Goal: Communication & Community: Answer question/provide support

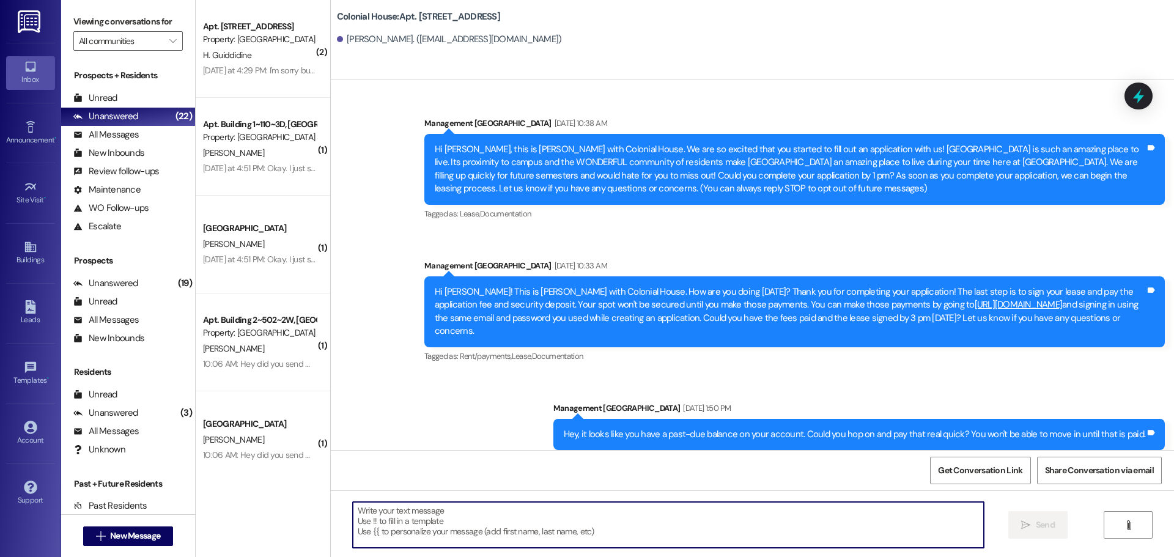
scroll to position [6495, 0]
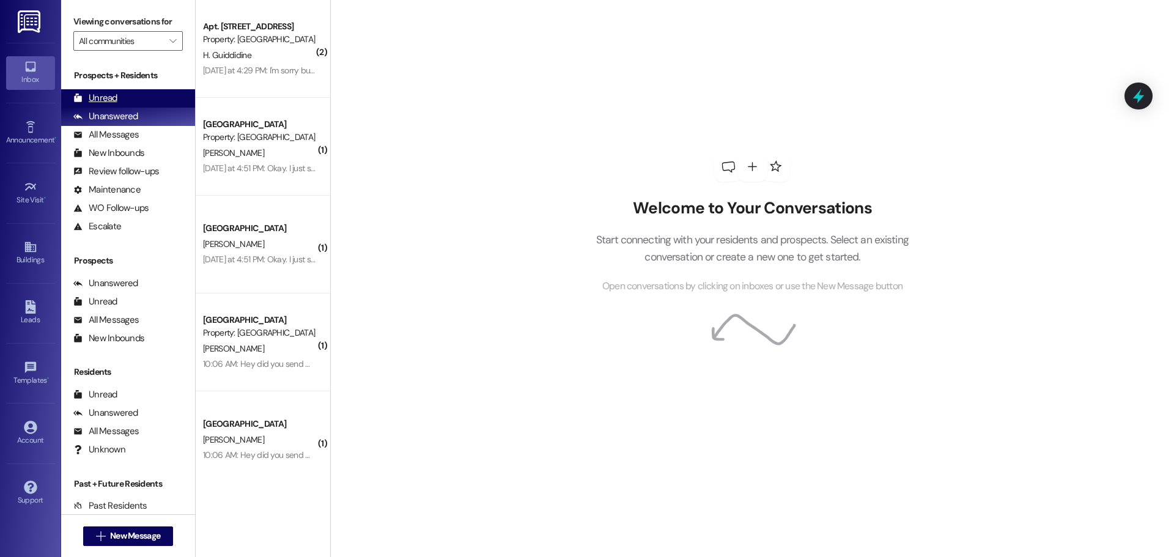
click at [103, 99] on div "Unread" at bounding box center [95, 98] width 44 height 13
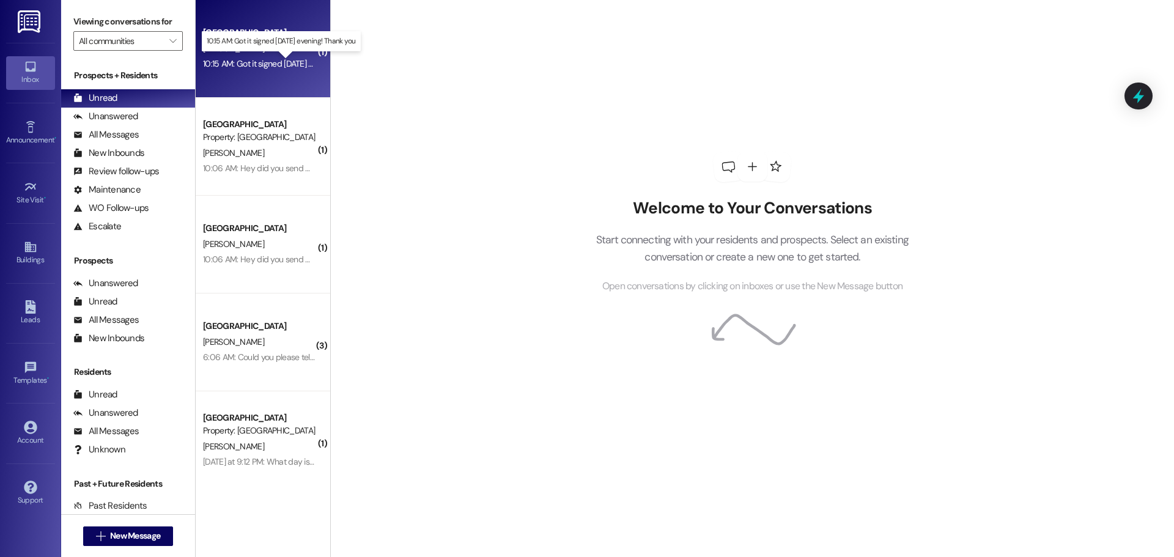
click at [215, 65] on div "10:15 AM: Got it signed [DATE] evening! Thank you 10:15 AM: Got it signed [DATE…" at bounding box center [290, 63] width 174 height 11
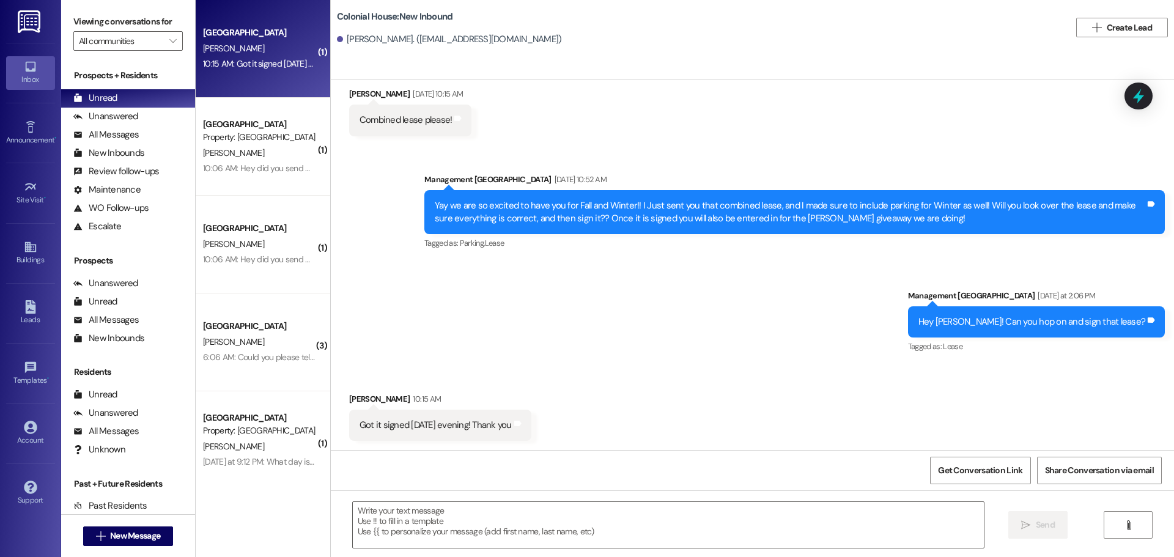
scroll to position [477, 0]
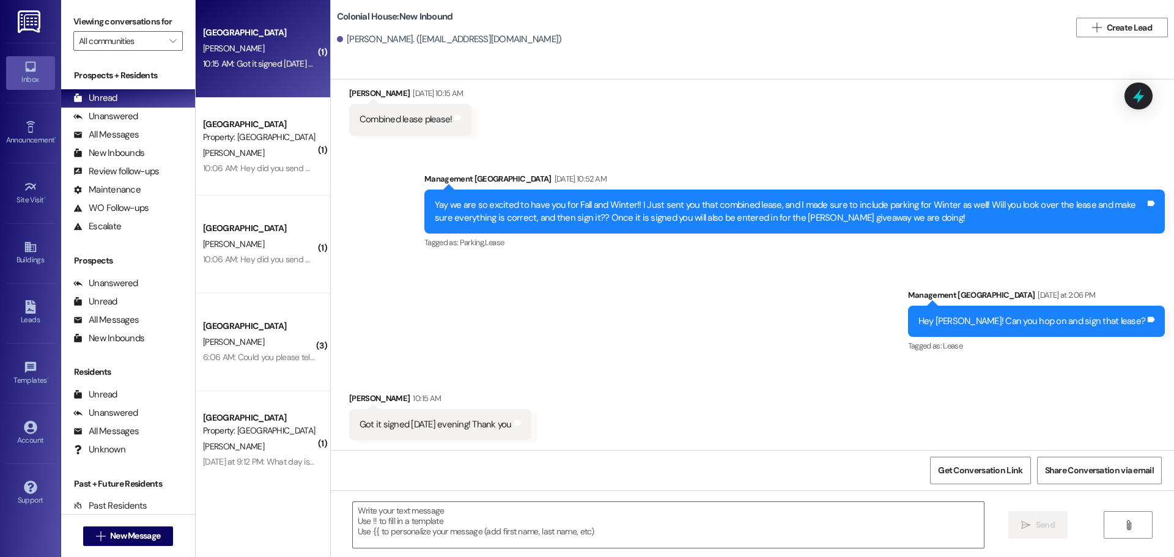
drag, startPoint x: 387, startPoint y: 535, endPoint x: 377, endPoint y: 499, distance: 36.8
click at [381, 523] on textarea at bounding box center [668, 525] width 631 height 46
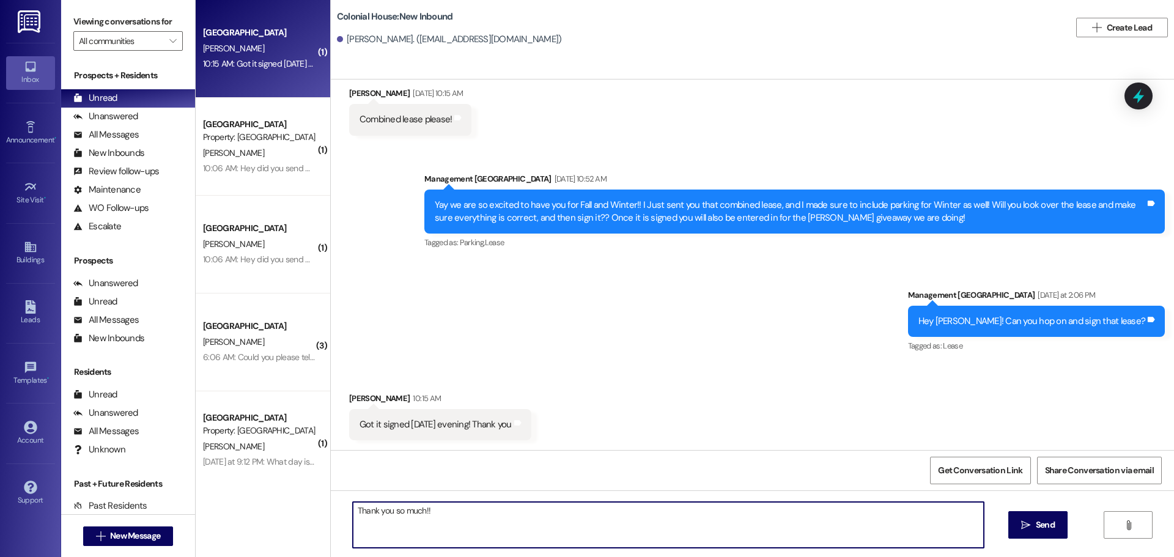
type textarea "Thank you so much!!!"
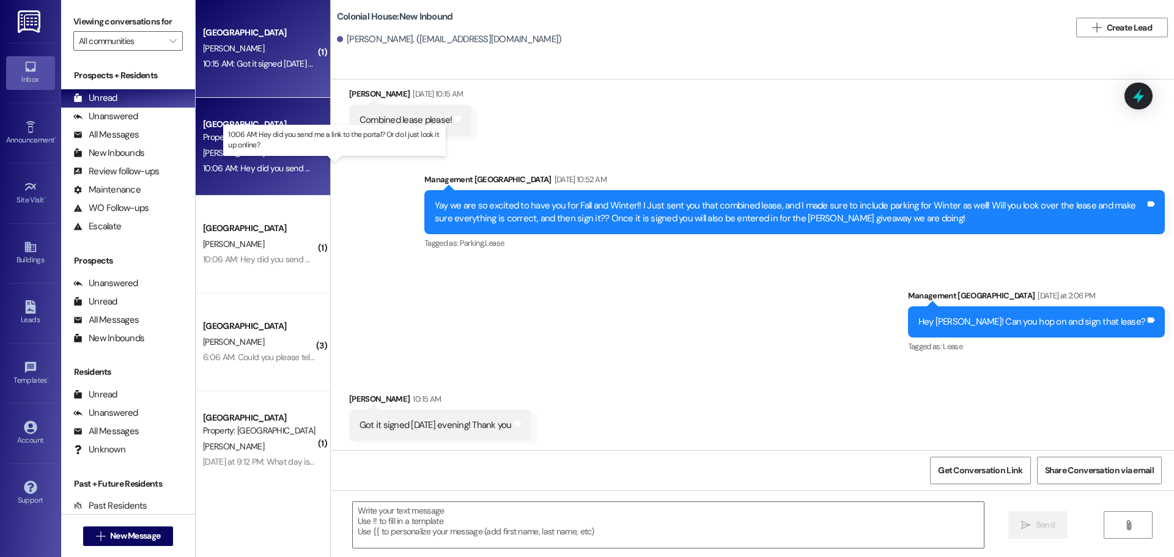
click at [281, 168] on div "10:06 AM: Hey did you send me a link to the portal? Or do I just look it up onl…" at bounding box center [344, 168] width 283 height 11
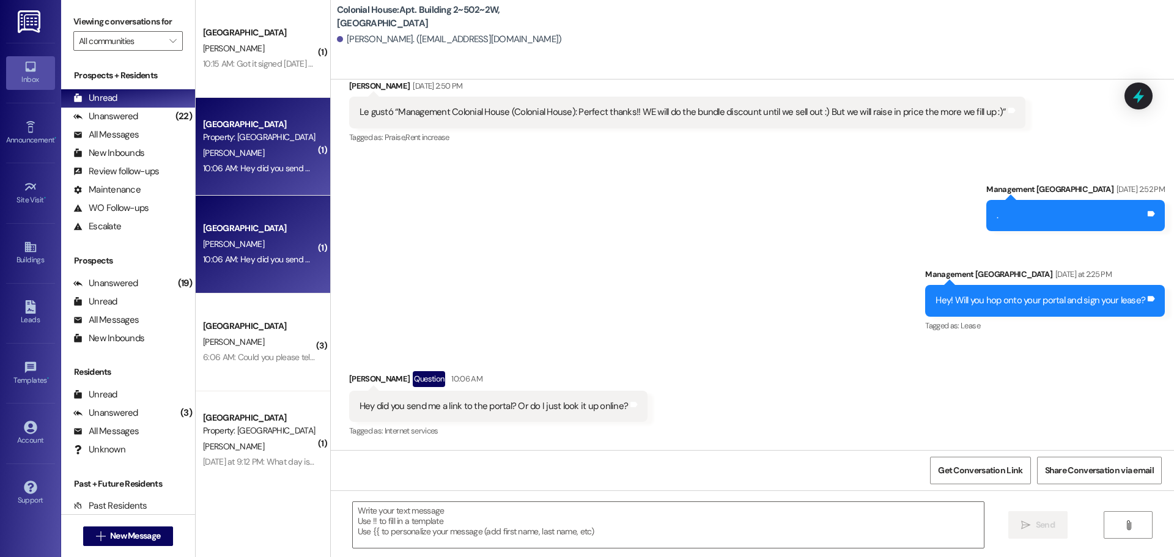
scroll to position [9699, 0]
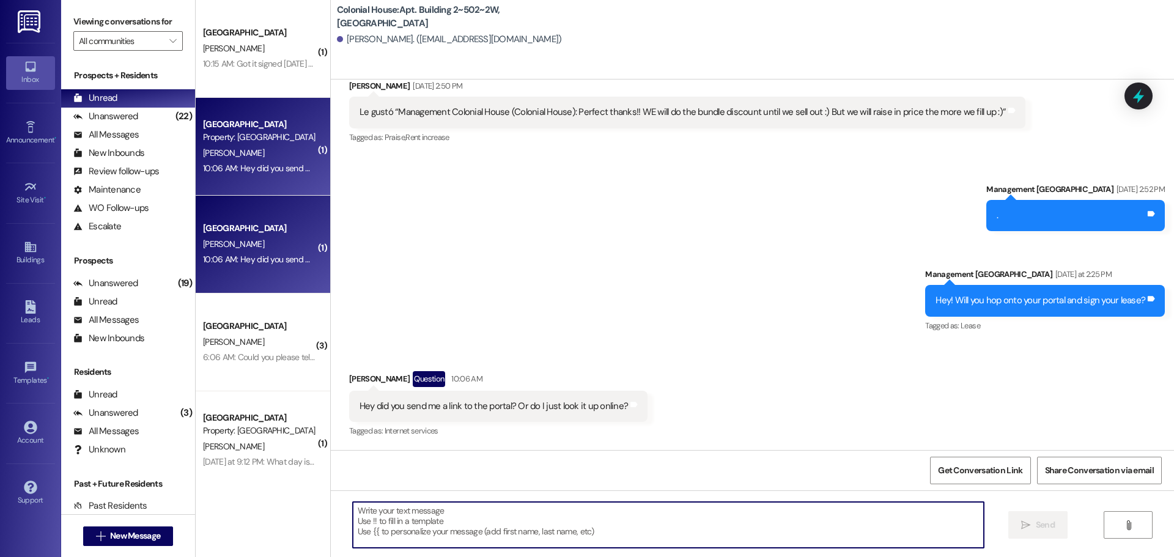
click at [433, 531] on textarea at bounding box center [668, 525] width 631 height 46
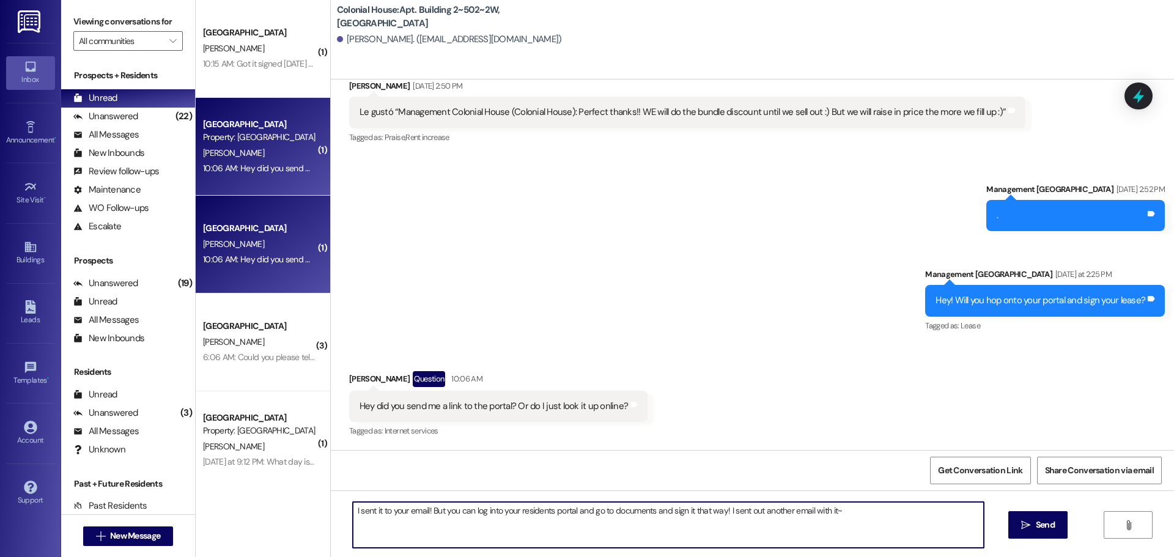
click at [433, 531] on textarea "I sent it to your email! But you can log into your residents portal and go to d…" at bounding box center [668, 525] width 631 height 46
click at [926, 525] on textarea "I sent it to your email! But you can log into your residents portal and go to d…" at bounding box center [668, 525] width 631 height 46
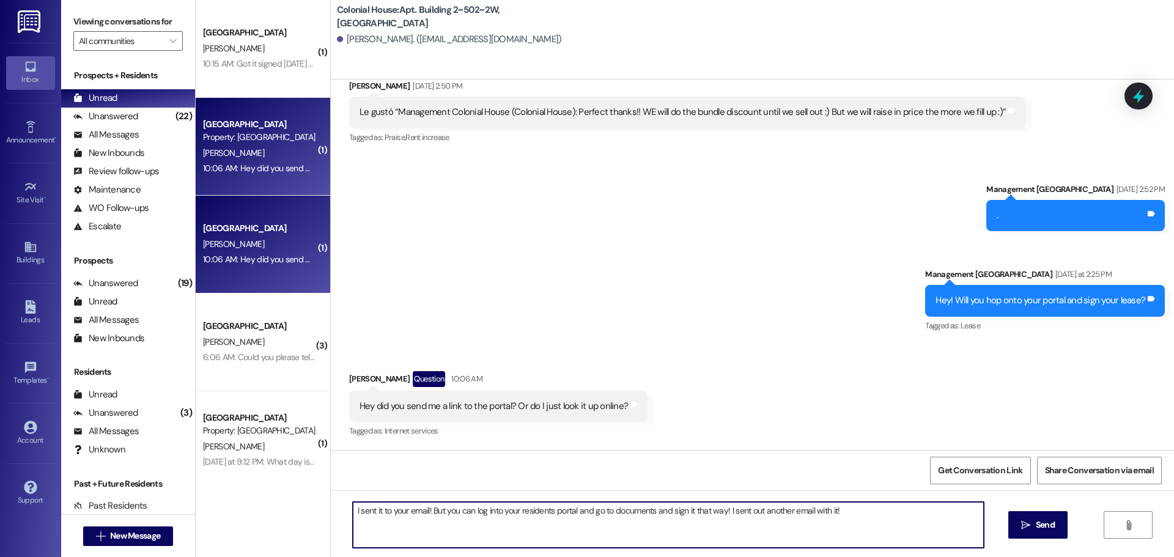
click at [926, 525] on textarea "I sent it to your email! But you can log into your residents portal and go to d…" at bounding box center [668, 525] width 631 height 46
type textarea "I sent it to your email! But you can log into your residents portal and go to d…"
click at [1045, 542] on div "I sent it to your email! But you can log into your residents portal and go to d…" at bounding box center [752, 536] width 843 height 92
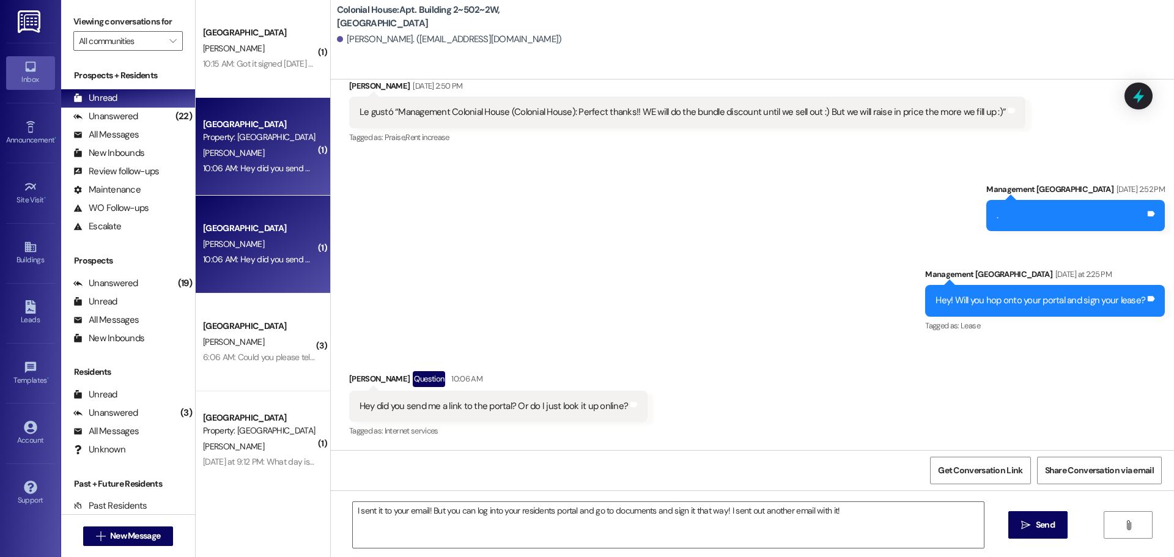
click at [1023, 516] on button " Send" at bounding box center [1037, 525] width 59 height 28
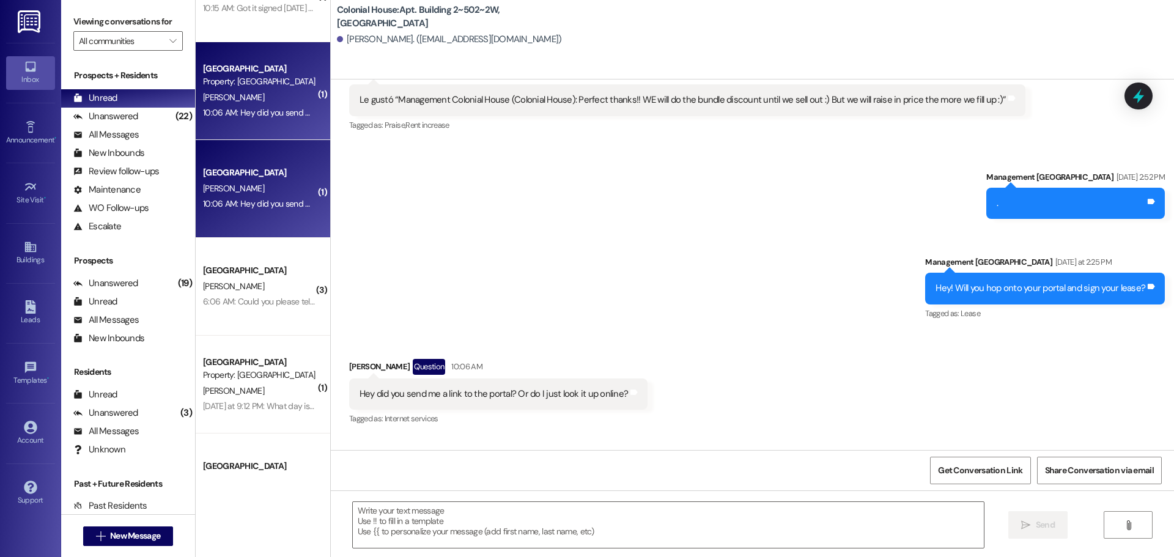
scroll to position [122, 0]
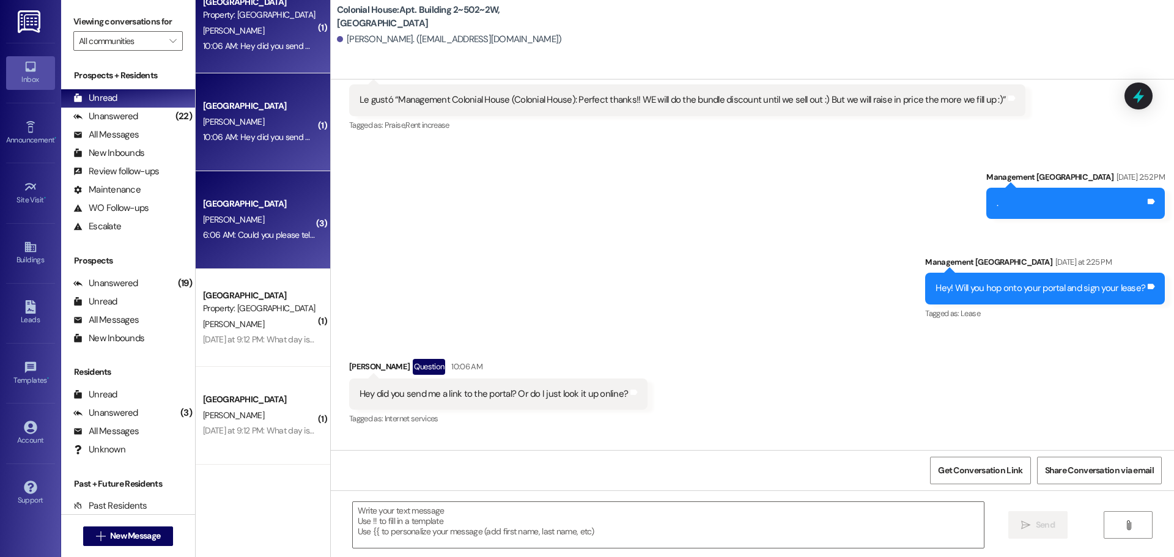
click at [284, 234] on div "6:06 AM: Could you please tell me that password again? 6:06 AM: Could you pleas…" at bounding box center [303, 234] width 201 height 11
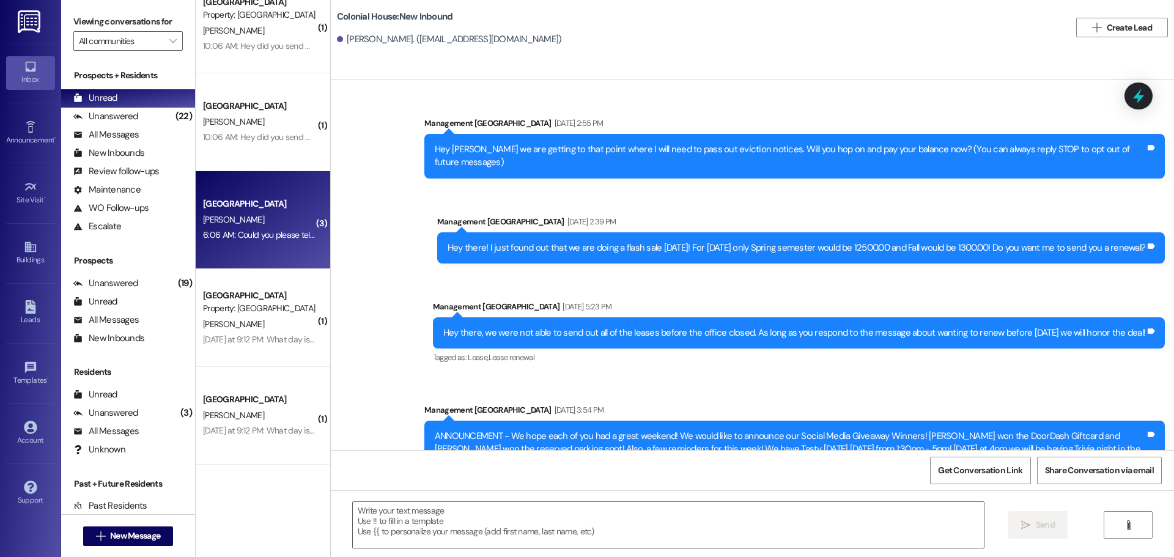
scroll to position [19198, 0]
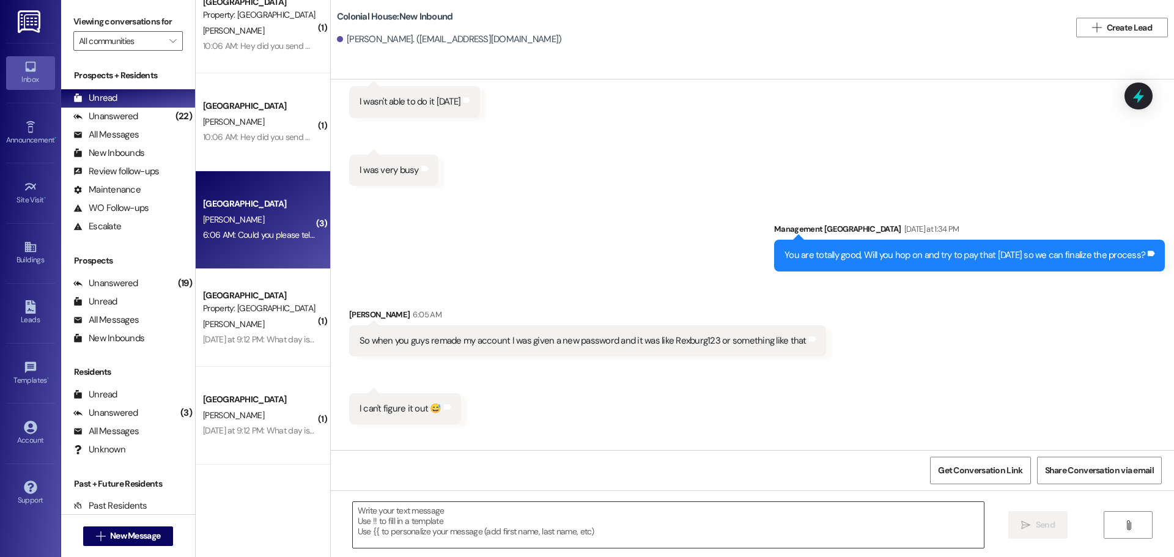
click at [416, 539] on textarea at bounding box center [668, 525] width 631 height 46
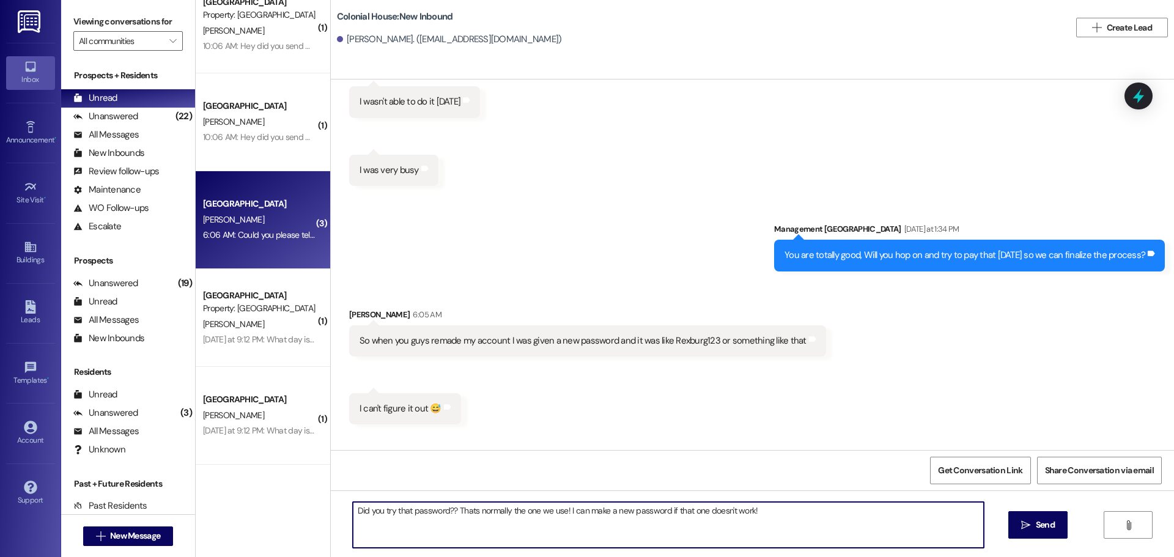
click at [416, 539] on textarea "Did you try that password?? Thats normally the one we use! I can make a new pas…" at bounding box center [668, 525] width 631 height 46
type textarea "Did you try that password?? Thats normally the one we use! I can make a new pas…"
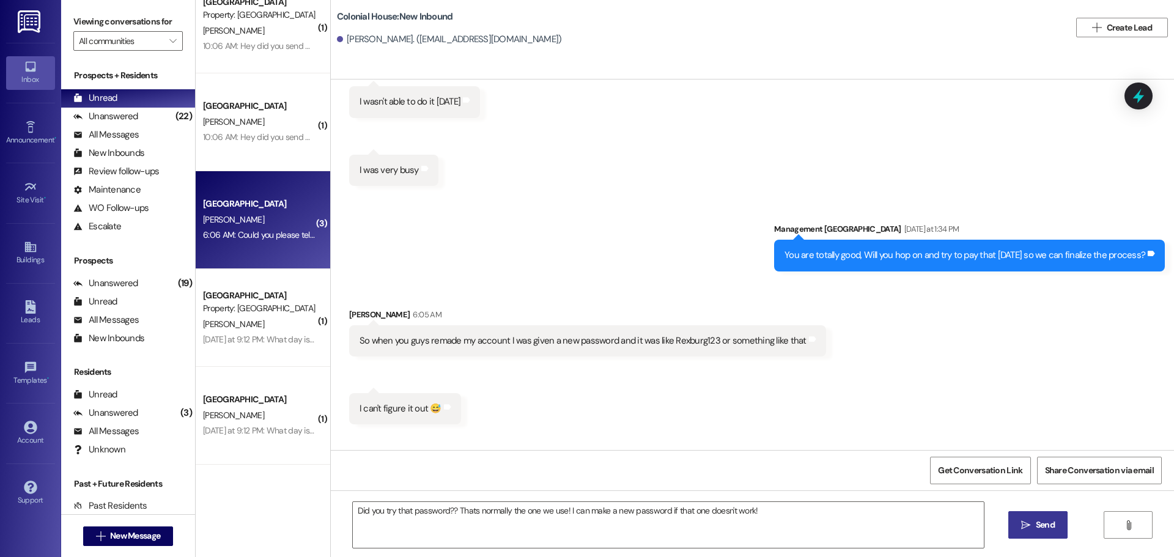
click at [1029, 529] on icon "" at bounding box center [1025, 525] width 9 height 10
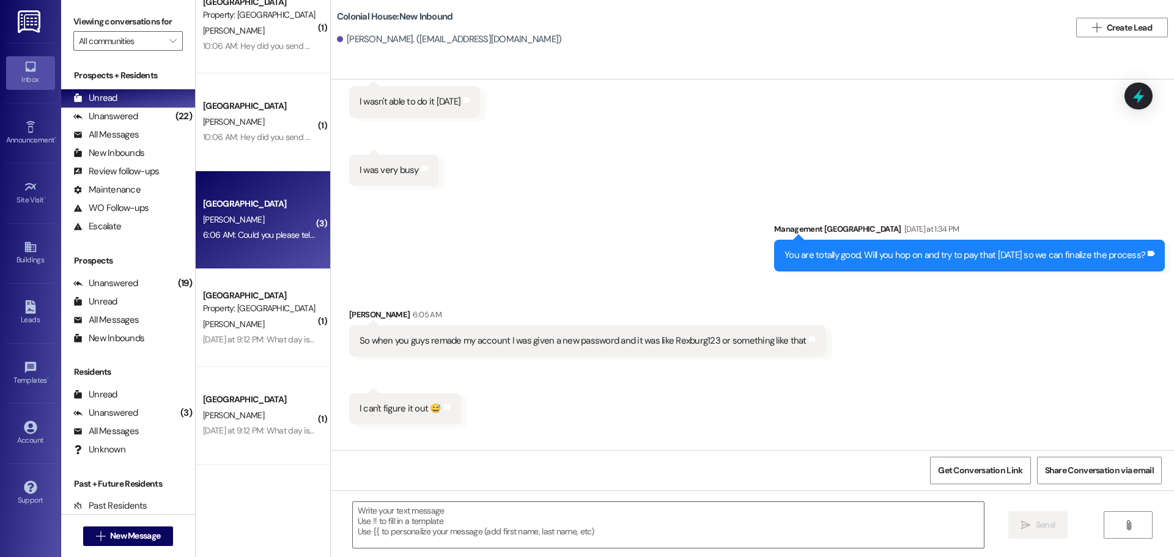
scroll to position [19198, 0]
click at [216, 341] on div "Yesterday at 9:12 PM: What day is move-in day for fall? Yesterday at 9:12 PM: W…" at bounding box center [294, 339] width 182 height 11
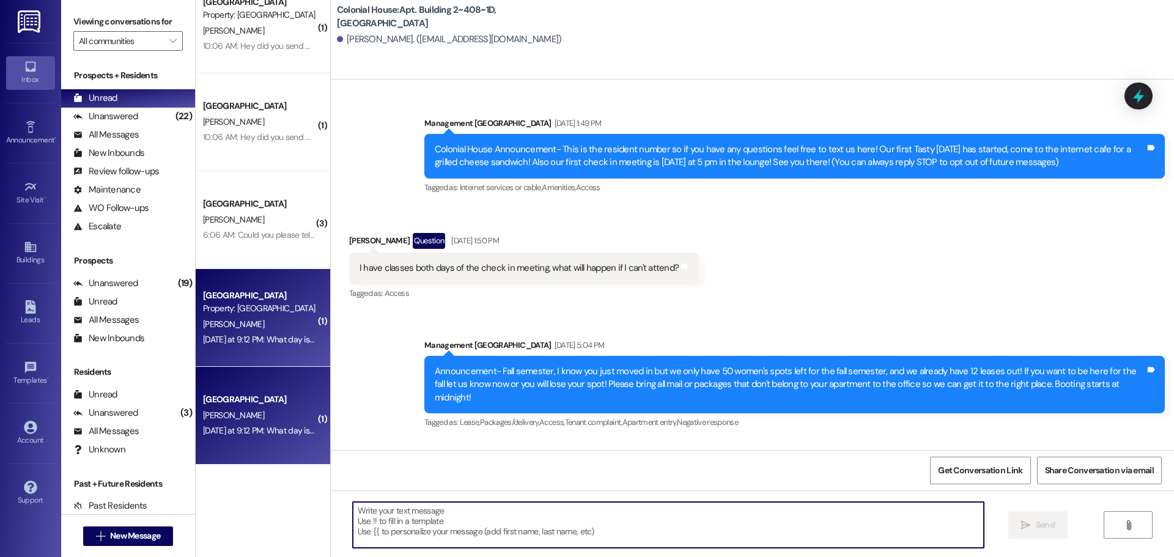
click at [414, 527] on textarea at bounding box center [668, 525] width 631 height 46
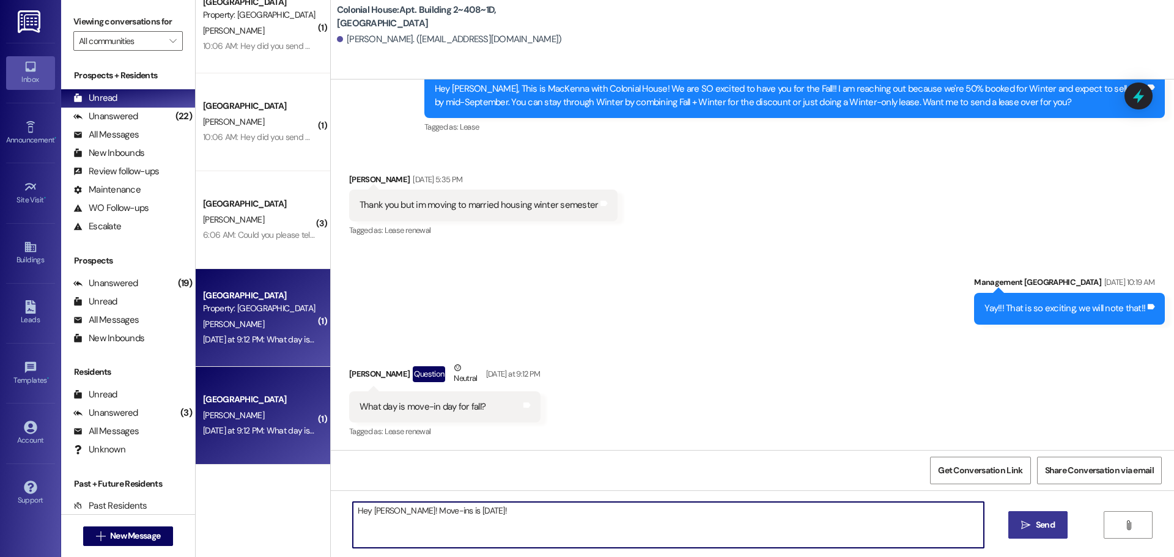
type textarea "Hey James! Move-ins is September 12th!"
click at [1033, 529] on span "Send" at bounding box center [1045, 524] width 24 height 13
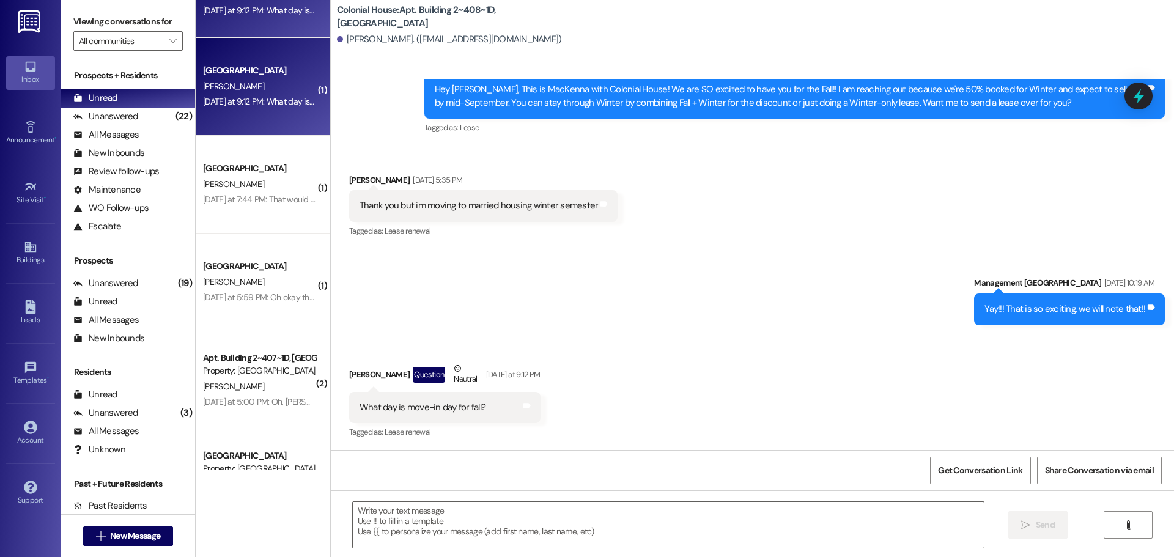
scroll to position [489, 0]
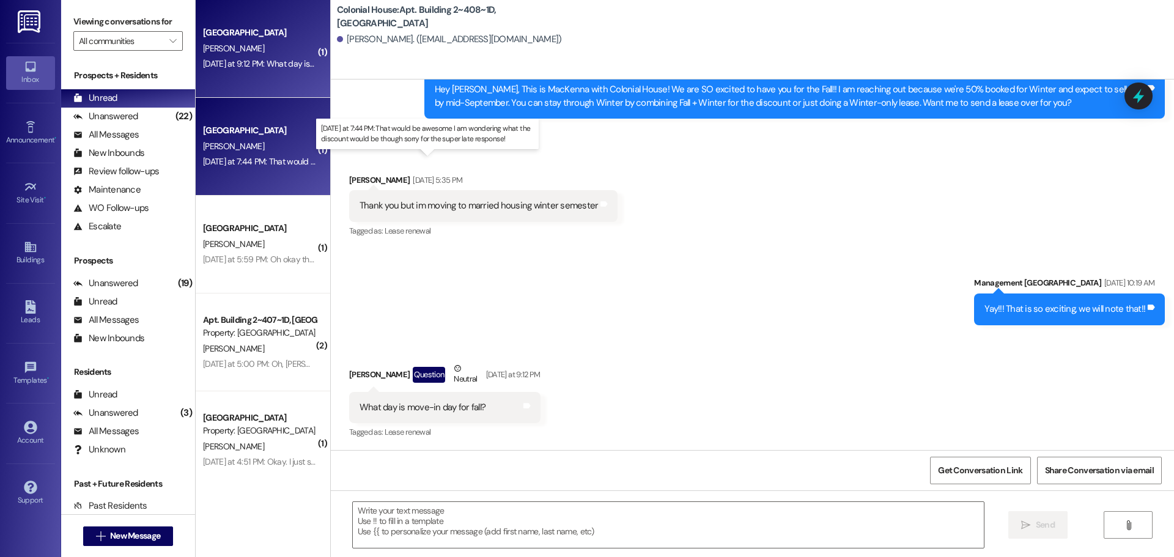
click at [279, 161] on div "Yesterday at 7:44 PM: That would be awesome I am wondering what the discount wo…" at bounding box center [432, 161] width 459 height 11
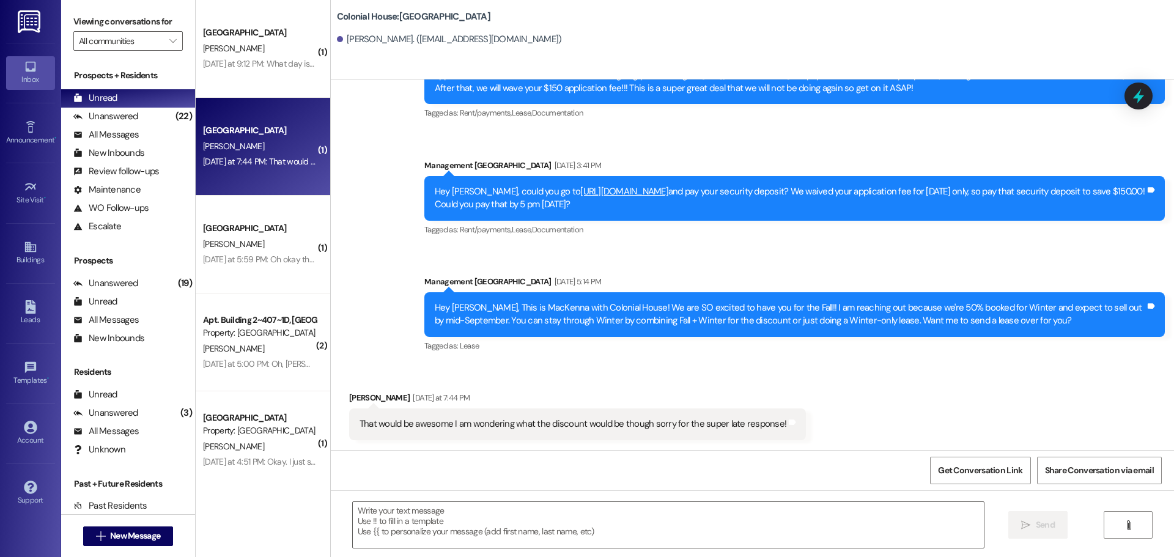
scroll to position [565, 0]
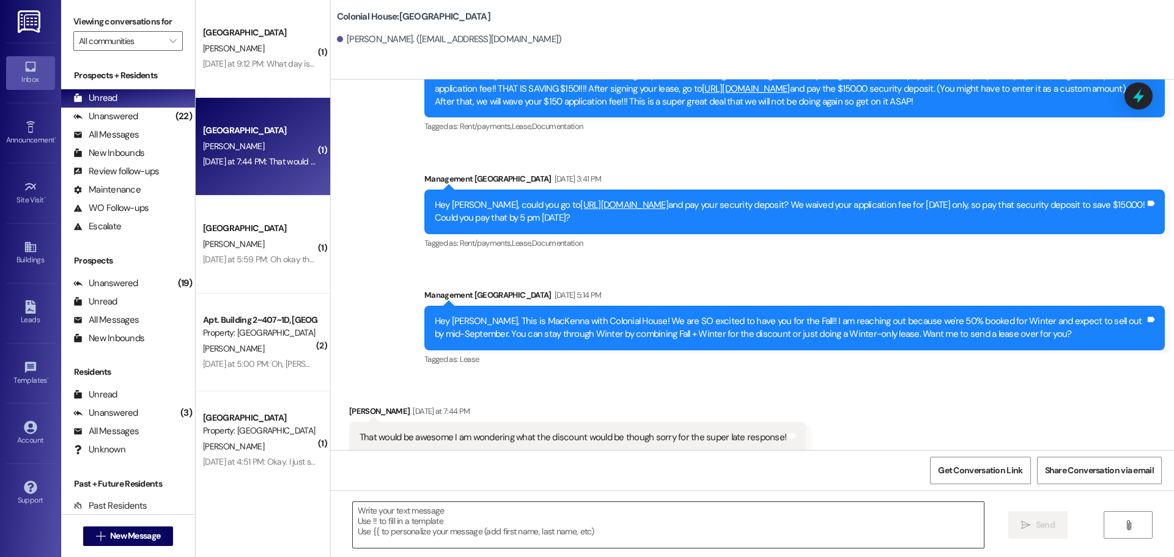
click at [386, 521] on textarea at bounding box center [668, 525] width 631 height 46
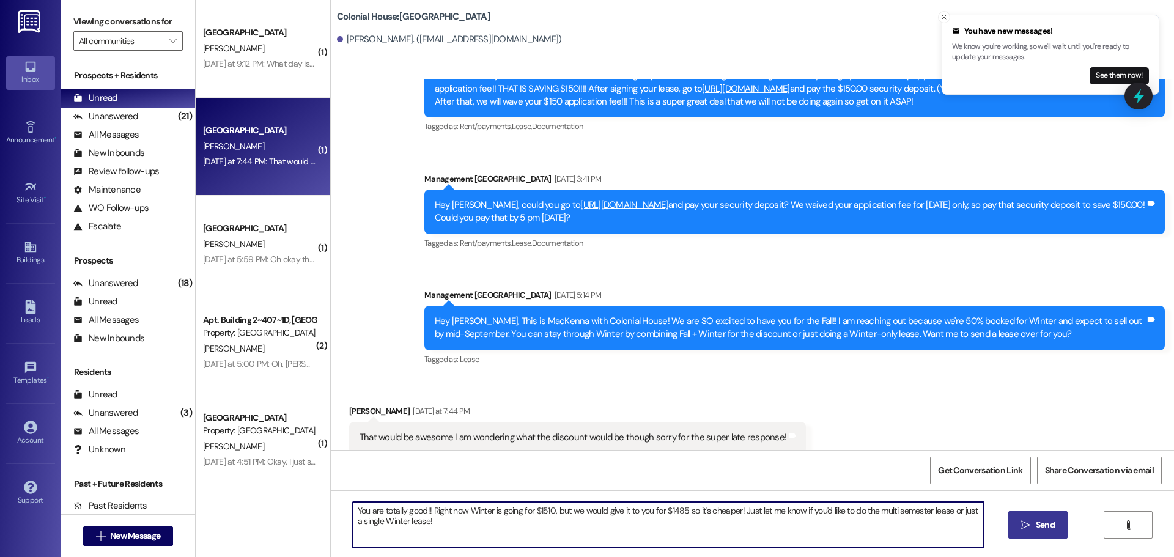
click at [386, 521] on textarea "You are totally good!! Right now Winter is going for $1510, but we would give i…" at bounding box center [668, 525] width 631 height 46
type textarea "You are totally good!! Right now Winter is going for $1510, but we would give i…"
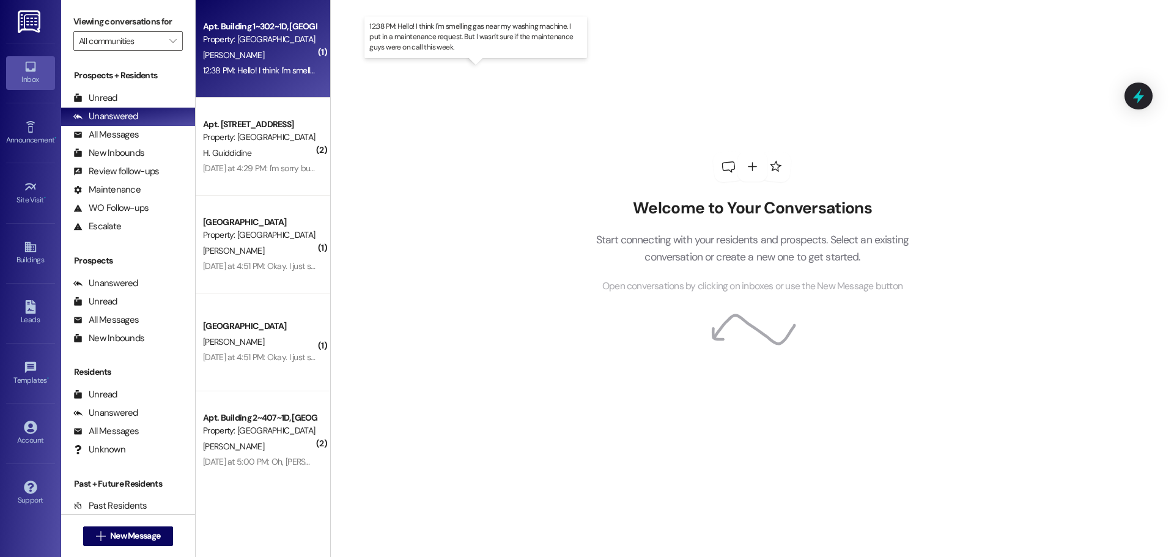
click at [213, 68] on div "12:38 PM: Hello! I think I'm smelling gas near my washing machine. I put in a m…" at bounding box center [487, 70] width 568 height 11
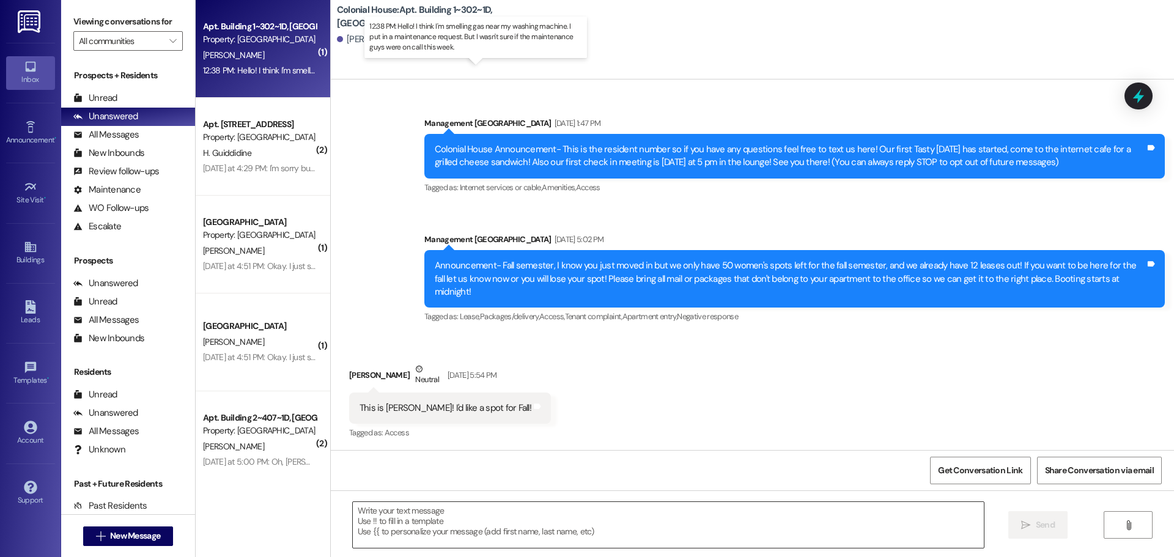
click at [413, 528] on textarea at bounding box center [668, 525] width 631 height 46
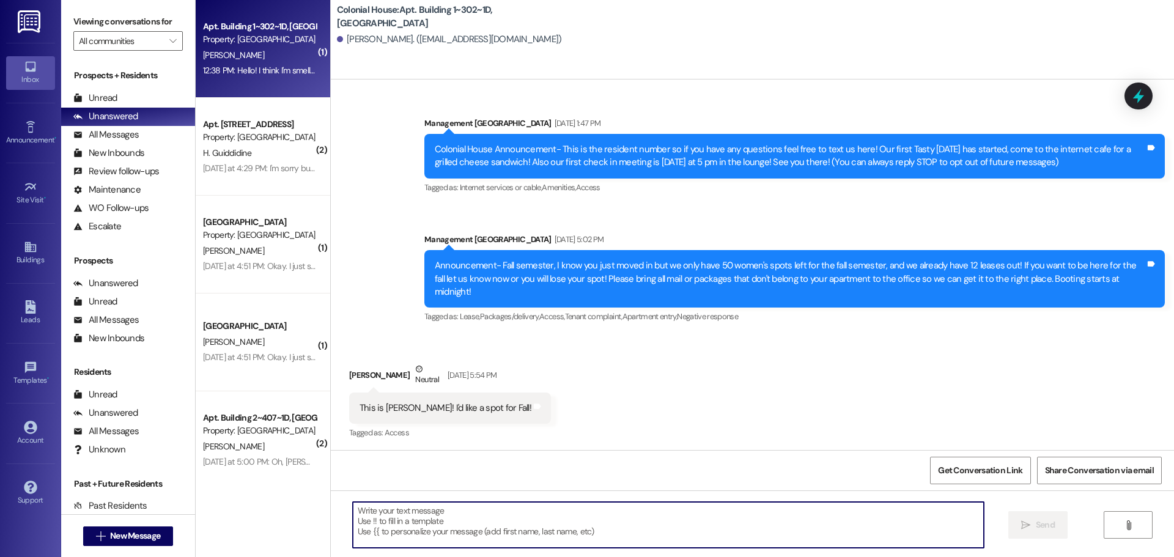
scroll to position [48430, 0]
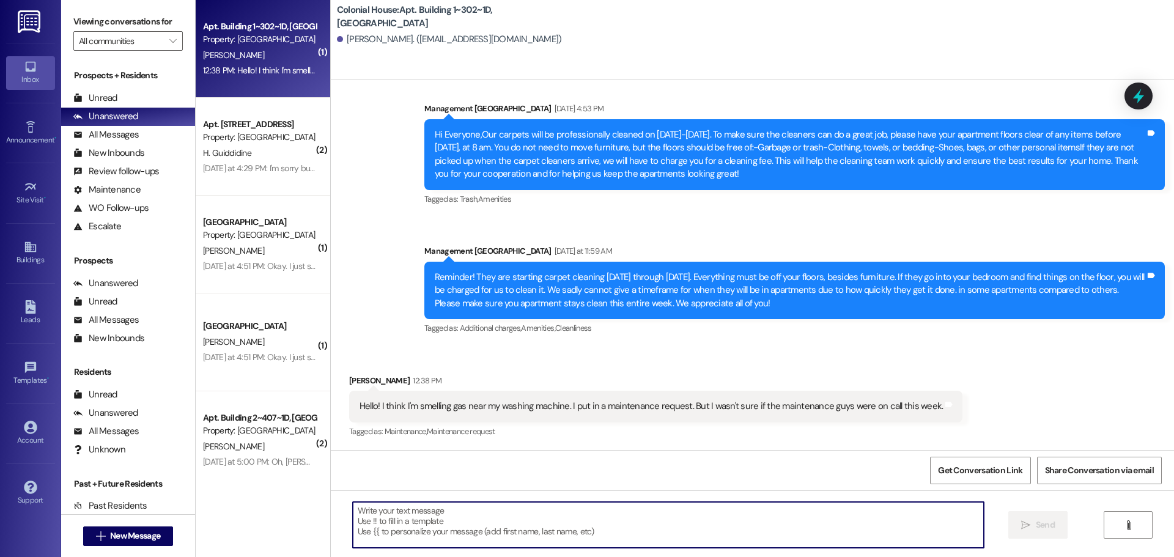
click at [419, 522] on textarea at bounding box center [668, 525] width 631 height 46
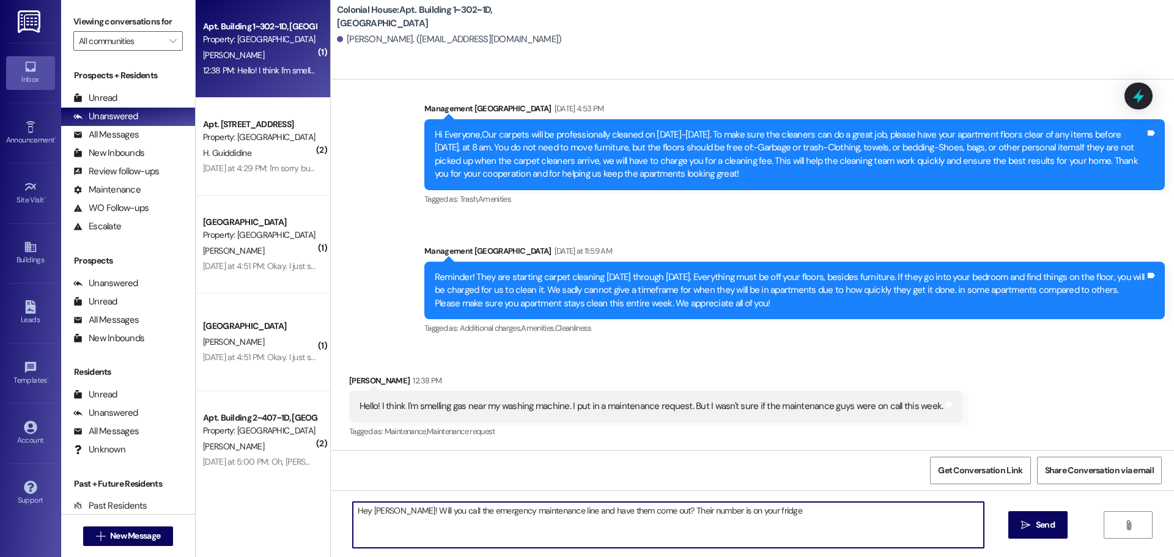
type textarea "Hey Corinne! Will you call the emergency maintenance line and have them come ou…"
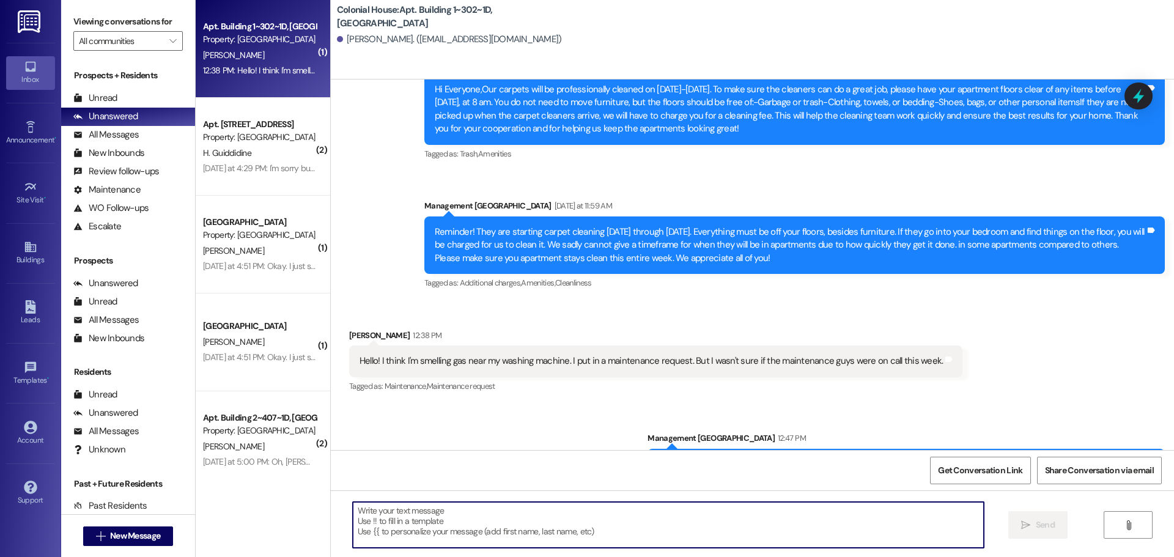
scroll to position [48516, 0]
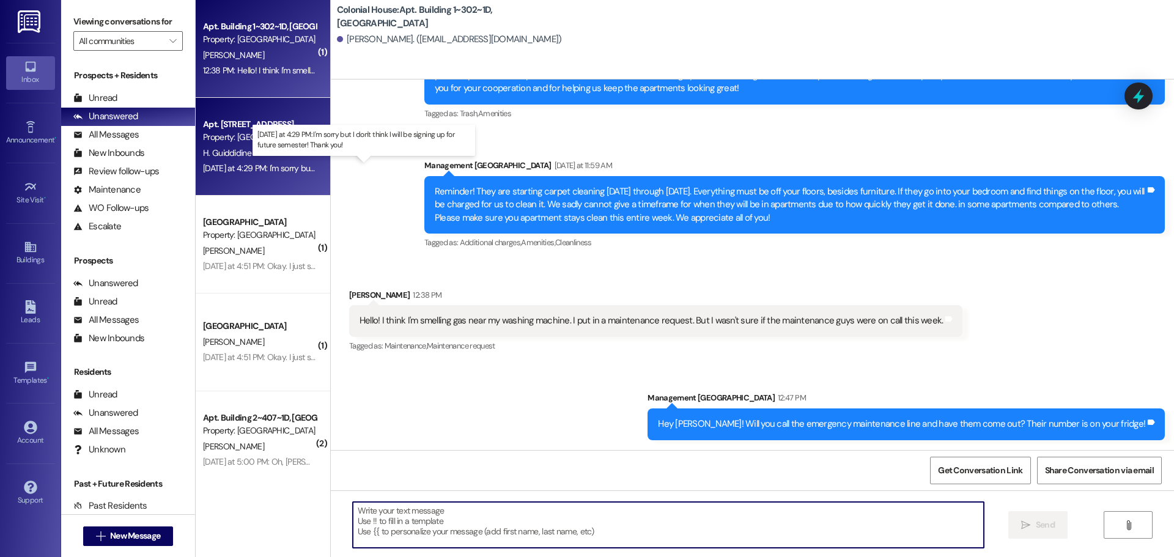
click at [289, 169] on div "Yesterday at 4:29 PM: I'm sorry but I don't think I will be signing up for futu…" at bounding box center [368, 168] width 330 height 11
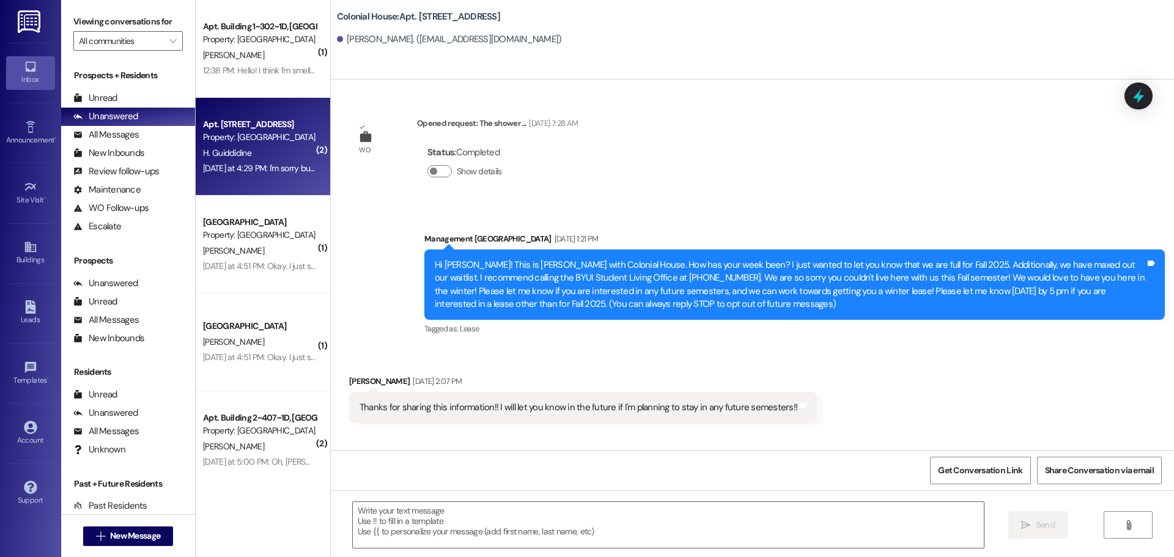
scroll to position [9156, 0]
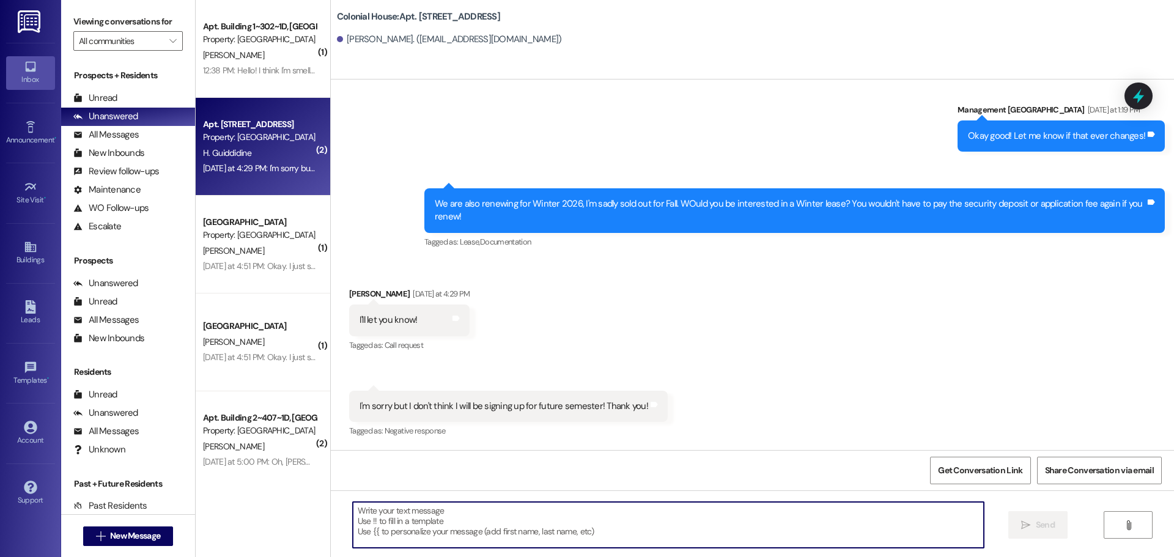
click at [389, 515] on textarea at bounding box center [668, 525] width 631 height 46
type textarea "Thanks for letting us know~"
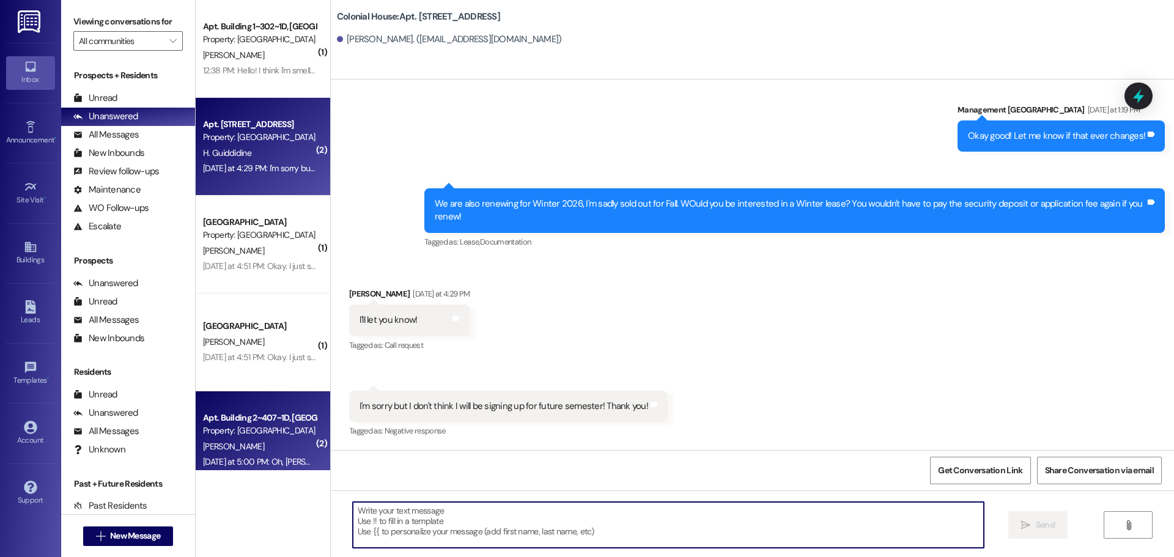
scroll to position [9155, 0]
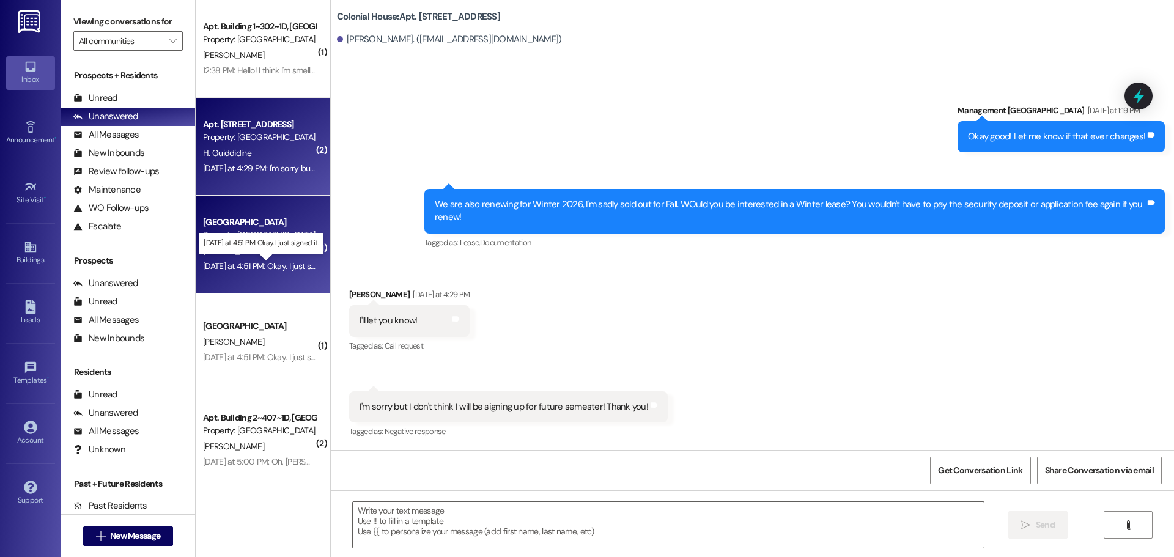
click at [260, 262] on div "Yesterday at 4:51 PM: Okay. I just signed it. Yesterday at 4:51 PM: Okay. I jus…" at bounding box center [270, 265] width 135 height 11
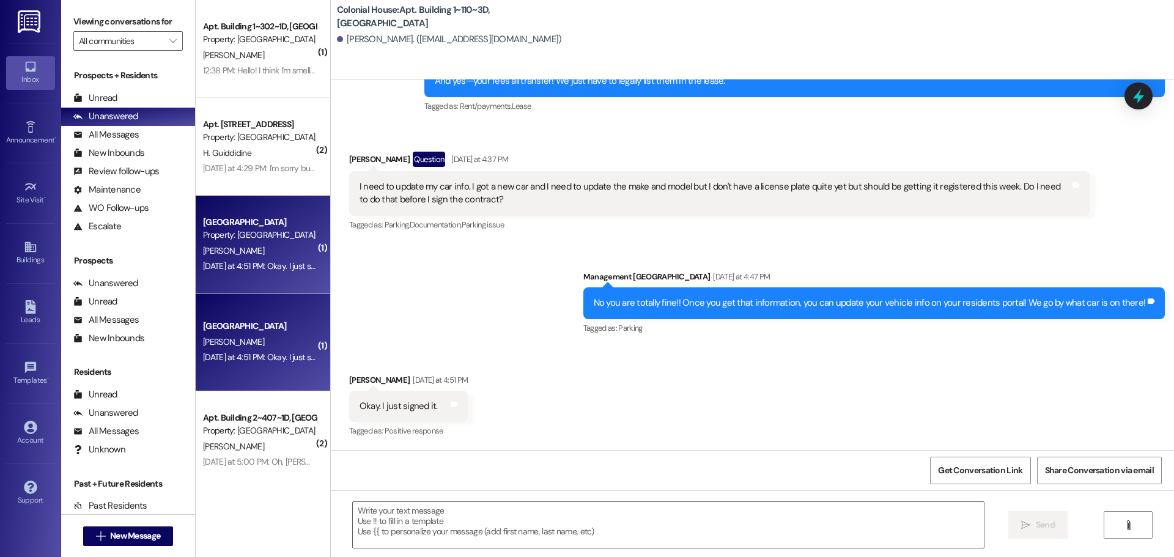
scroll to position [2412, 0]
click at [400, 514] on textarea at bounding box center [668, 525] width 631 height 46
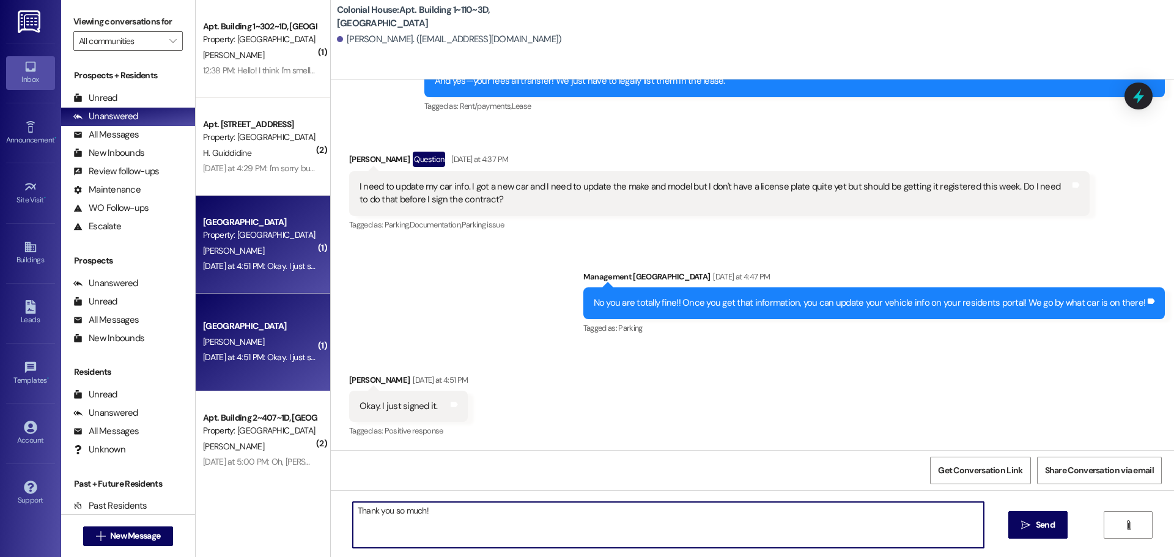
type textarea "Thank you so much!!"
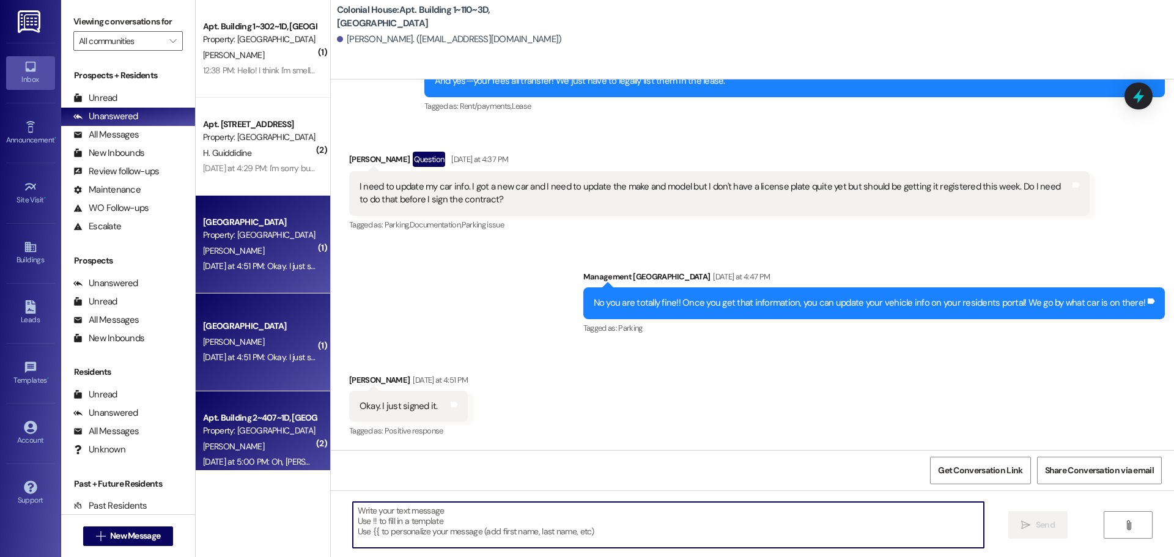
scroll to position [61, 0]
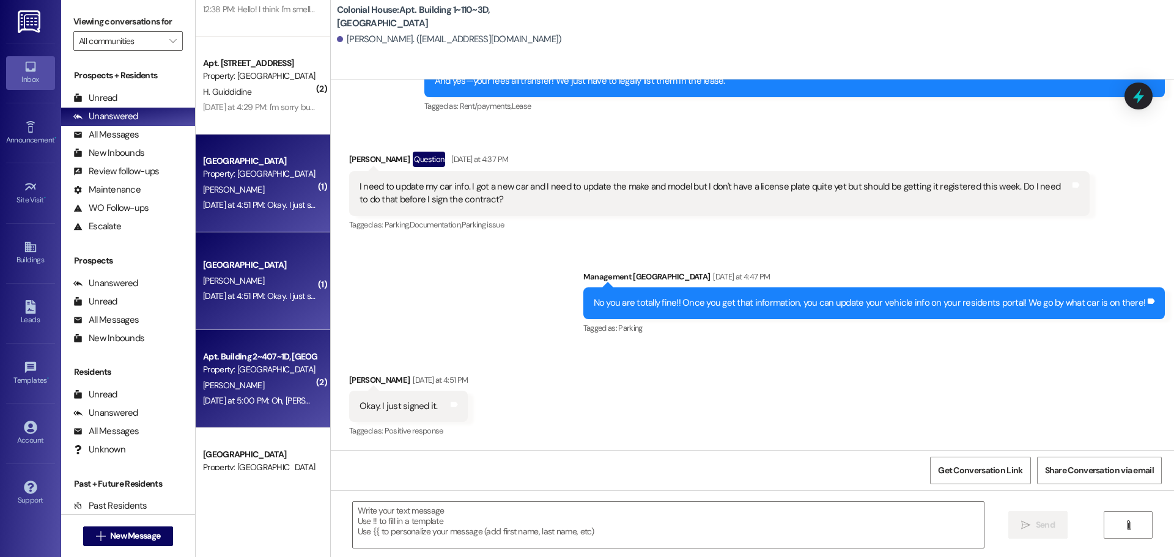
click at [227, 363] on div "Property: [GEOGRAPHIC_DATA]" at bounding box center [259, 369] width 113 height 13
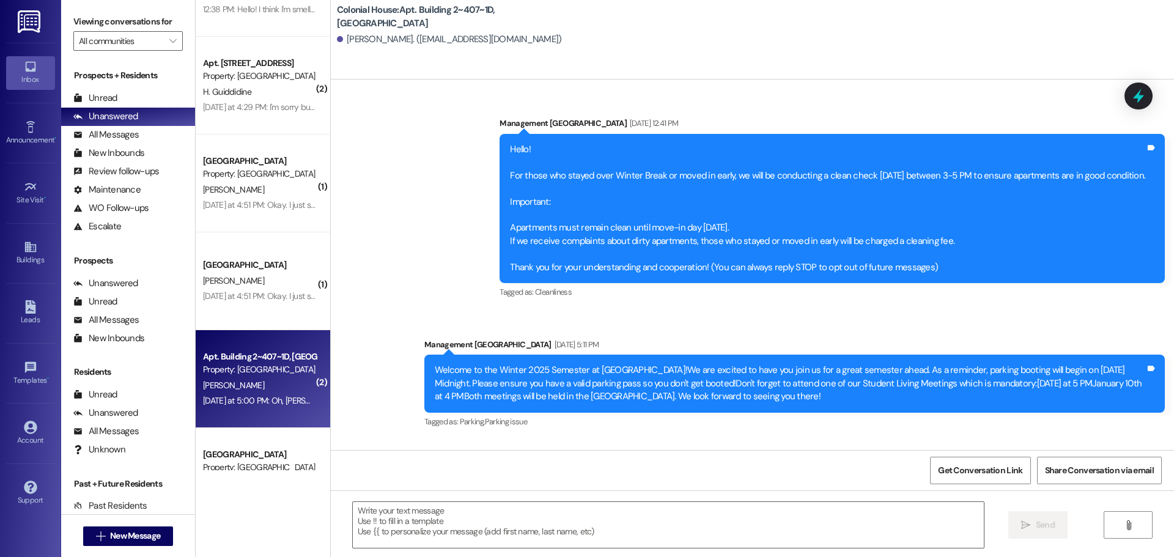
scroll to position [26530, 0]
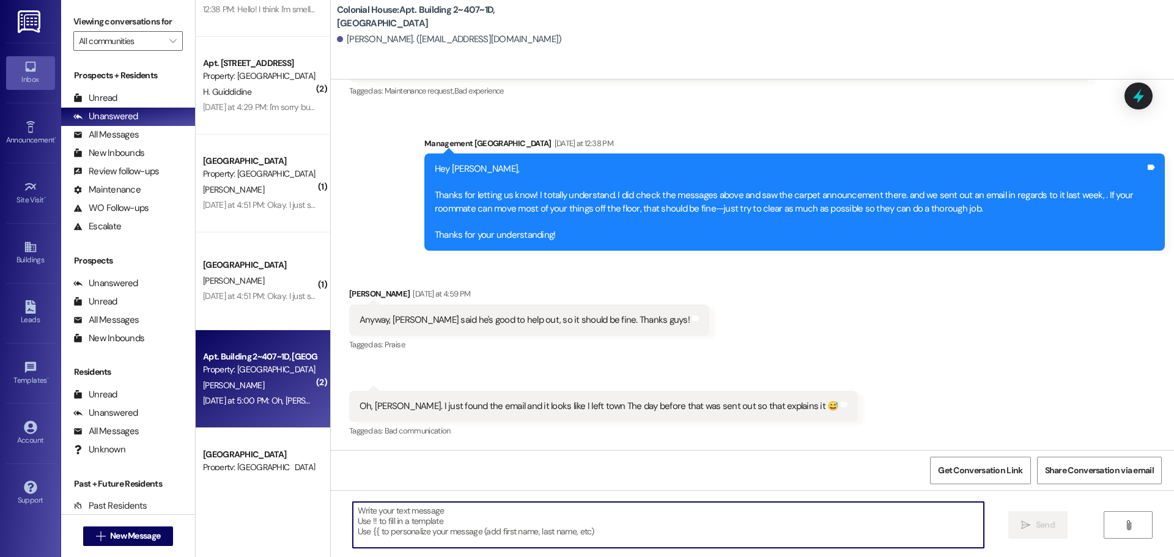
click at [405, 515] on textarea at bounding box center [668, 525] width 631 height 46
type textarea "Oh that makes sense!!"
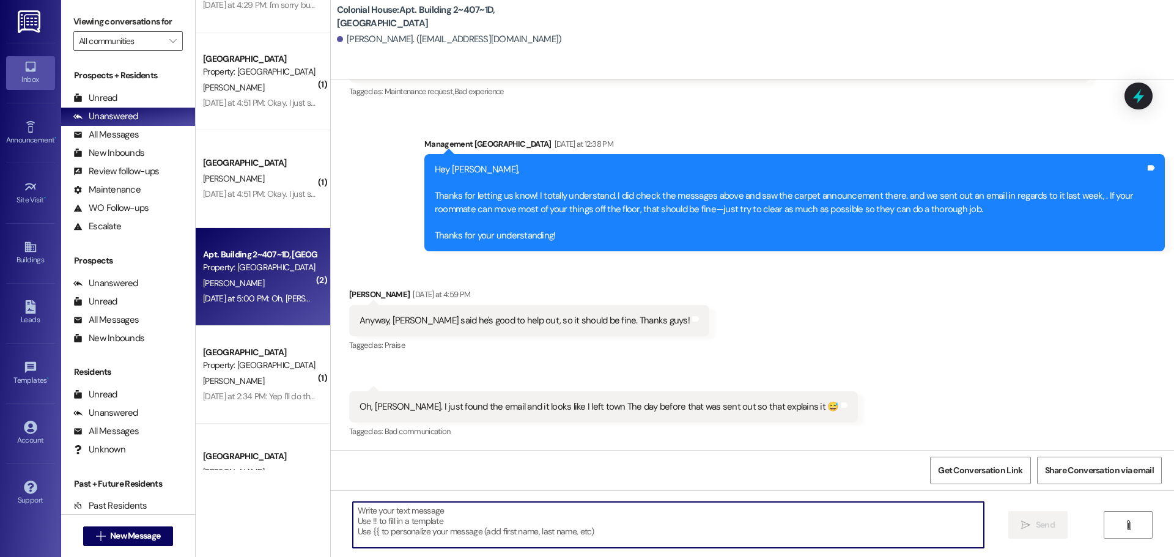
scroll to position [183, 0]
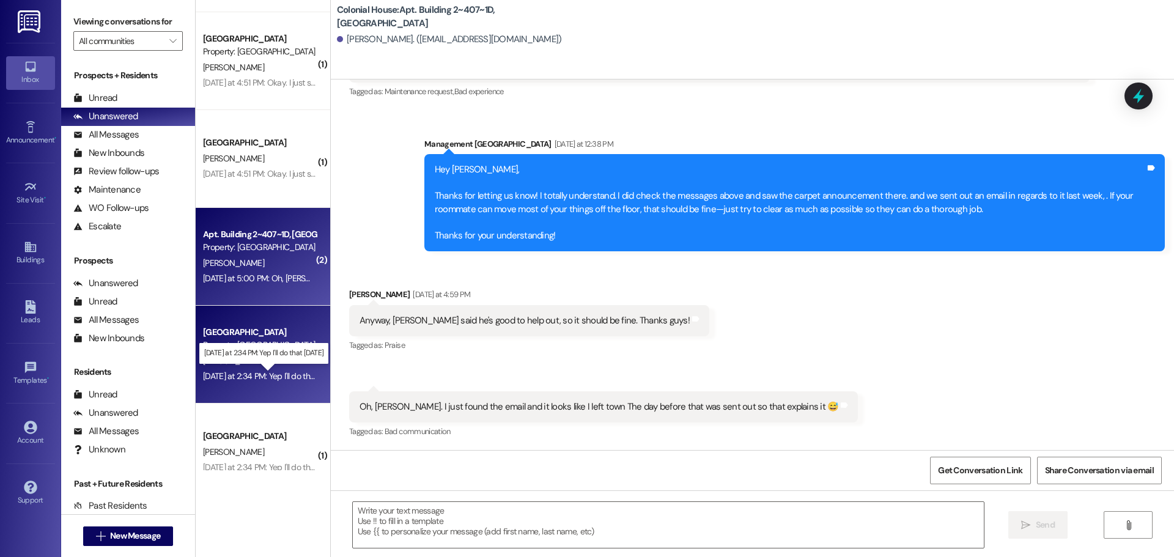
click at [259, 374] on div "Yesterday at 2:34 PM: Yep I'll do that today Yesterday at 2:34 PM: Yep I'll do …" at bounding box center [272, 375] width 139 height 11
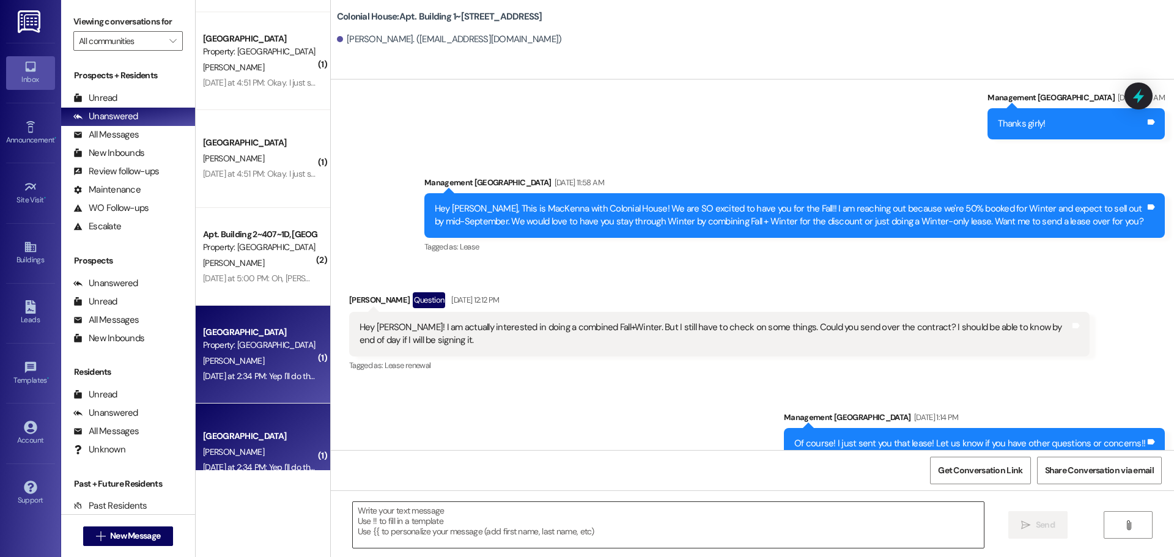
scroll to position [19804, 0]
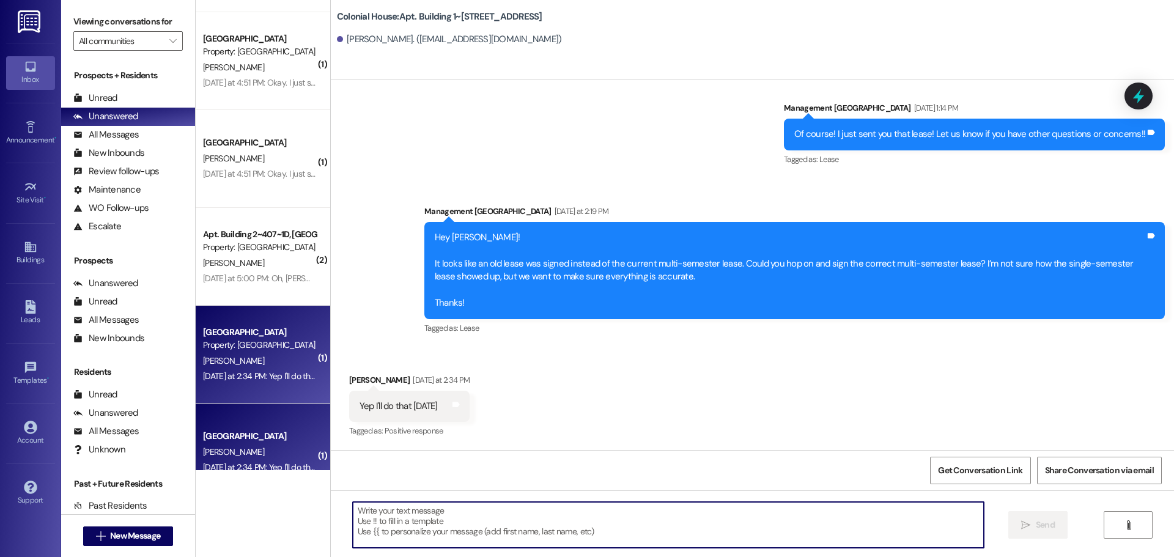
click at [397, 515] on textarea at bounding box center [668, 525] width 631 height 46
type textarea "Thank you!!"
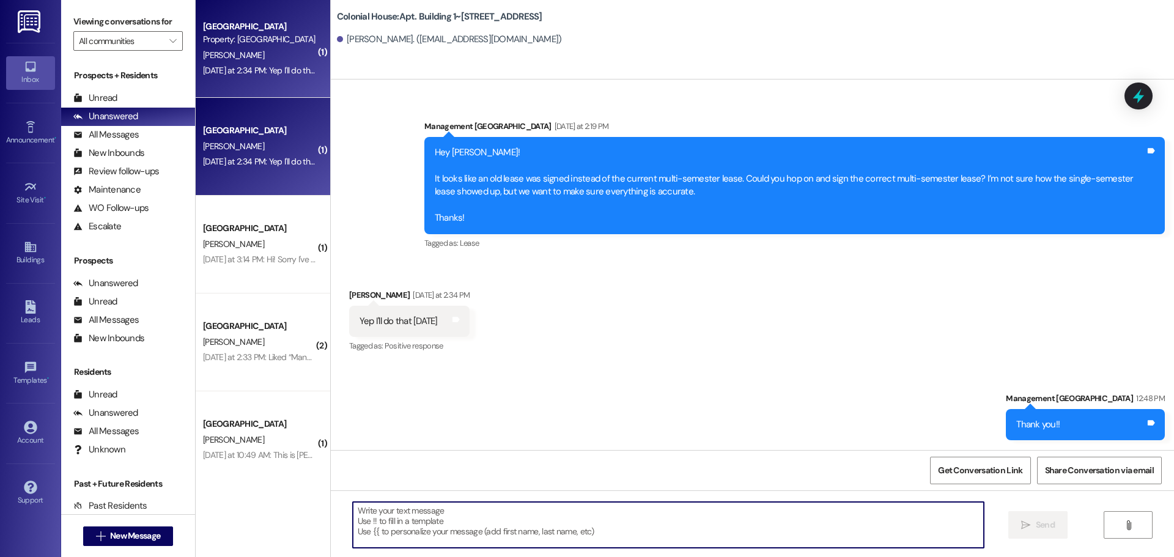
scroll to position [19889, 0]
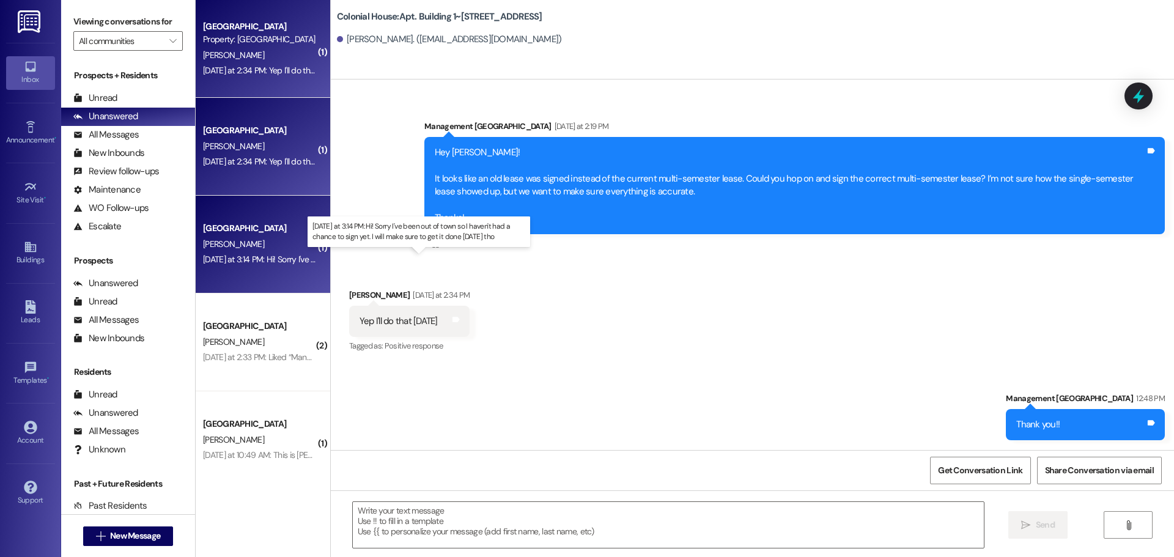
click at [235, 259] on div "Yesterday at 3:14 PM: Hi! Sorry I've been out of town so I haven't had a chance…" at bounding box center [424, 259] width 442 height 11
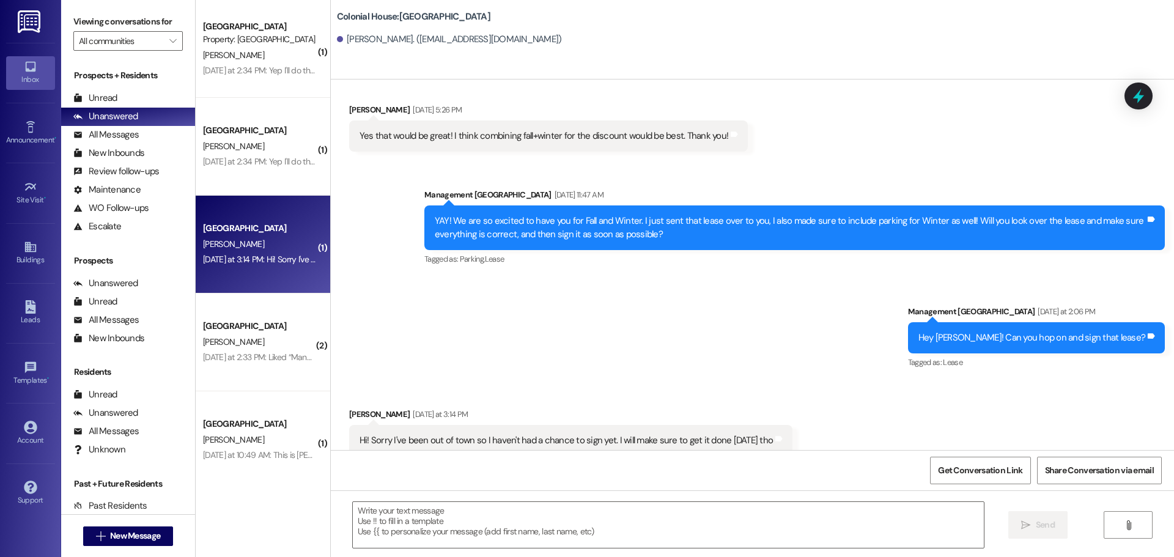
scroll to position [954, 0]
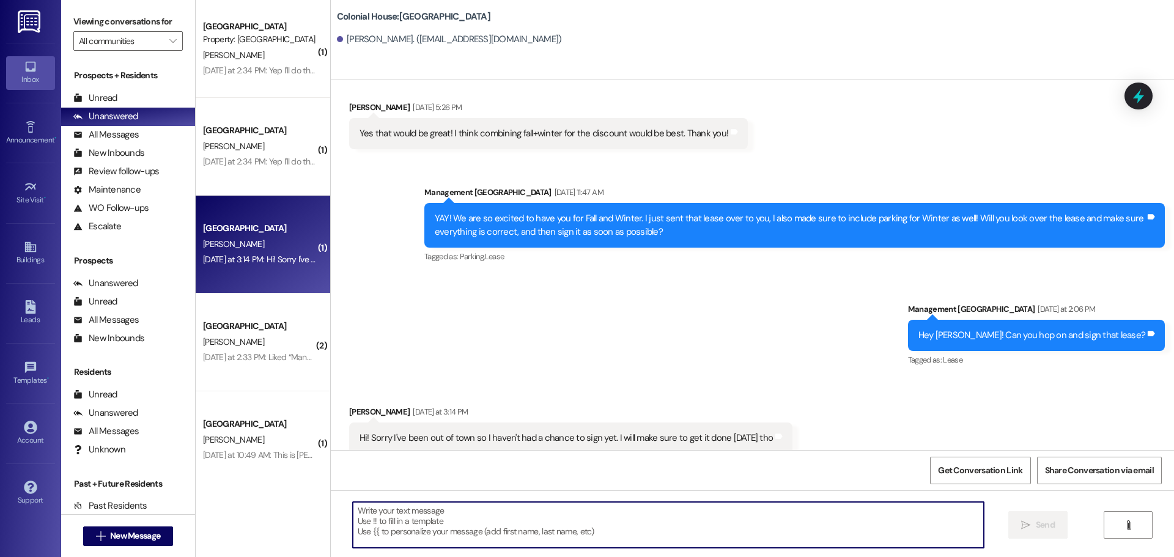
click at [412, 516] on textarea at bounding box center [668, 525] width 631 height 46
type textarea "Thank you for signing that!!"
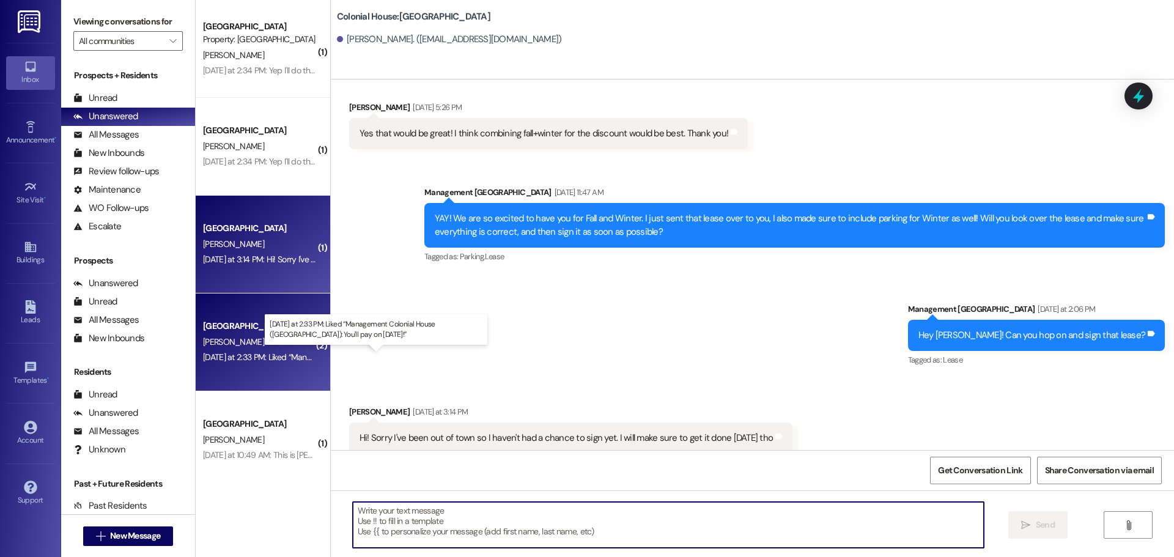
click at [292, 356] on div "Yesterday at 2:33 PM: Liked “Management Colonial House (Colonial House): You'll…" at bounding box center [379, 357] width 352 height 11
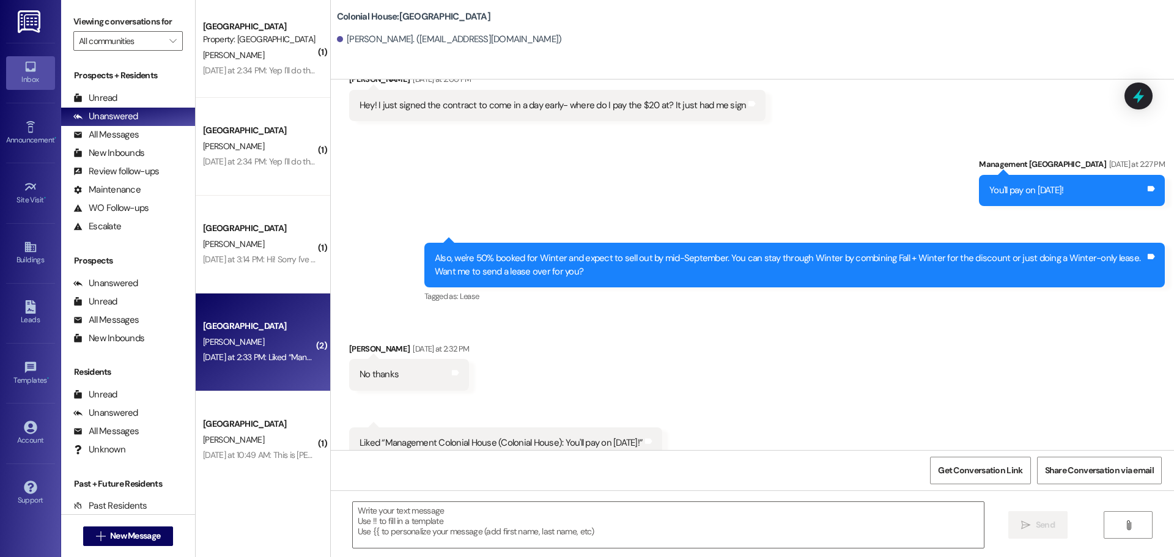
scroll to position [1761, 0]
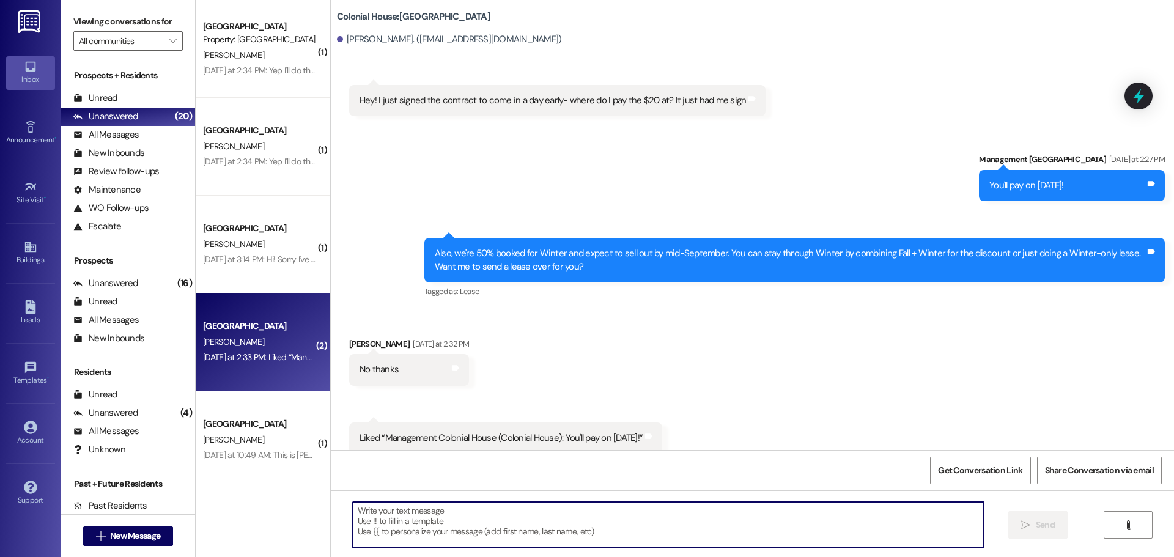
click at [440, 507] on textarea at bounding box center [668, 525] width 631 height 46
type textarea "Thank you!"
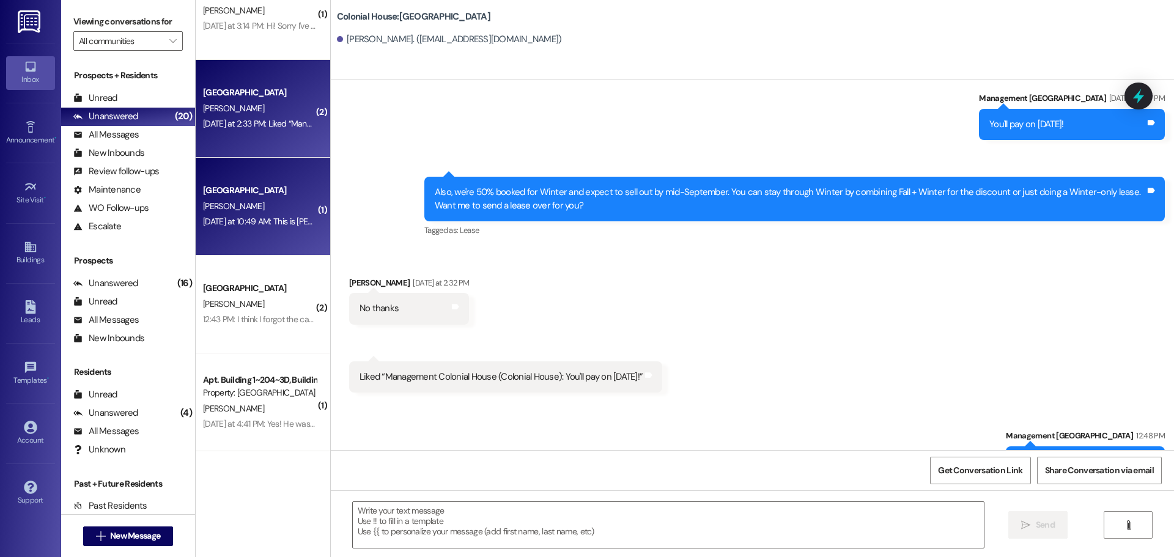
scroll to position [734, 0]
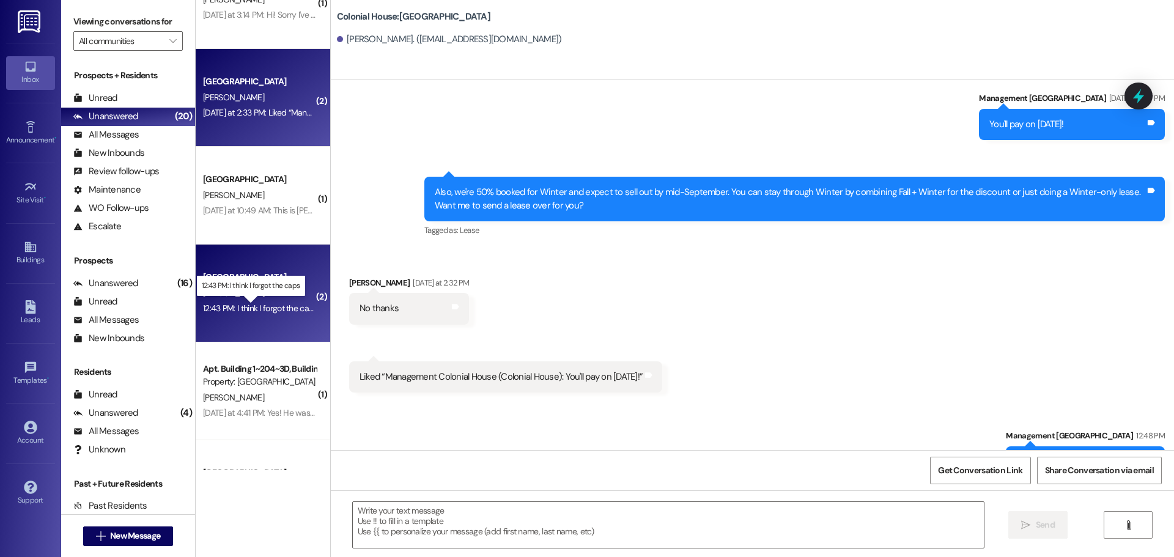
click at [233, 306] on div "12:43 PM: I think I forgot the caps 12:43 PM: I think I forgot the caps" at bounding box center [260, 308] width 115 height 11
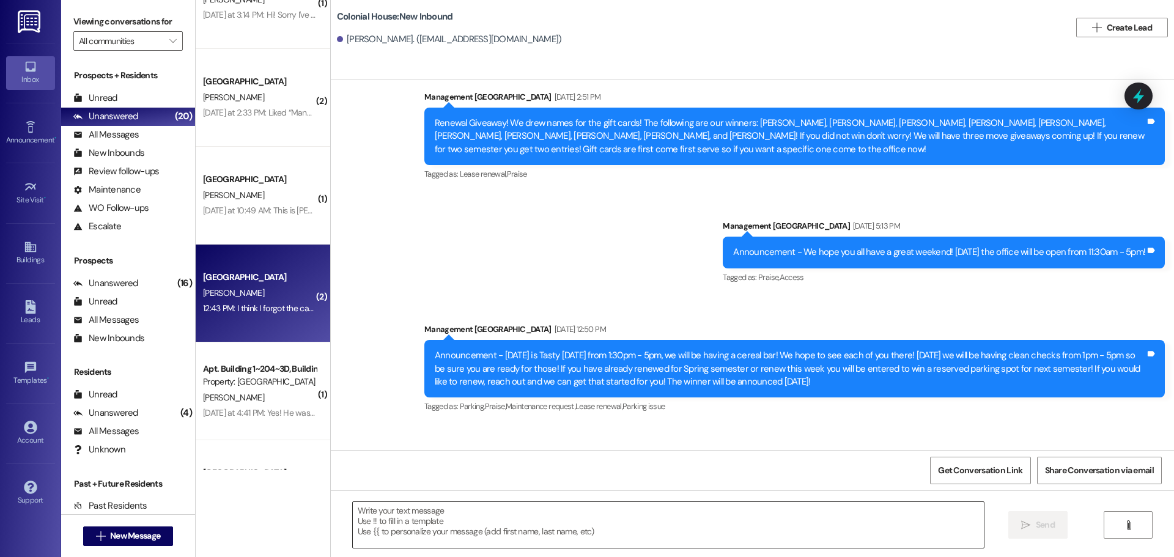
scroll to position [19437, 0]
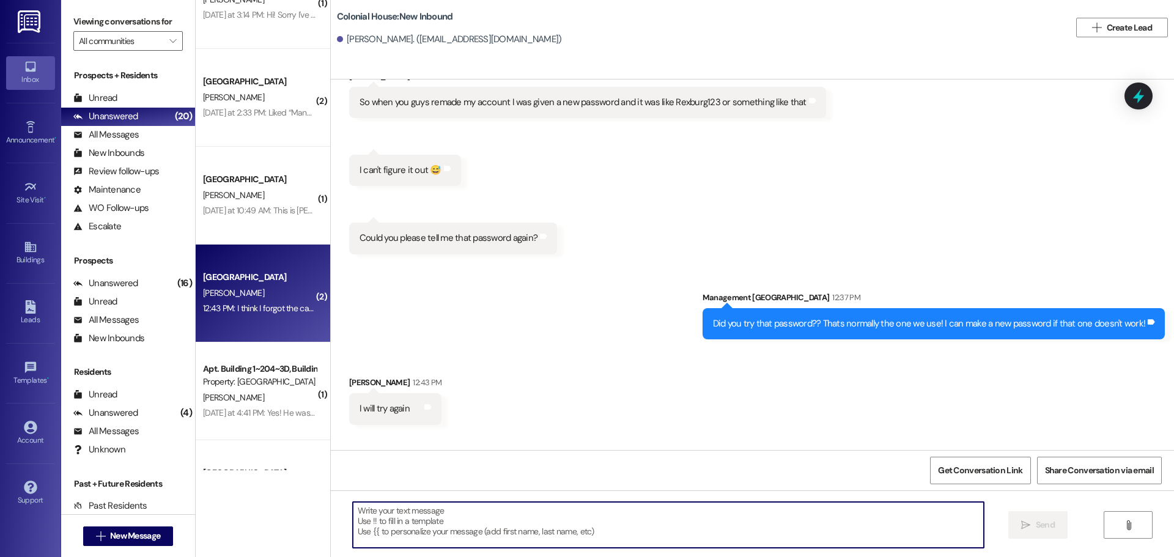
click at [413, 520] on textarea at bounding box center [668, 525] width 631 height 46
type textarea "Oh!! That makes sense, were you able to get in??"
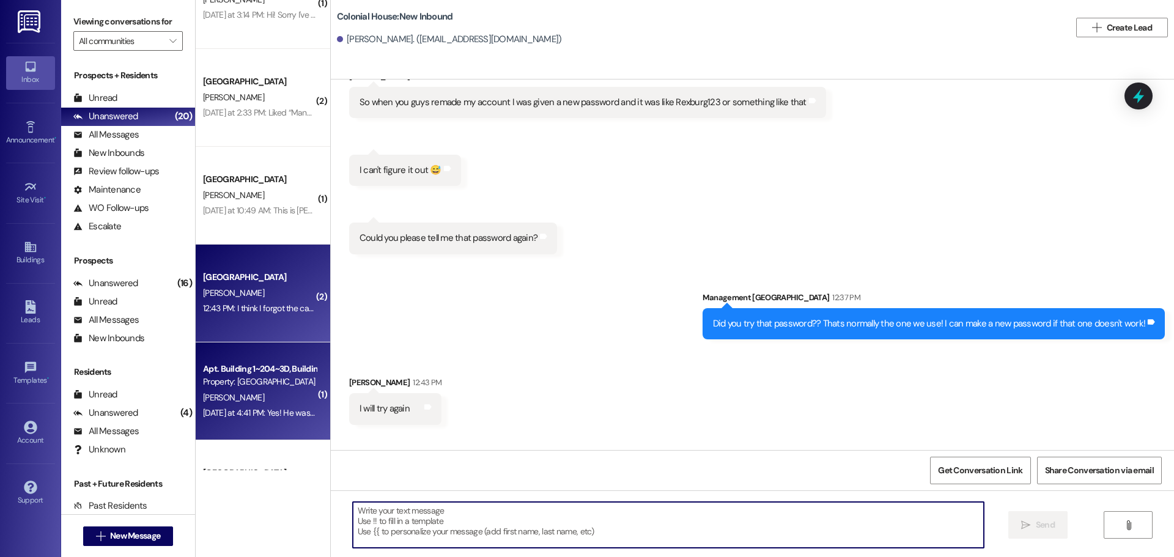
scroll to position [19436, 0]
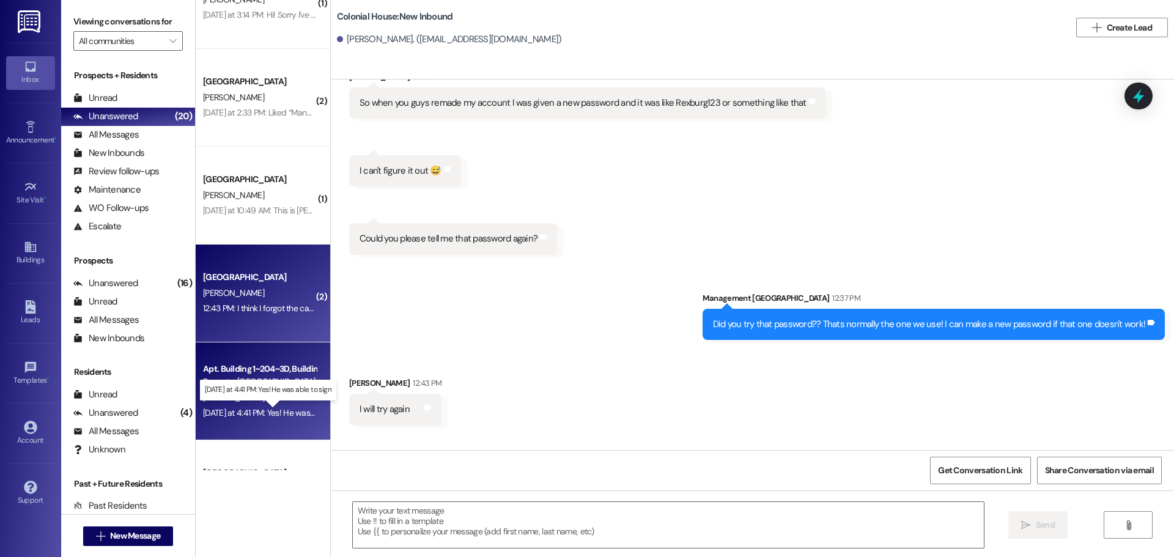
click at [282, 408] on div "Yesterday at 4:41 PM: Yes! He was able to sign Yesterday at 4:41 PM: Yes! He wa…" at bounding box center [278, 412] width 150 height 11
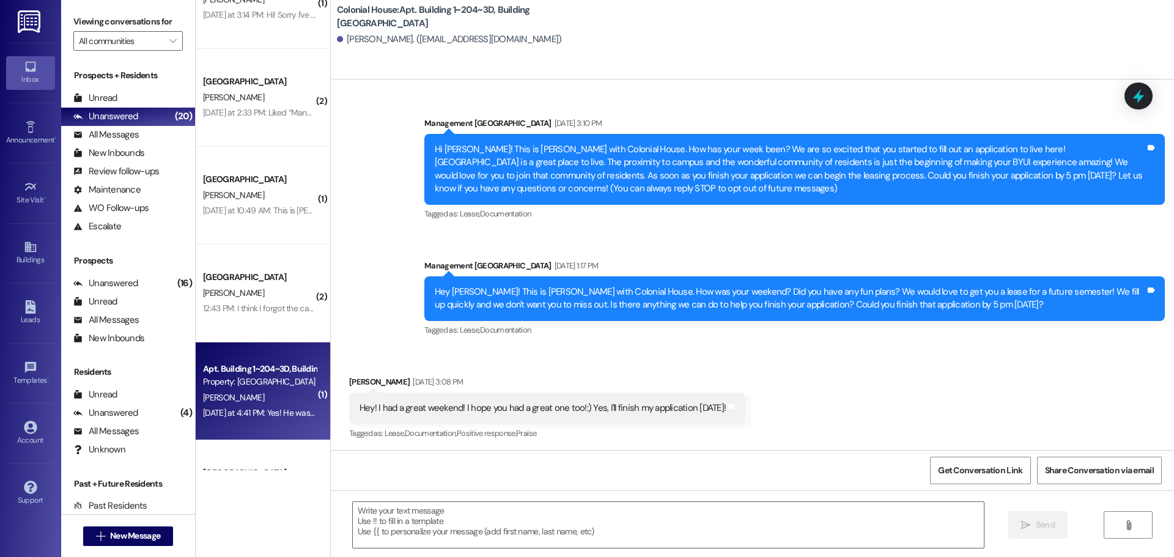
scroll to position [12385, 0]
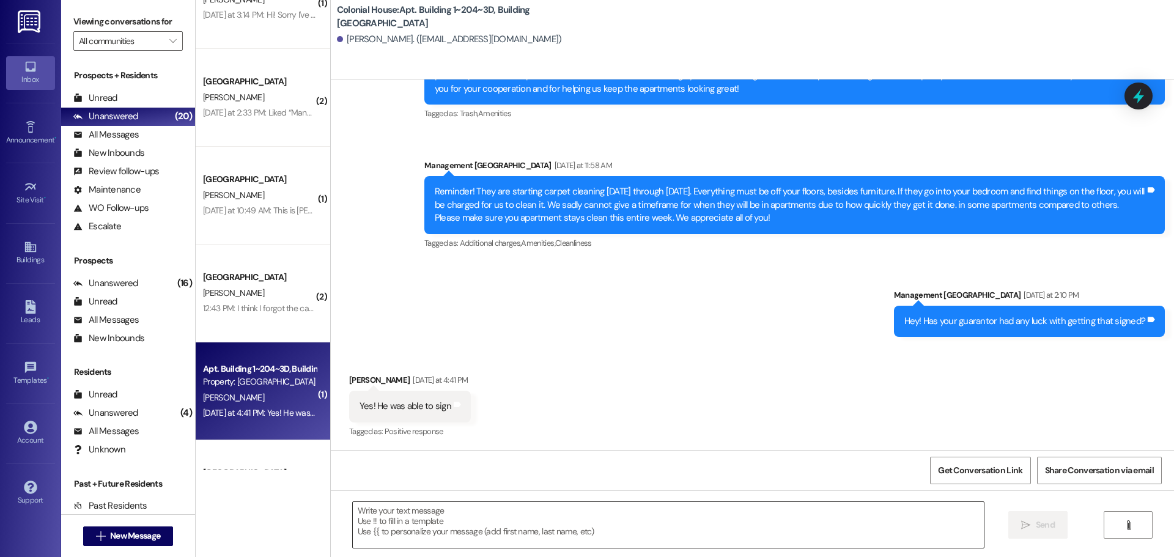
click at [419, 523] on textarea at bounding box center [668, 525] width 631 height 46
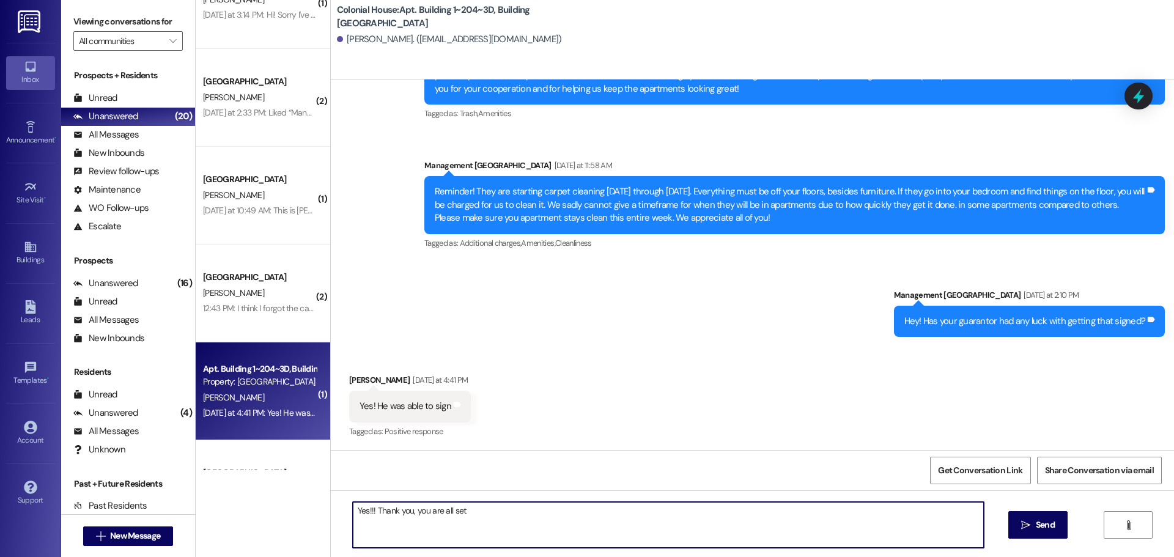
type textarea "Yes!!! Thank you, you are all set!"
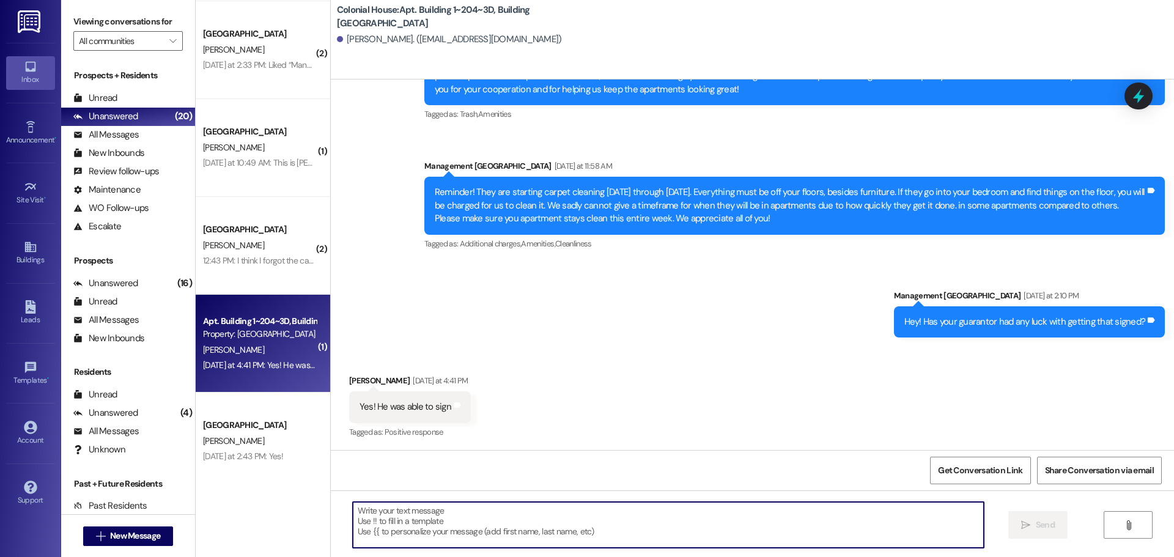
scroll to position [856, 0]
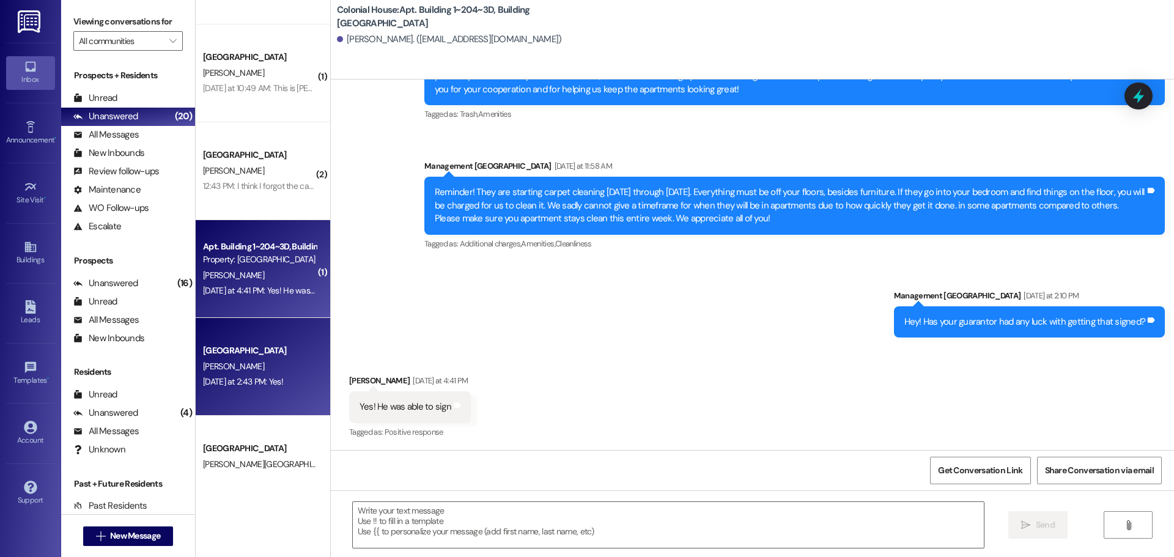
click at [261, 375] on div "Yesterday at 2:43 PM: Yes! Yesterday at 2:43 PM: Yes!" at bounding box center [260, 381] width 116 height 15
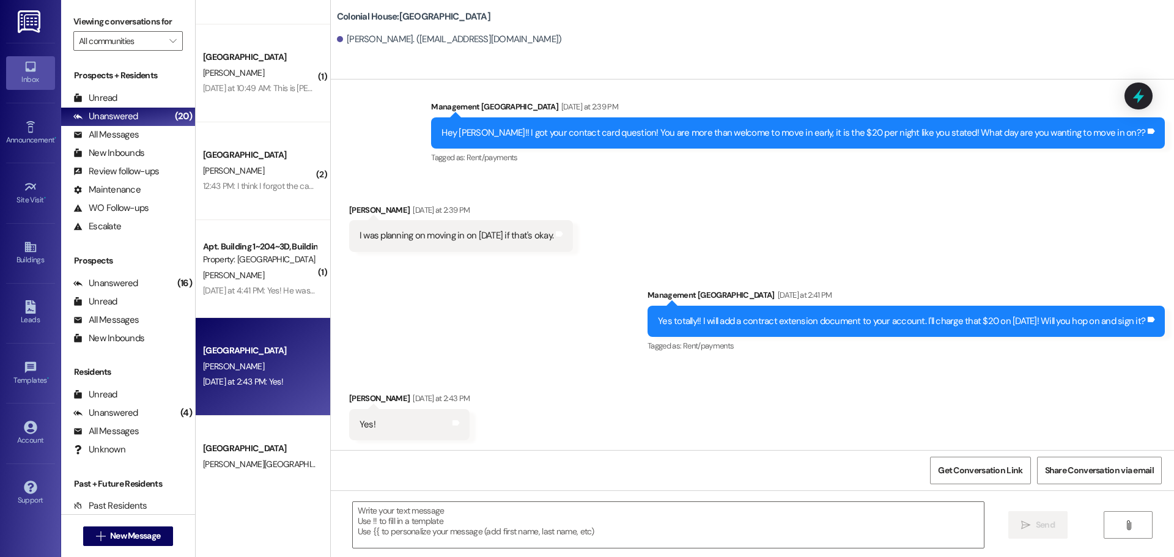
scroll to position [477, 0]
click at [428, 530] on textarea at bounding box center [668, 525] width 631 height 46
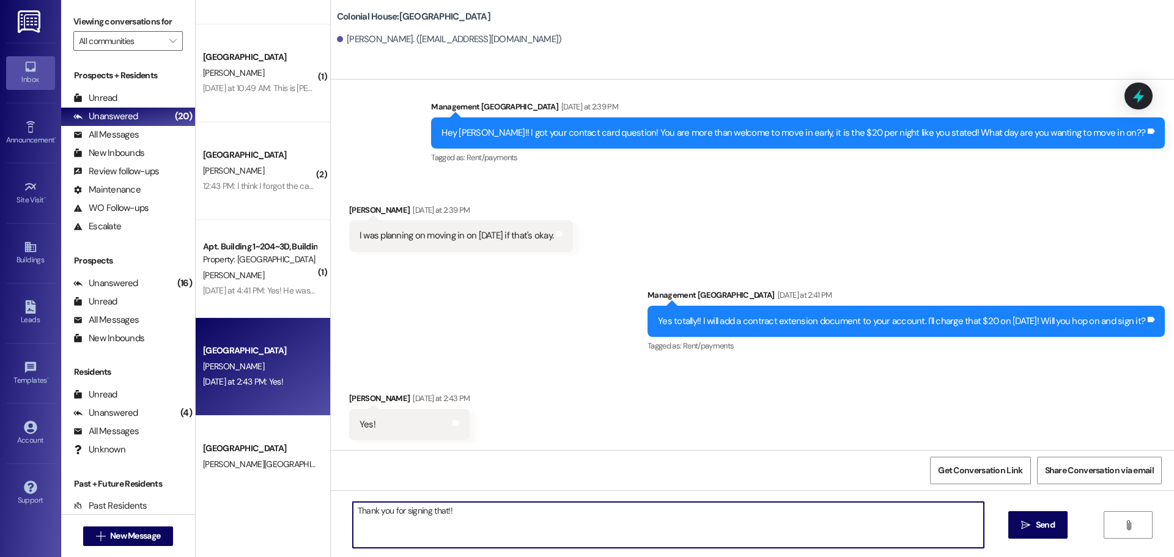
type textarea "Thank you for signing that!!"
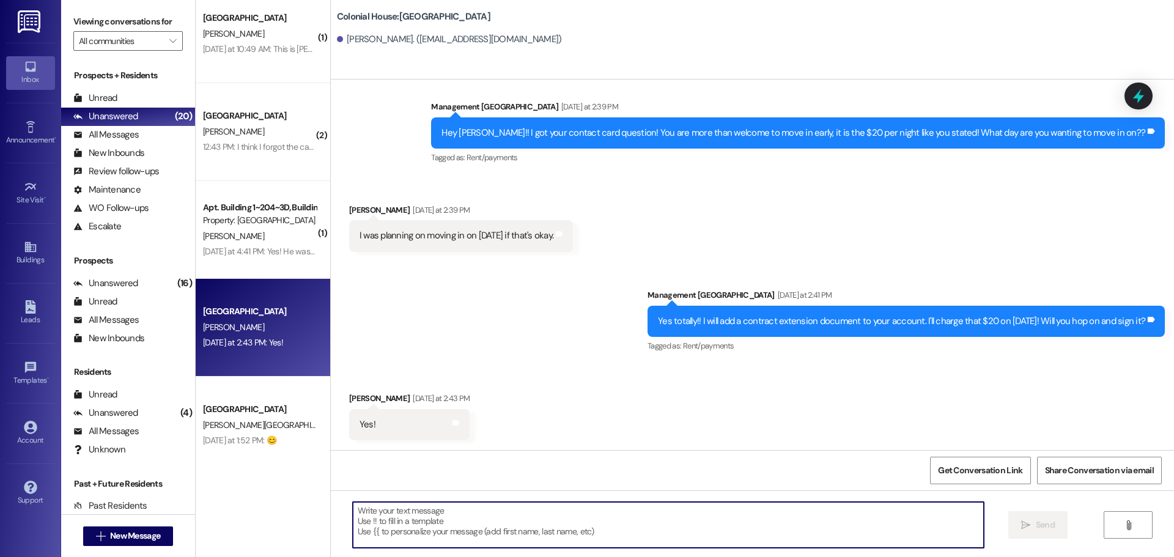
scroll to position [917, 0]
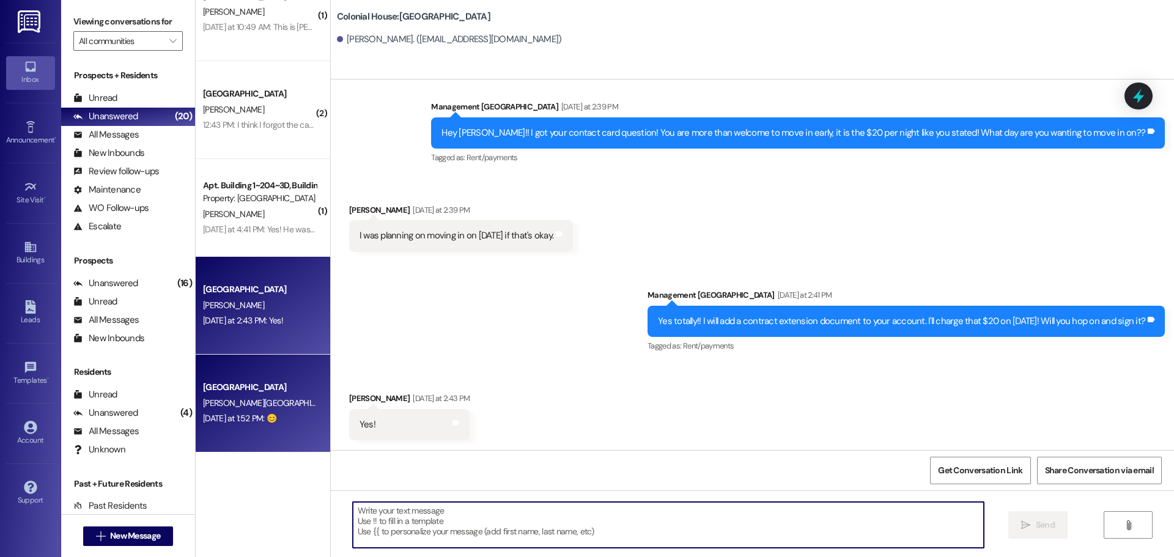
click at [216, 416] on div "Yesterday at 1:52 PM: 😊 Yesterday at 1:52 PM: 😊" at bounding box center [239, 418] width 73 height 11
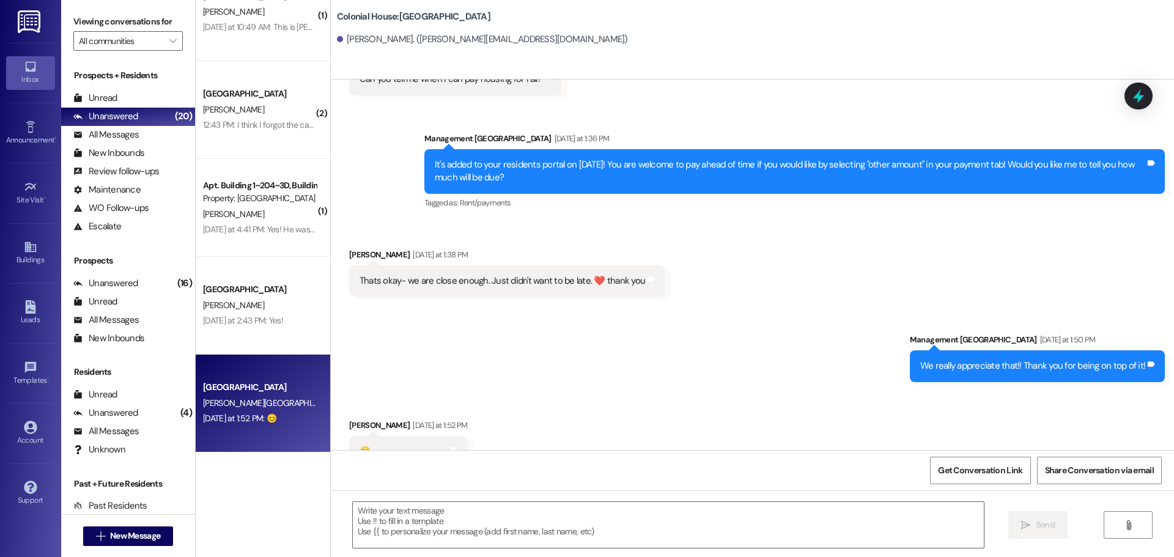
scroll to position [2830, 0]
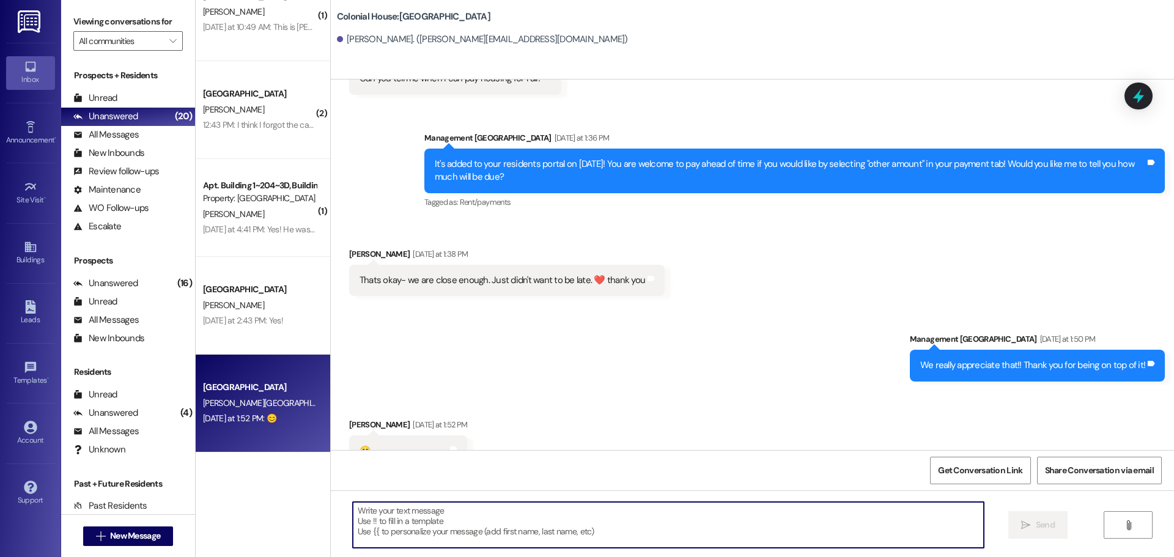
click at [535, 514] on textarea at bounding box center [668, 525] width 631 height 46
type textarea "."
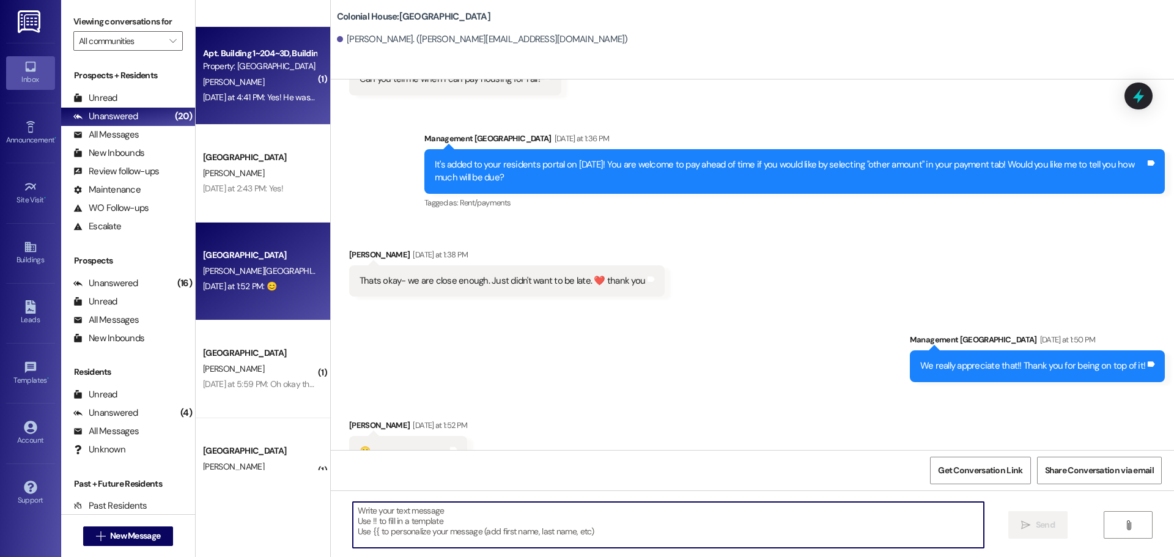
scroll to position [1100, 0]
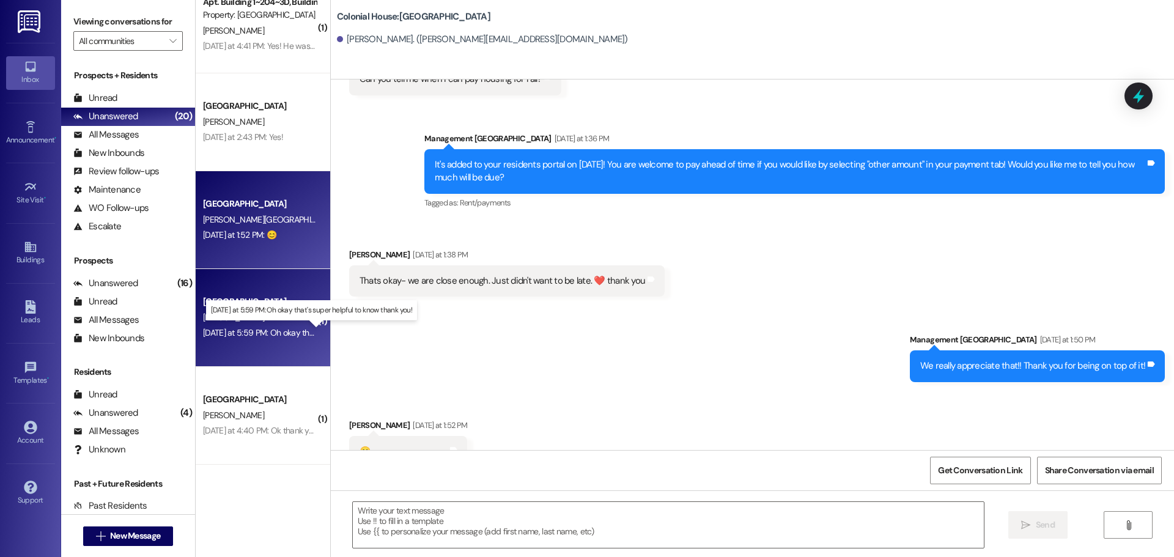
click at [255, 330] on div "Yesterday at 5:59 PM: Oh okay that's super helpful to know thank you! Yesterday…" at bounding box center [320, 332] width 235 height 11
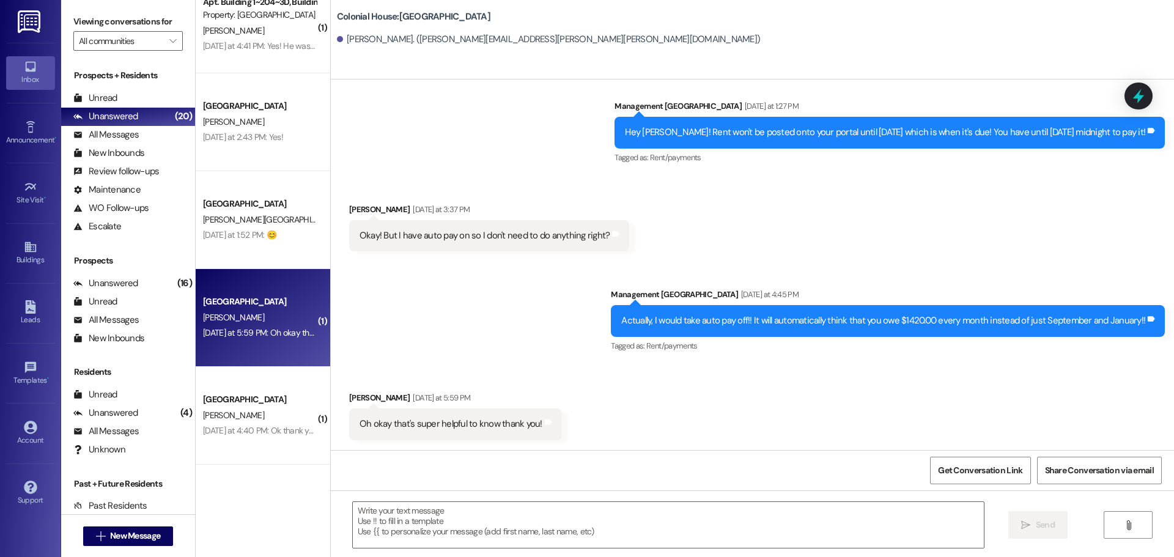
scroll to position [1932, 0]
drag, startPoint x: 425, startPoint y: 523, endPoint x: 422, endPoint y: 517, distance: 6.6
click at [425, 521] on textarea at bounding box center [668, 525] width 631 height 46
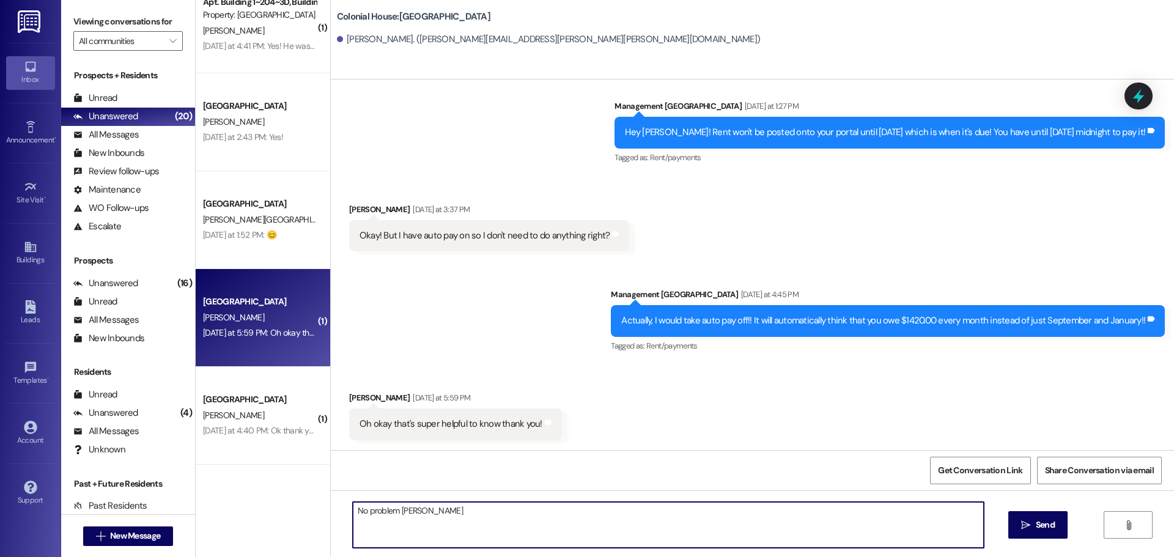
type textarea "No problem Elizabeth!"
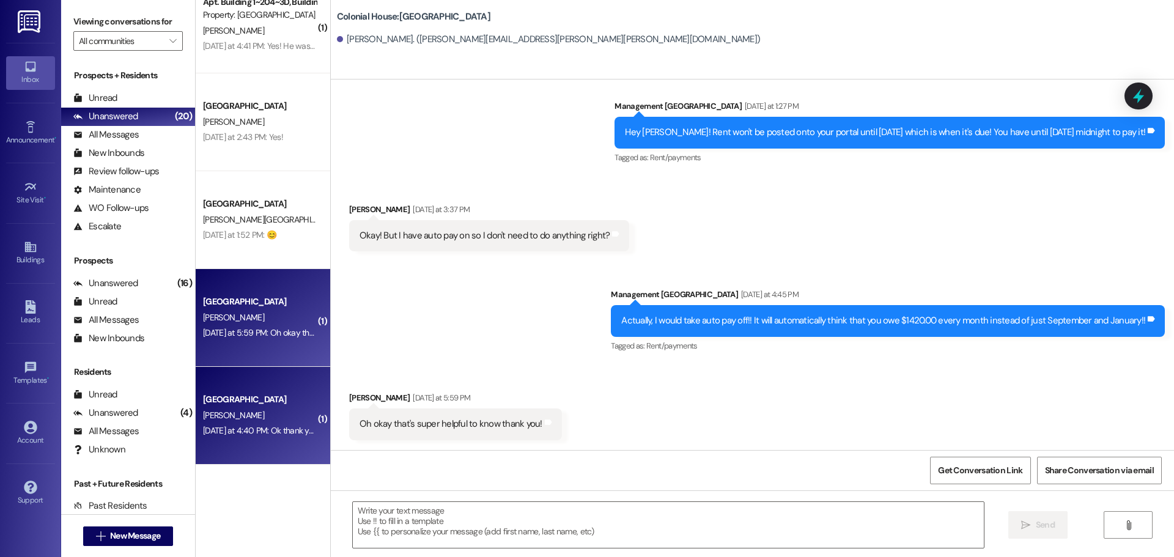
click at [257, 429] on div "Yesterday at 4:40 PM: Ok thank you! Yesterday at 4:40 PM: Ok thank you!" at bounding box center [261, 430] width 117 height 11
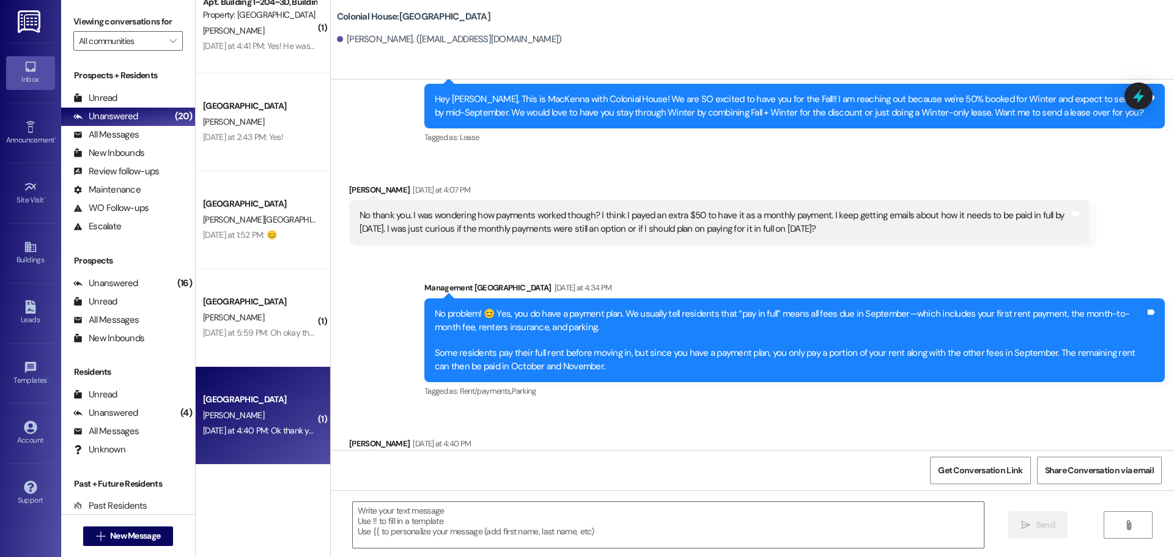
scroll to position [3900, 0]
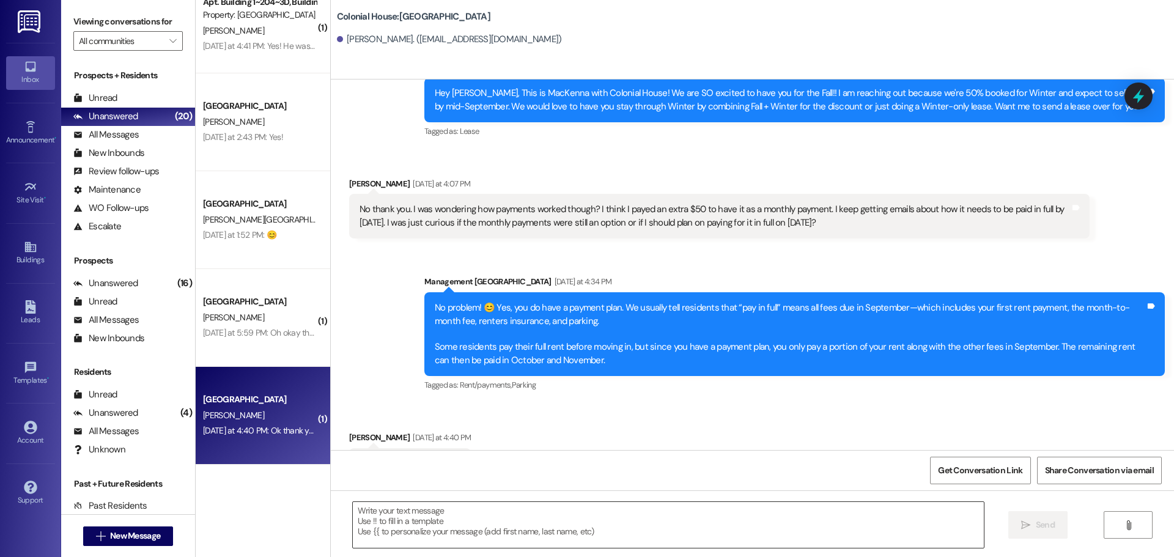
click at [396, 522] on textarea at bounding box center [668, 525] width 631 height 46
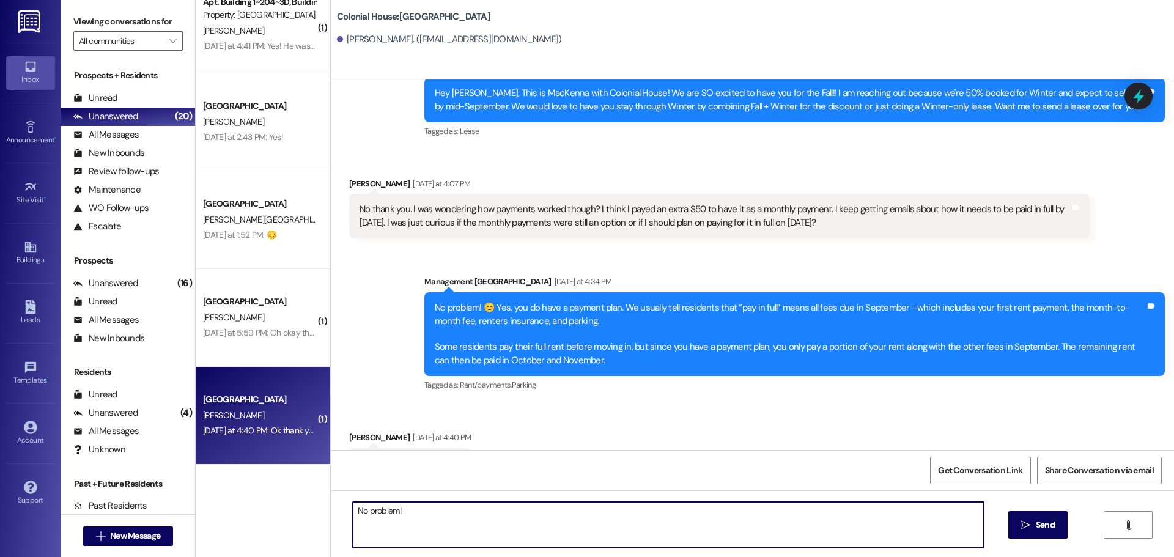
type textarea "No problem!!"
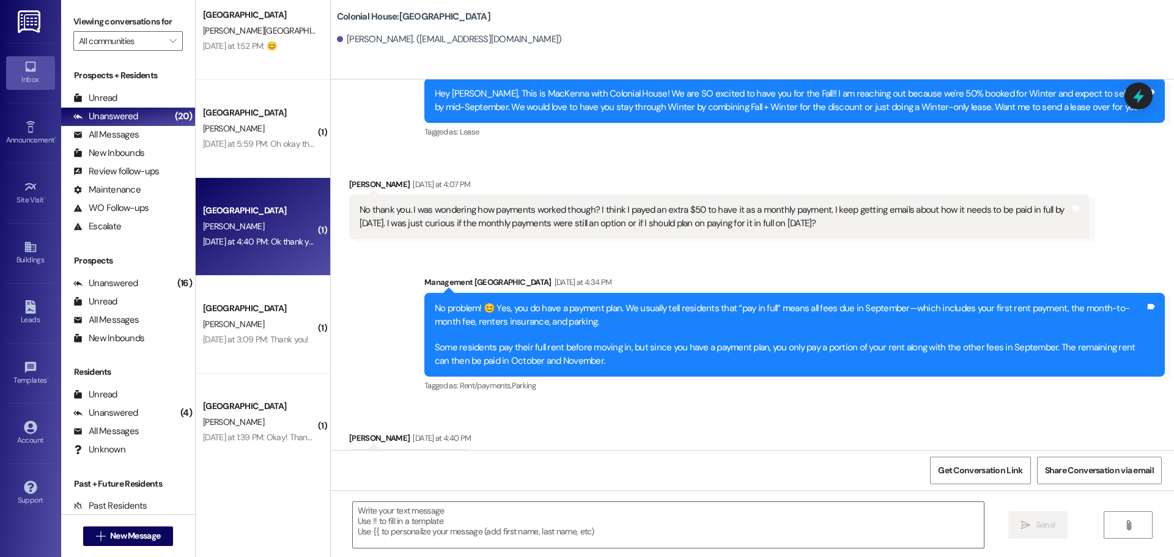
scroll to position [1291, 0]
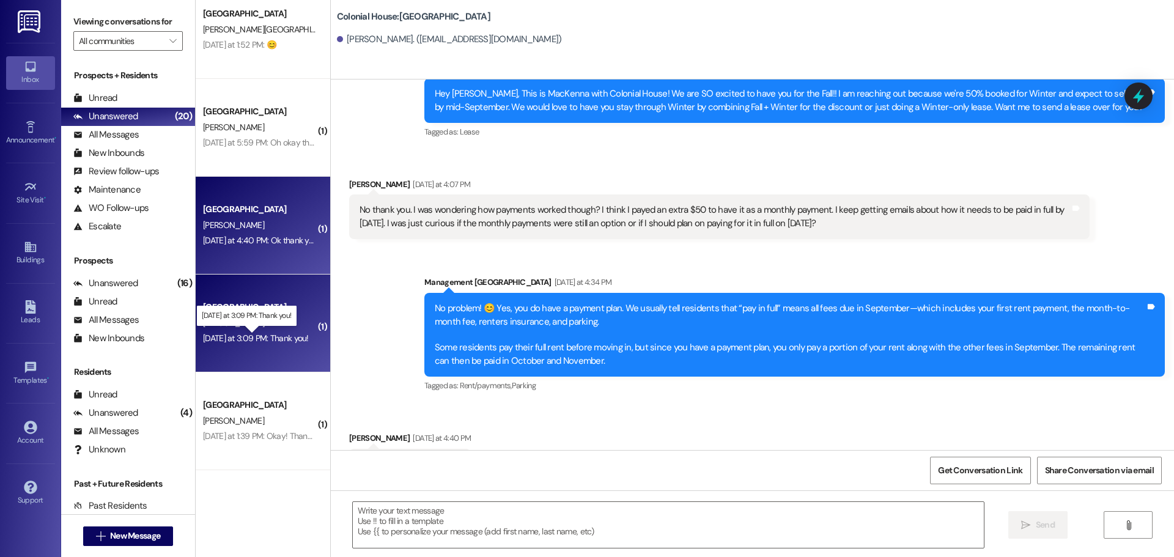
click at [232, 343] on div "Yesterday at 3:09 PM: Thank you! Yesterday at 3:09 PM: Thank you!" at bounding box center [256, 338] width 106 height 11
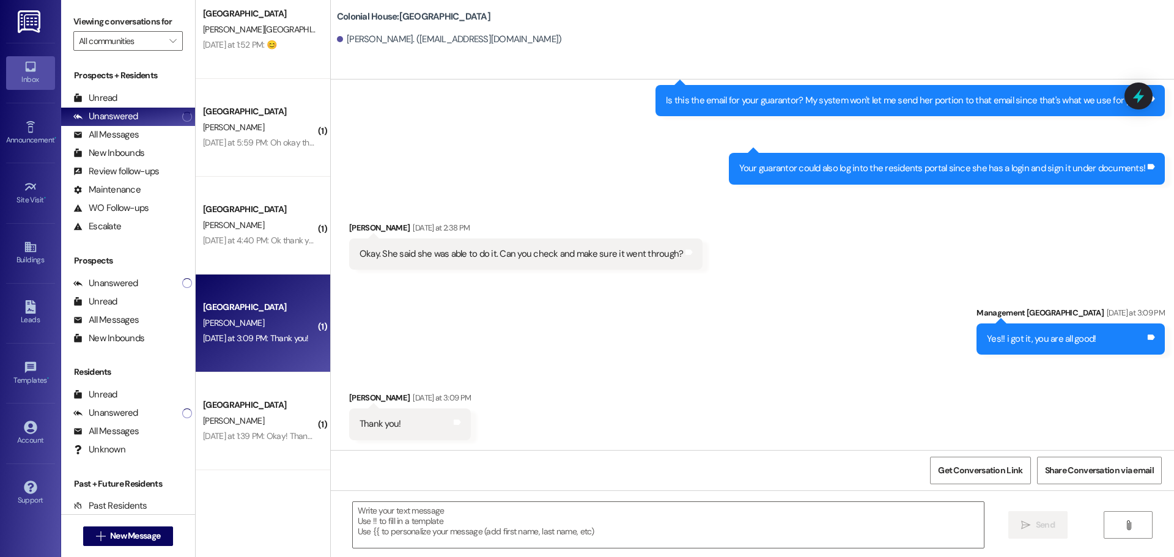
scroll to position [1096, 0]
click at [396, 499] on div " Send " at bounding box center [752, 536] width 843 height 92
click at [383, 507] on textarea at bounding box center [668, 525] width 631 height 46
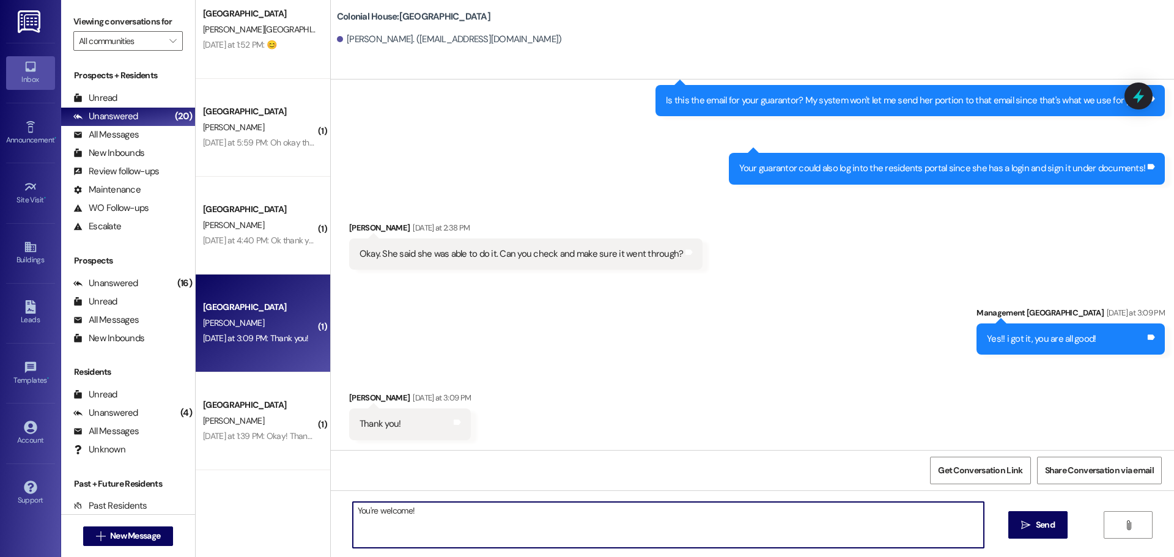
type textarea "You're welcome!!"
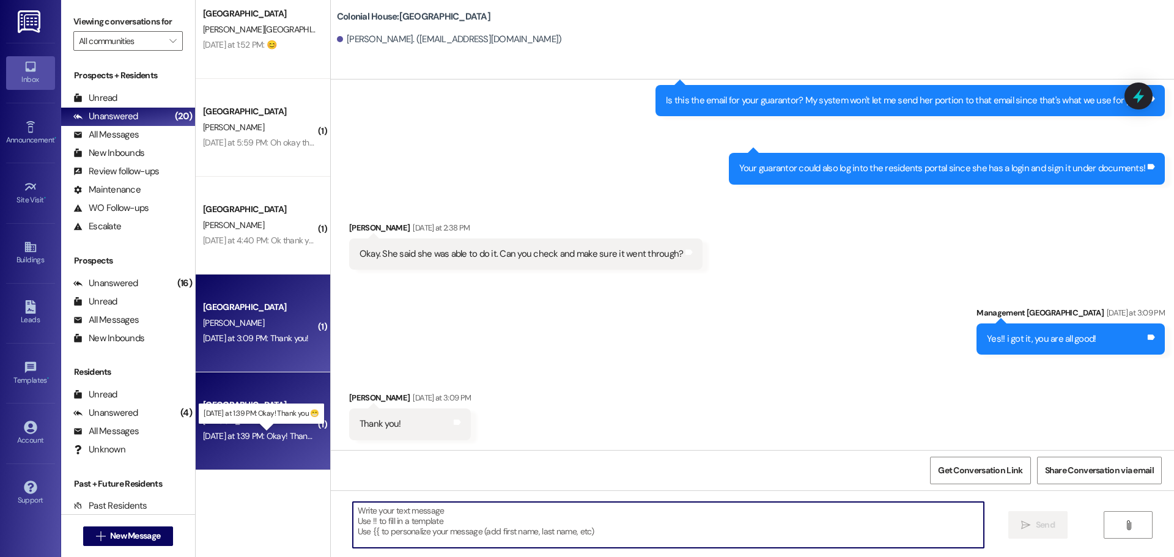
click at [274, 433] on div "Yesterday at 1:39 PM: Okay! Thank you 😁 Yesterday at 1:39 PM: Okay! Thank you 😁" at bounding box center [270, 435] width 135 height 11
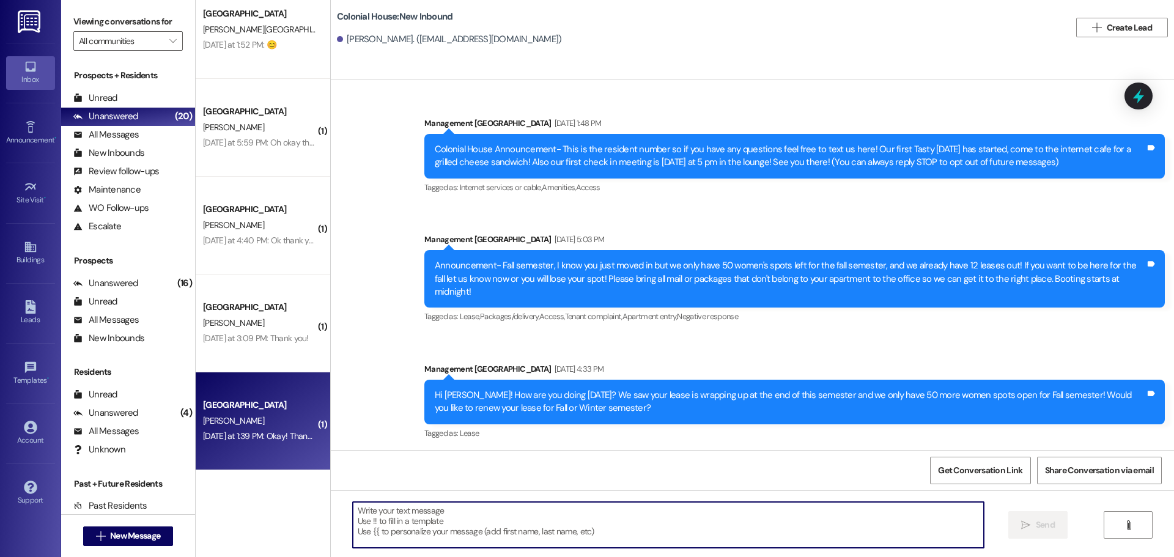
scroll to position [24072, 0]
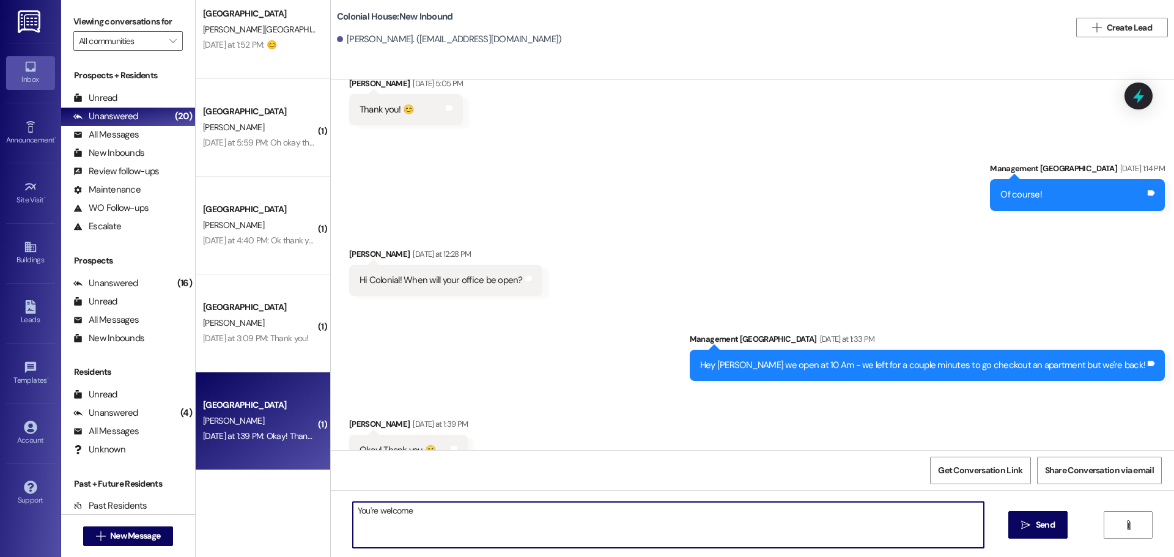
type textarea "You're welcome!"
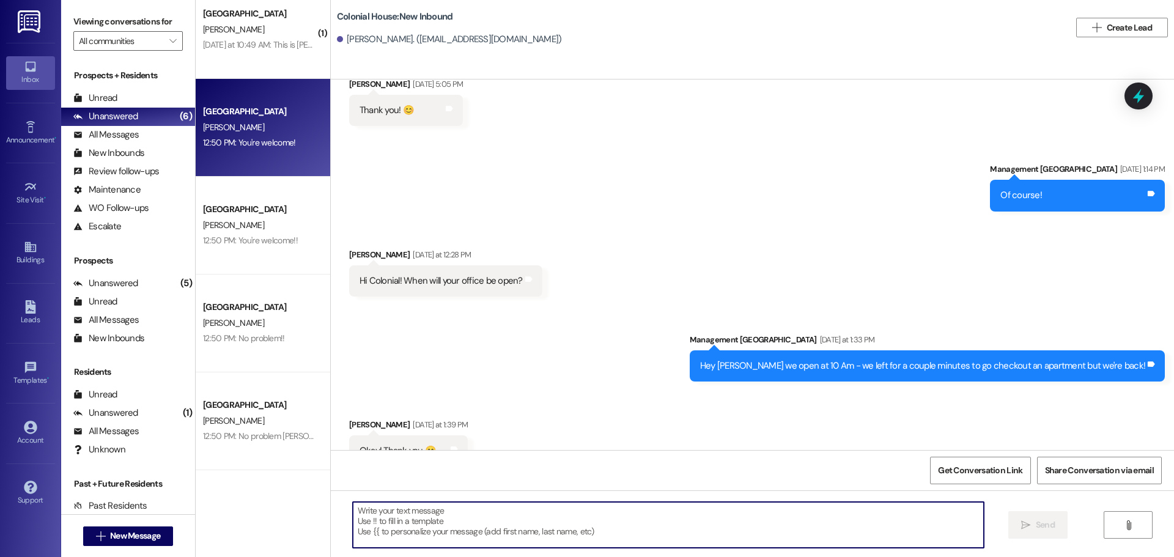
scroll to position [117, 0]
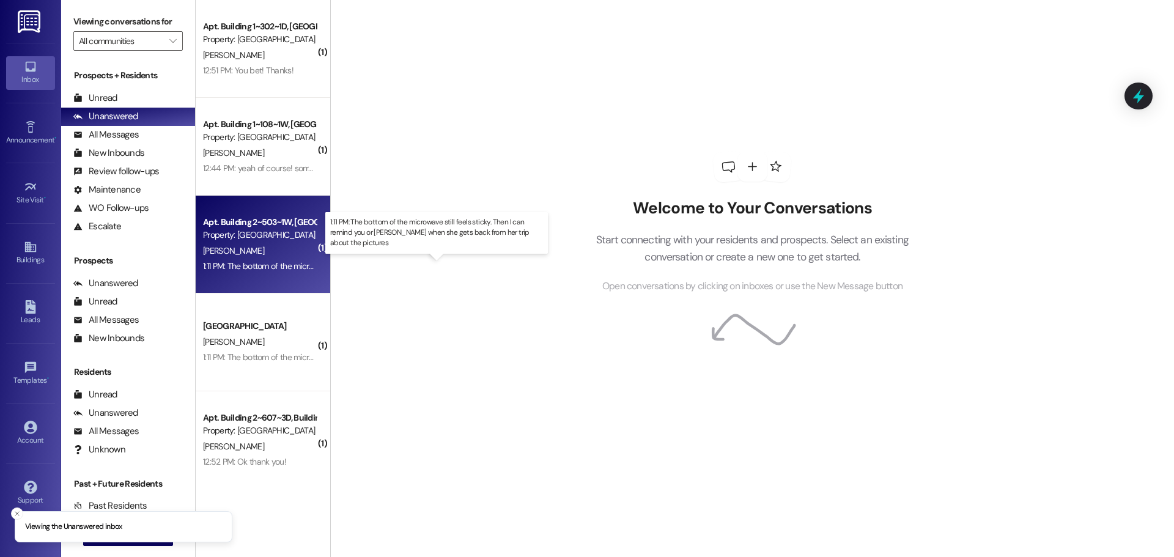
click at [246, 264] on div "1:11 PM: The bottom of the microwave still feels sticky. Then I can remind you …" at bounding box center [465, 265] width 525 height 11
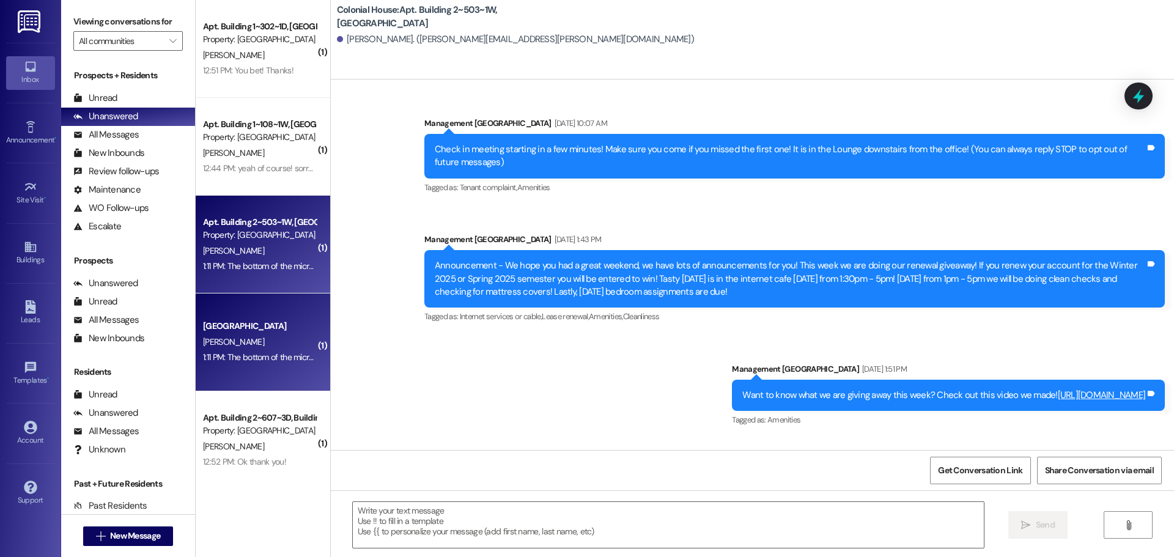
scroll to position [12293, 0]
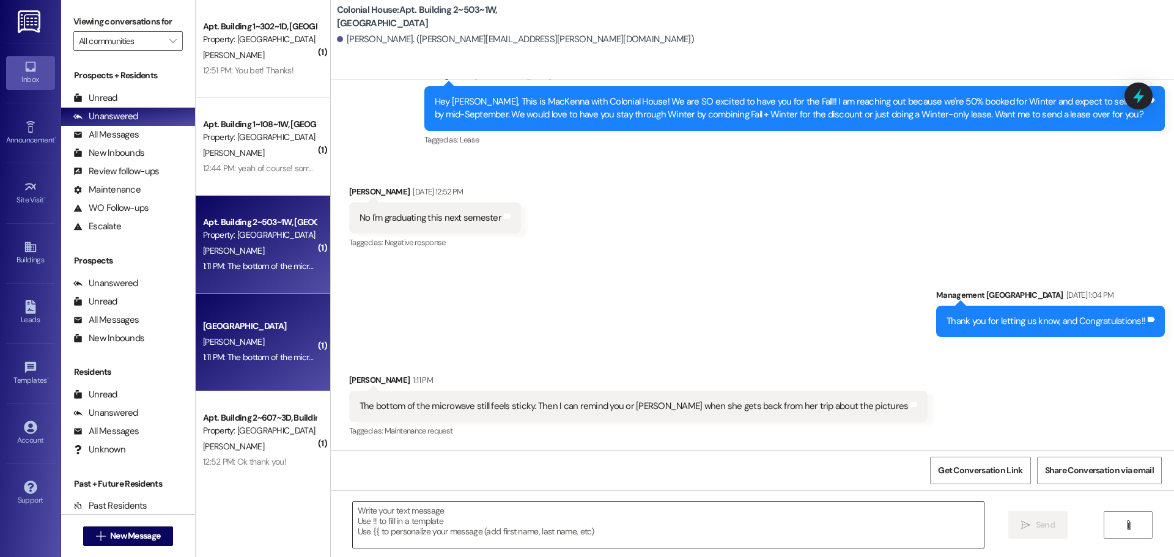
click at [454, 518] on textarea at bounding box center [668, 525] width 631 height 46
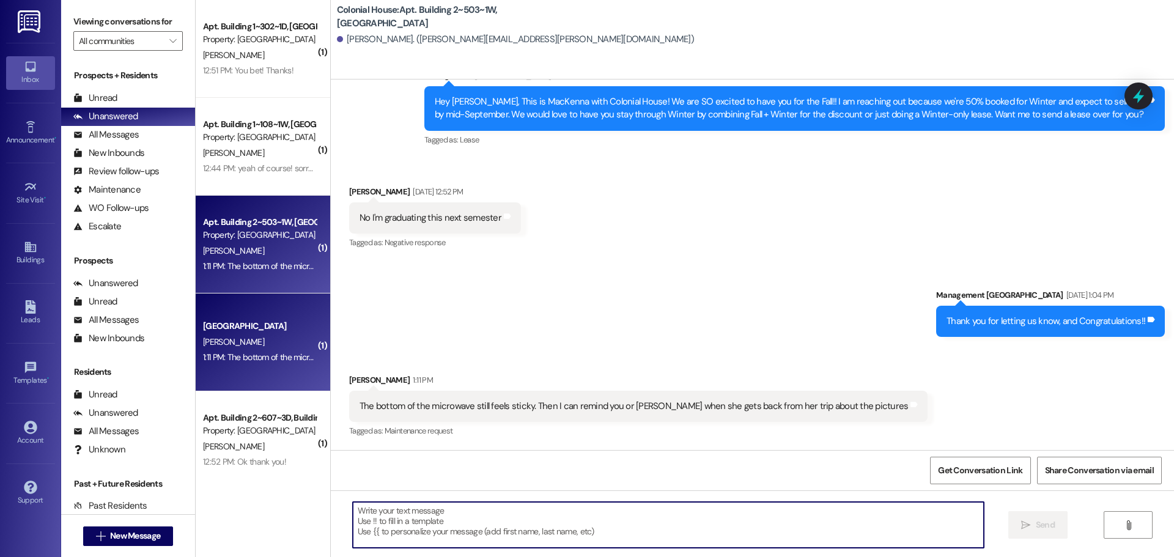
click at [454, 518] on textarea at bounding box center [668, 525] width 631 height 46
type textarea "Thank you!"
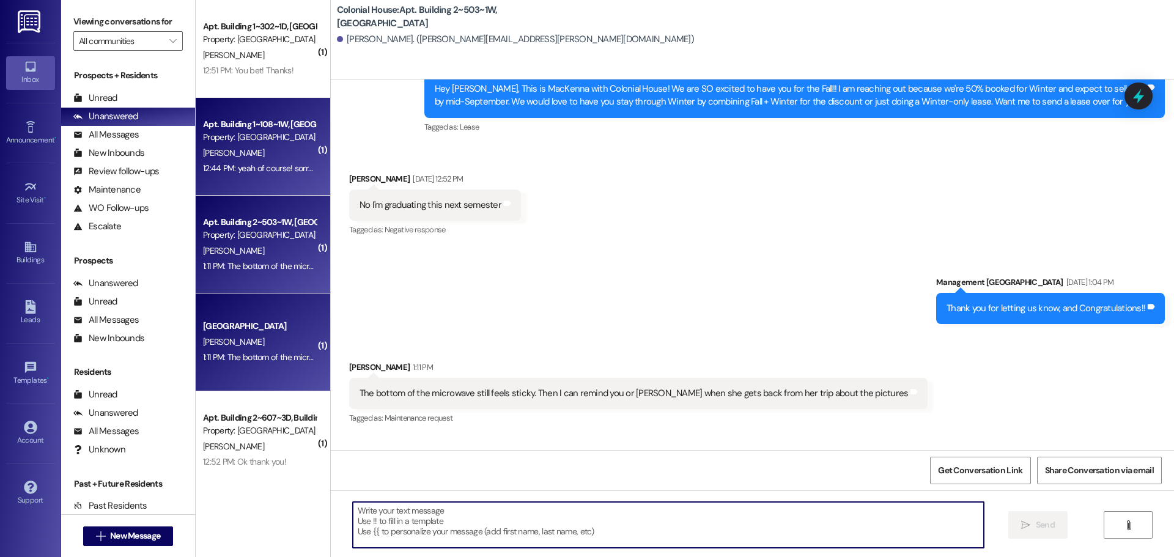
scroll to position [12292, 0]
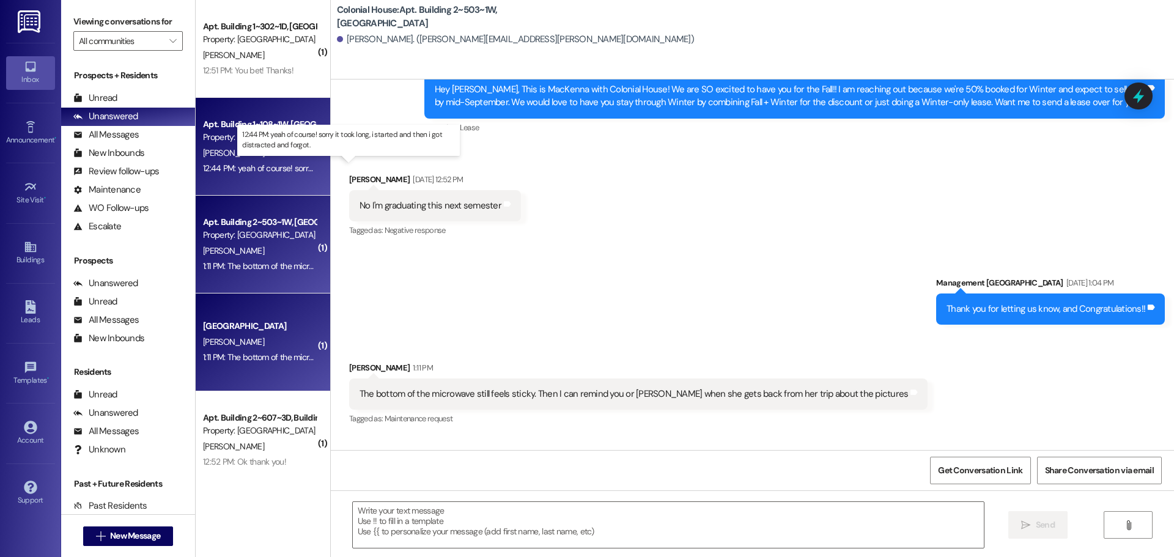
click at [275, 164] on div "12:44 PM: yeah of course! sorry it took long, i started and then i got distract…" at bounding box center [359, 168] width 313 height 11
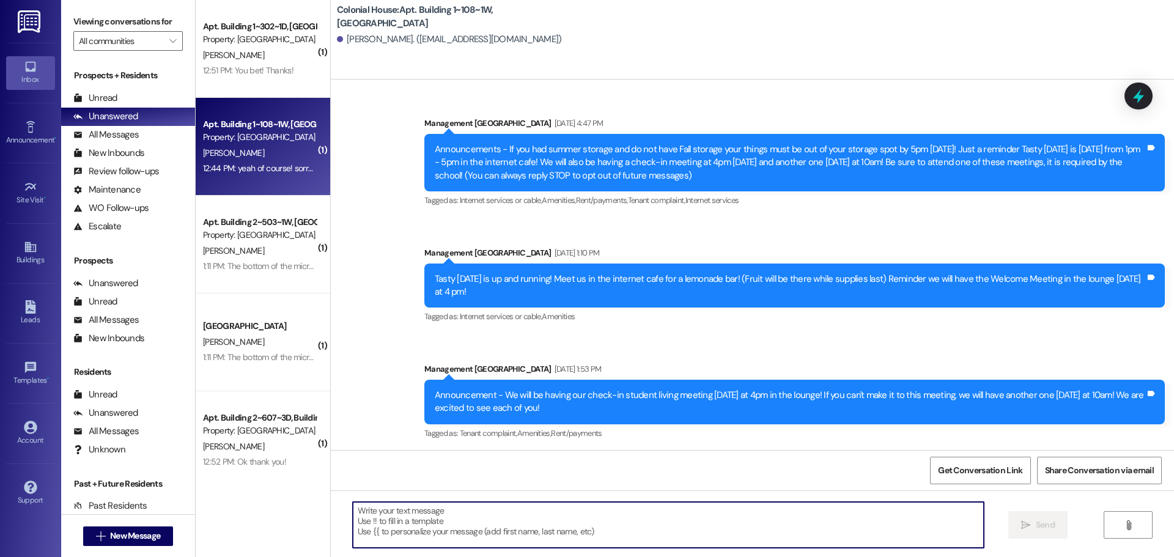
scroll to position [30604, 0]
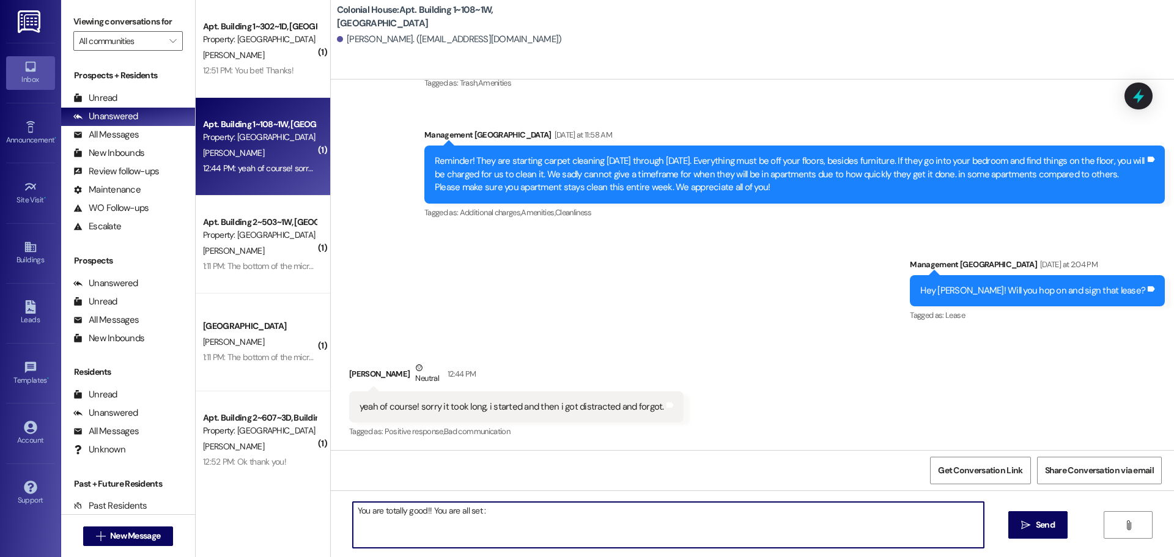
type textarea "You are totally good!! You are all set :)"
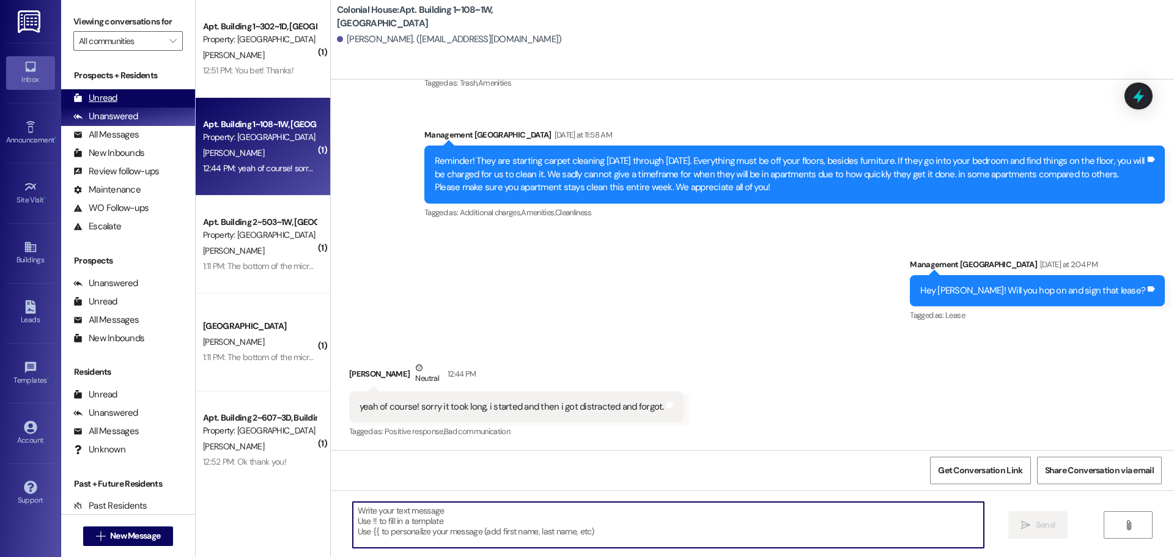
click at [108, 96] on div "Unread" at bounding box center [95, 98] width 44 height 13
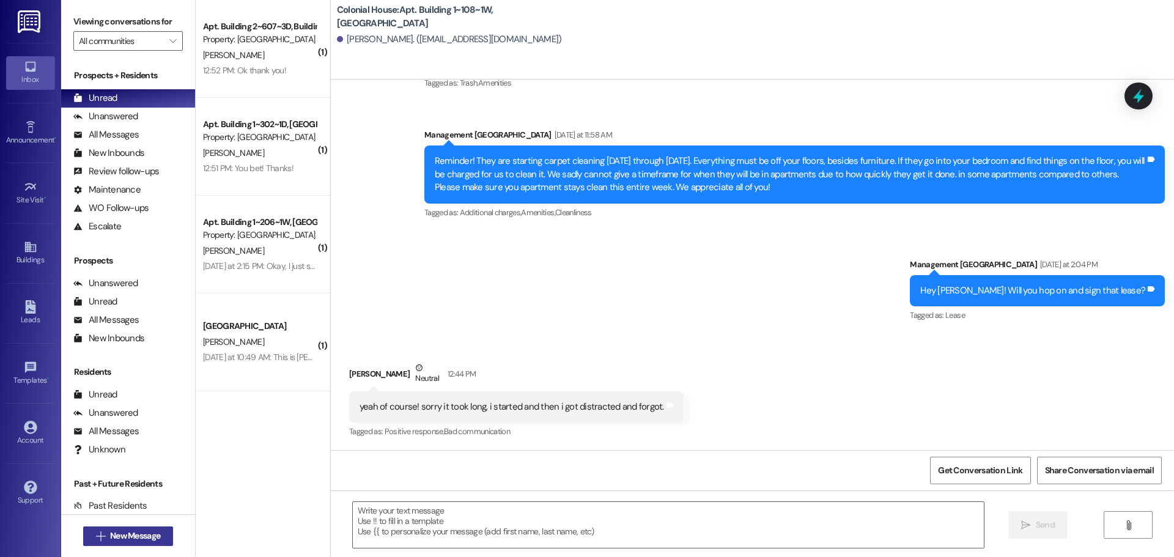
click at [141, 538] on span "New Message" at bounding box center [135, 535] width 50 height 13
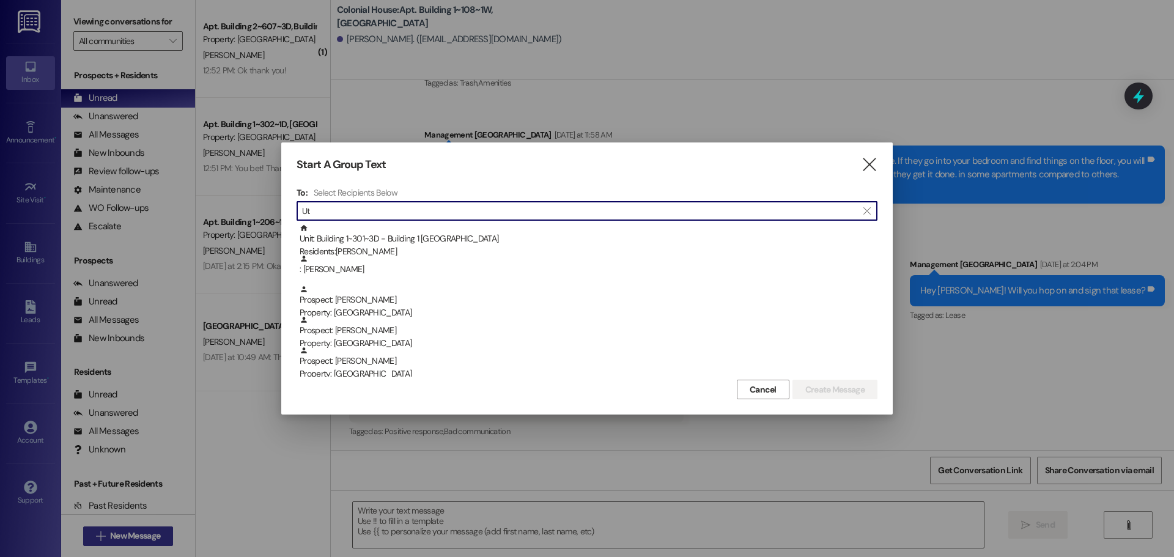
type input "U"
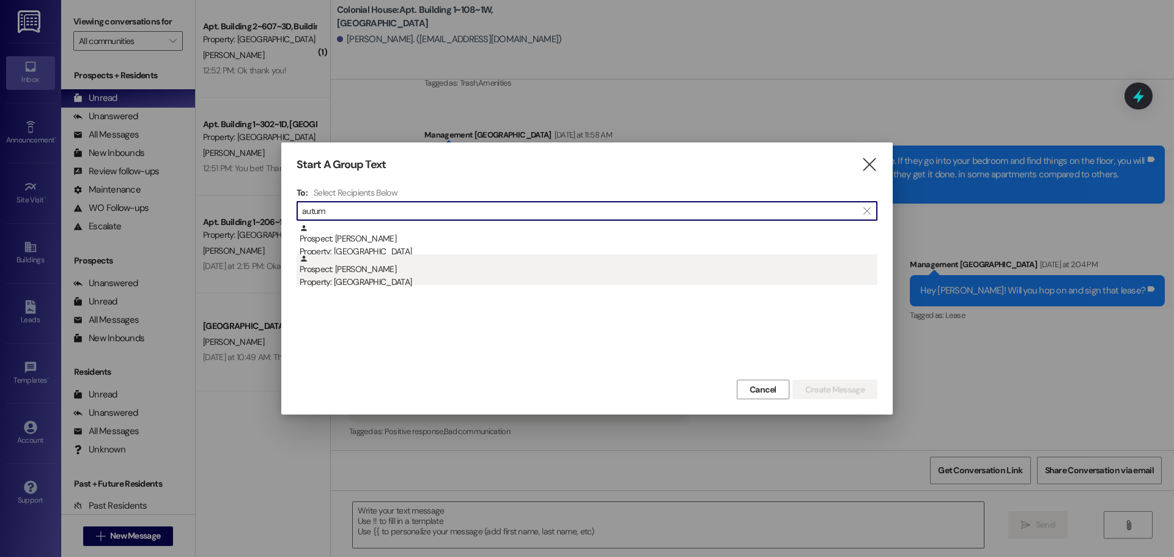
type input "autum"
click at [366, 274] on div "Prospect: Autumn Pitcher Property: Colonial House" at bounding box center [589, 271] width 578 height 35
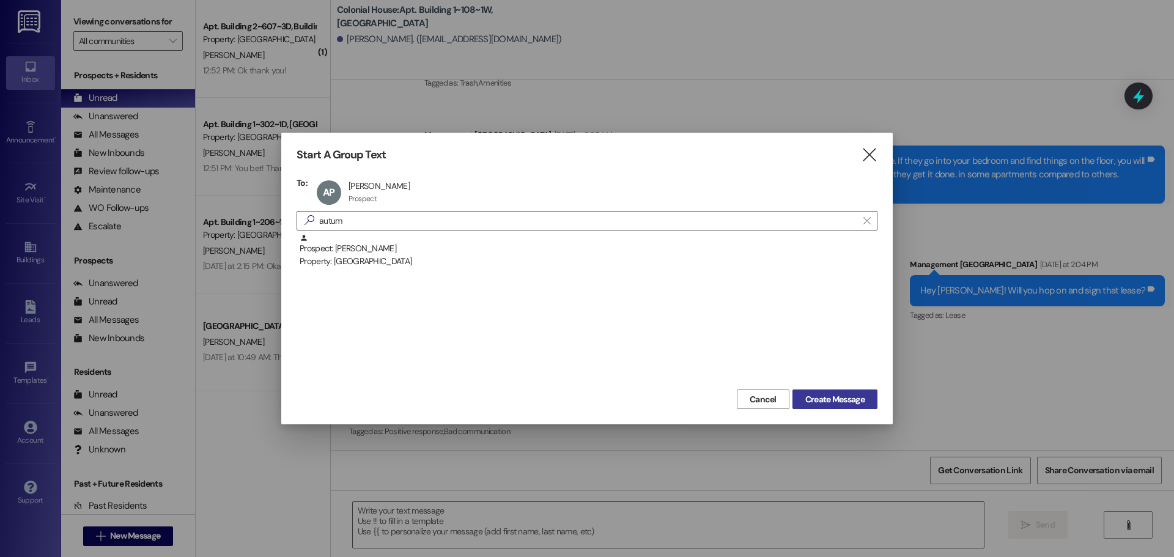
click at [856, 397] on span "Create Message" at bounding box center [834, 399] width 59 height 13
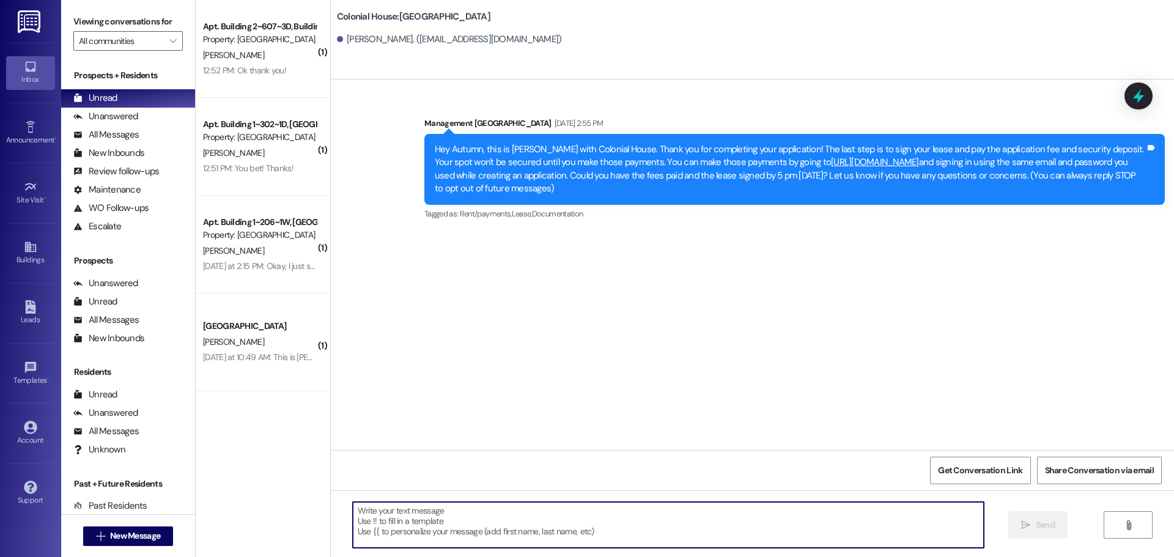
click at [467, 521] on textarea at bounding box center [668, 525] width 631 height 46
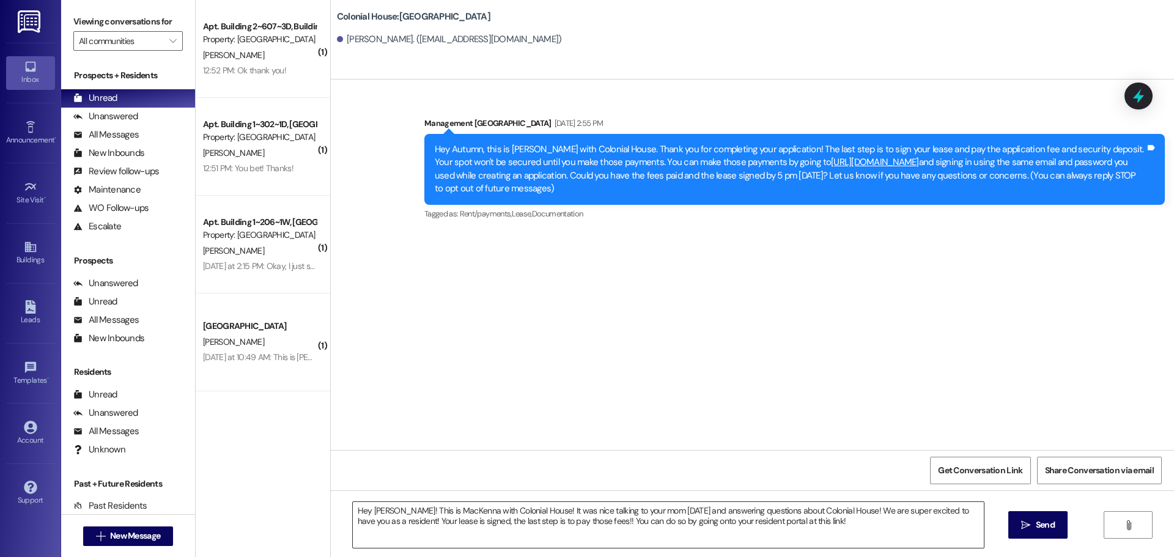
click at [871, 528] on textarea "Hey Autumn! This is MacKenna with Colonial House! It was nice talking to your m…" at bounding box center [668, 525] width 631 height 46
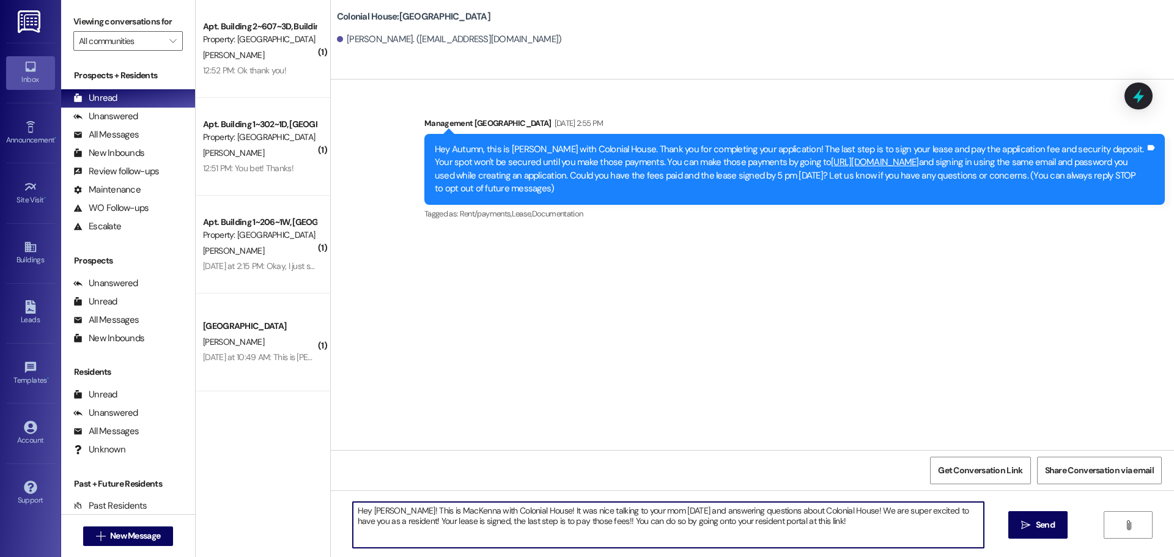
paste textarea "[URL][DOMAIN_NAME]"
drag, startPoint x: 488, startPoint y: 543, endPoint x: 317, endPoint y: 496, distance: 177.4
click at [317, 496] on div "( 1 ) Apt. Building 2~607~3D, Building 2 Colonial House Property: Colonial Hous…" at bounding box center [685, 278] width 978 height 557
type textarea "Hey Autumn! This is MacKenna with Colonial House! It was nice talking to your m…"
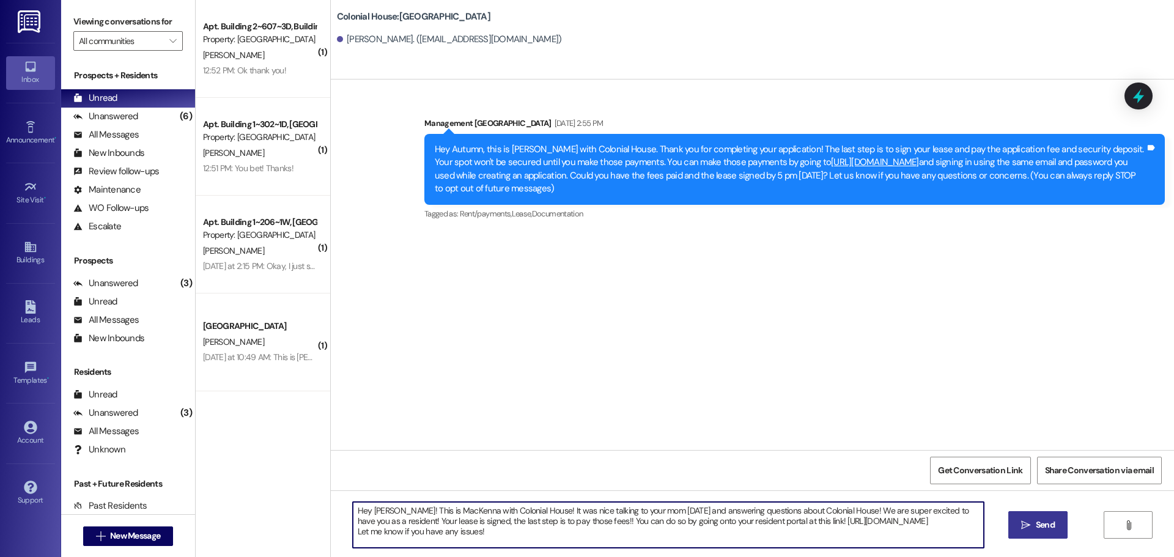
click at [1022, 526] on icon "" at bounding box center [1025, 525] width 9 height 10
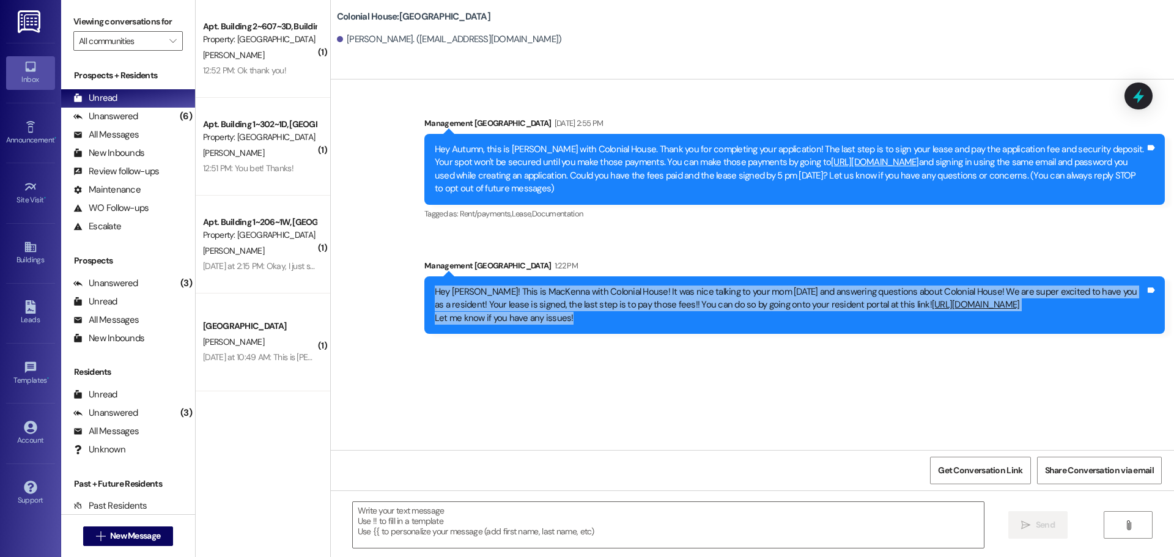
drag, startPoint x: 575, startPoint y: 323, endPoint x: 375, endPoint y: 291, distance: 202.5
click at [375, 291] on div "Sent via SMS Management Colonial House Aug 15, 2025 at 2:55 PM Hey Autumn, this…" at bounding box center [752, 216] width 843 height 254
copy div "Hey Autumn! This is MacKenna with Colonial House! It was nice talking to your m…"
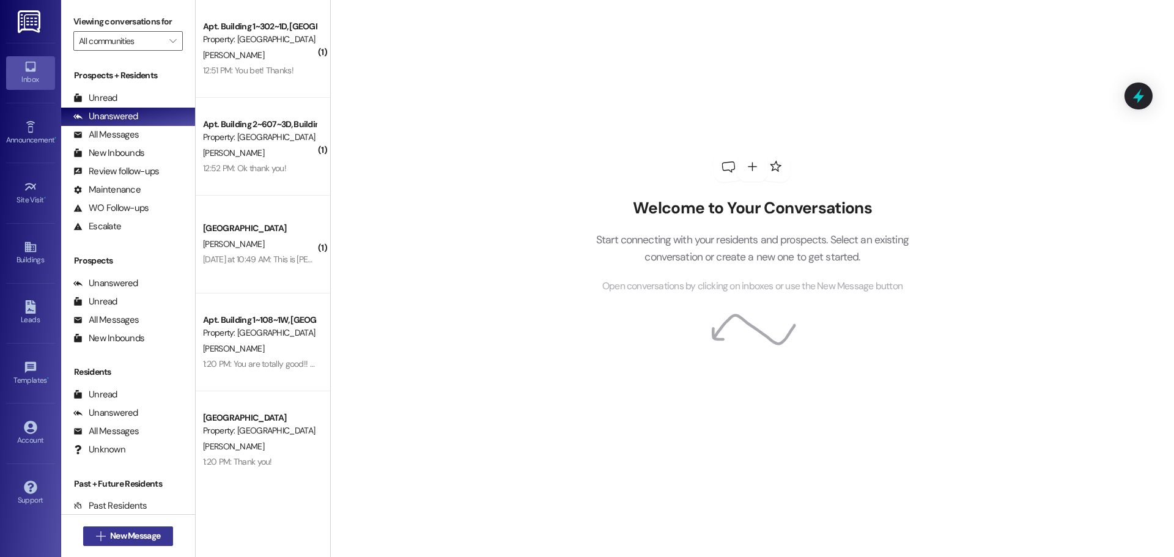
click at [101, 532] on span " New Message" at bounding box center [129, 535] width 70 height 13
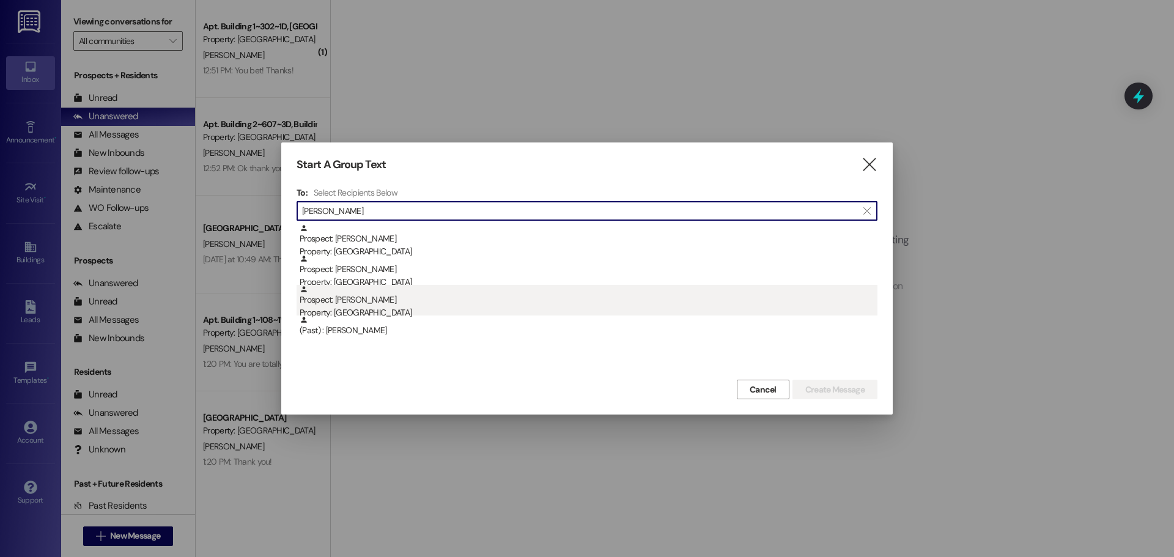
type input "[PERSON_NAME]"
click at [495, 300] on div "Prospect: [PERSON_NAME] Property: [GEOGRAPHIC_DATA]" at bounding box center [589, 302] width 578 height 35
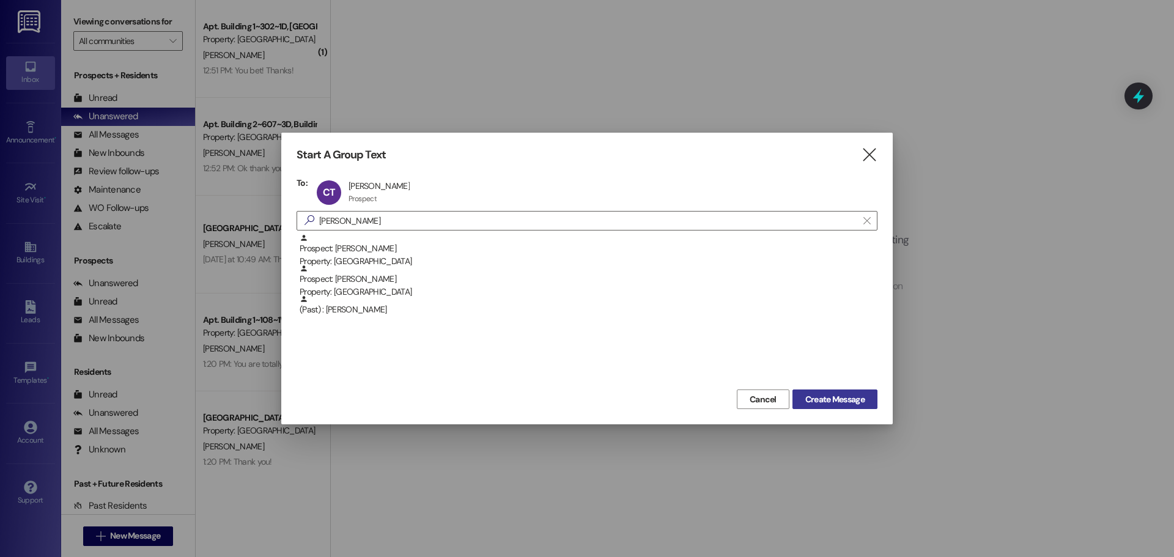
click at [822, 403] on span "Create Message" at bounding box center [834, 399] width 59 height 13
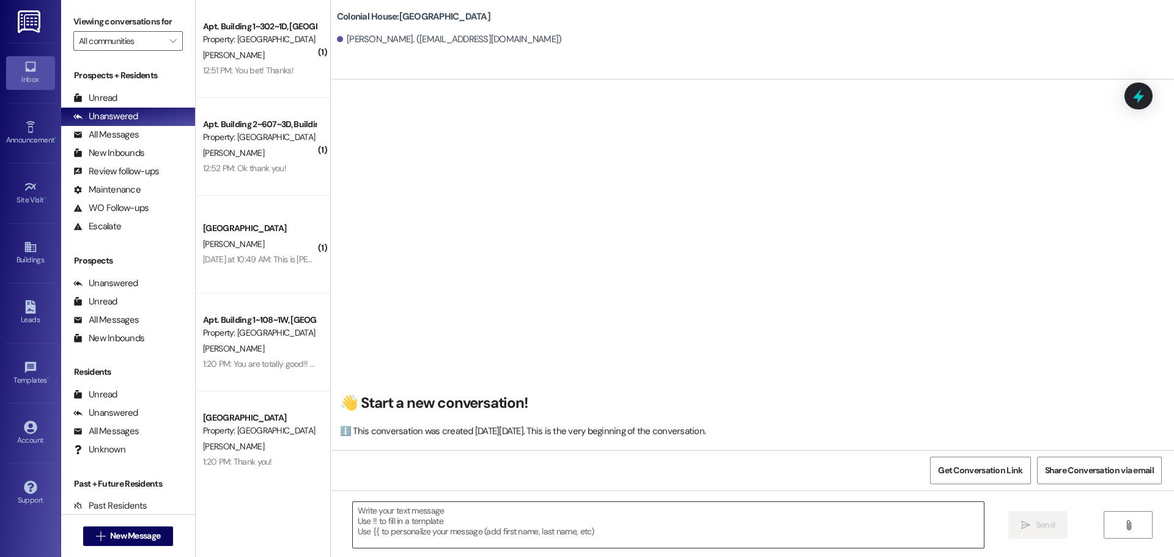
click at [421, 523] on textarea at bounding box center [668, 525] width 631 height 46
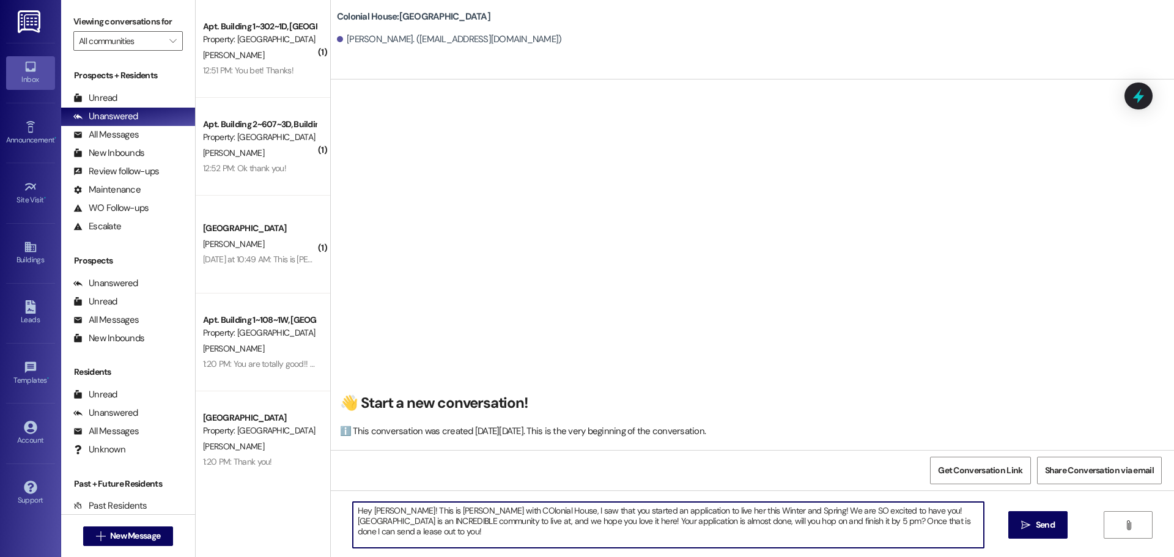
click at [432, 503] on textarea "Hey [PERSON_NAME]! This is [PERSON_NAME] with COlonial House, I saw that you st…" at bounding box center [668, 525] width 631 height 46
click at [431, 503] on textarea "Hey [PERSON_NAME]! This is [PERSON_NAME] with COlonial House, I saw that you st…" at bounding box center [668, 525] width 631 height 46
click at [439, 525] on textarea "Hey [PERSON_NAME]! This is [PERSON_NAME] with COlonial House, I saw that you st…" at bounding box center [668, 525] width 631 height 46
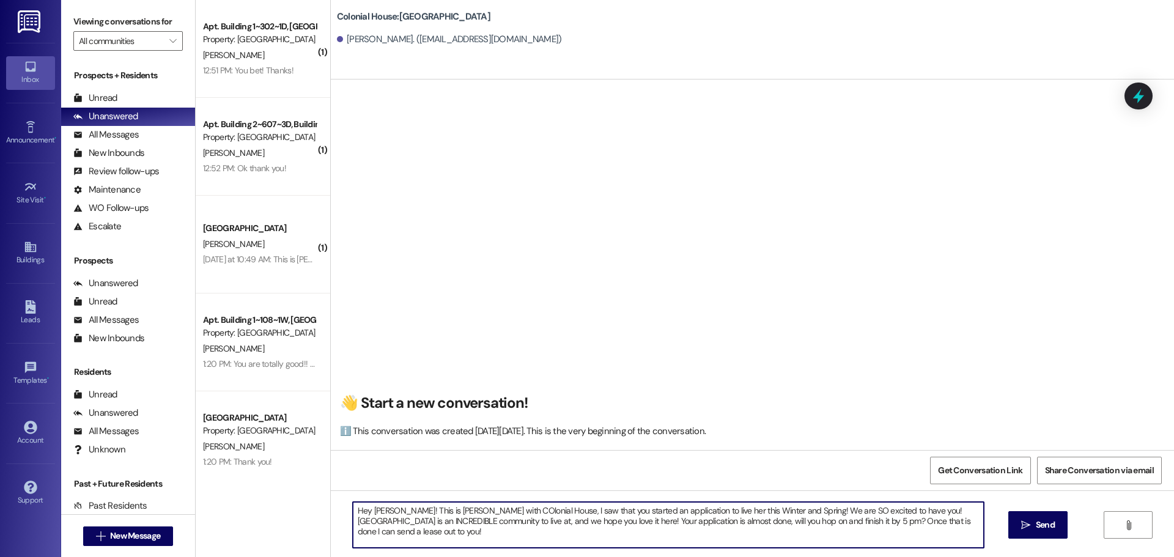
click at [439, 525] on textarea "Hey [PERSON_NAME]! This is [PERSON_NAME] with COlonial House, I saw that you st…" at bounding box center [668, 525] width 631 height 46
paste textarea "olonial House. I saw you started an application to live here this Winter and Sp…"
type textarea "Hey [PERSON_NAME]! This is MacKenna with Colonial House. I saw you started an a…"
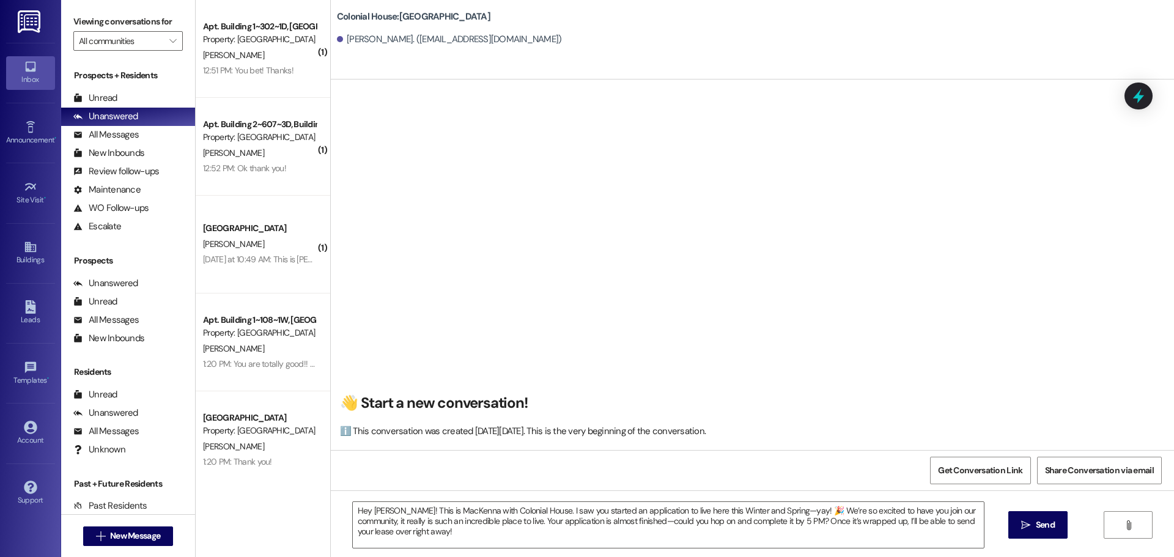
click at [1006, 518] on div "Hey [PERSON_NAME]! This is MacKenna with Colonial House. I saw you started an a…" at bounding box center [752, 536] width 843 height 92
click at [1014, 521] on button " Send" at bounding box center [1037, 525] width 59 height 28
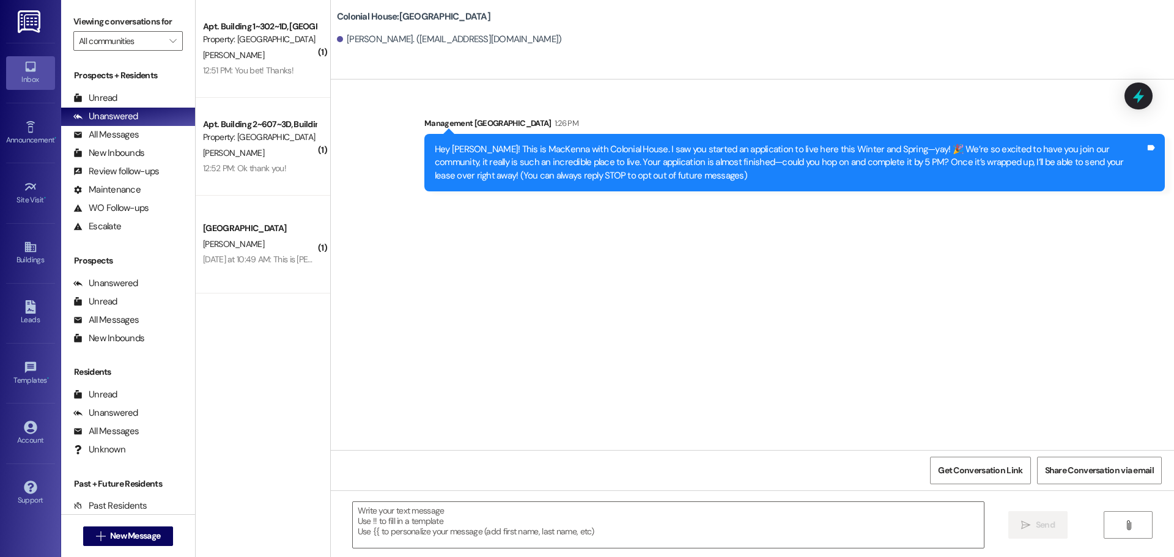
click at [432, 268] on div "Sent via SMS Management Colonial House 1:26 PM Hey [PERSON_NAME]! This is MacKe…" at bounding box center [752, 264] width 843 height 370
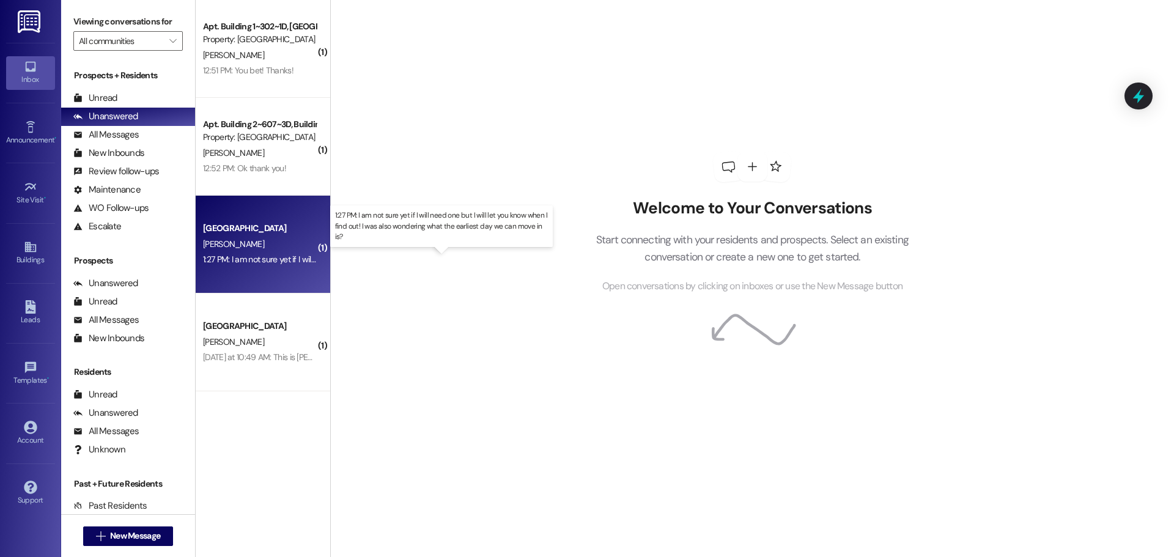
click at [259, 260] on div "1:27 PM: I am not sure yet if I will need one but I will let you know when I fi…" at bounding box center [452, 259] width 499 height 11
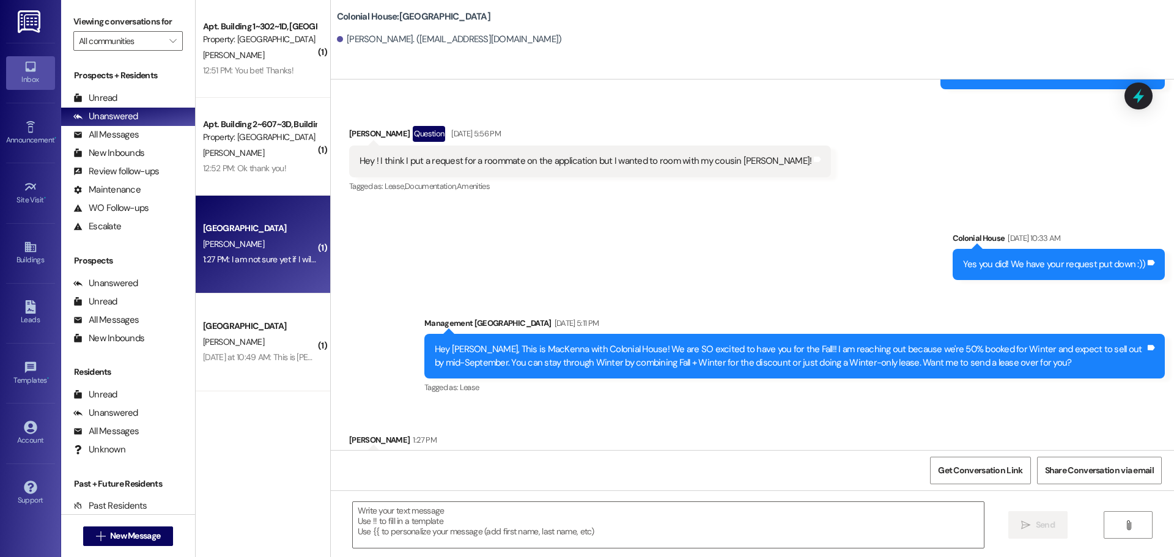
scroll to position [2691, 0]
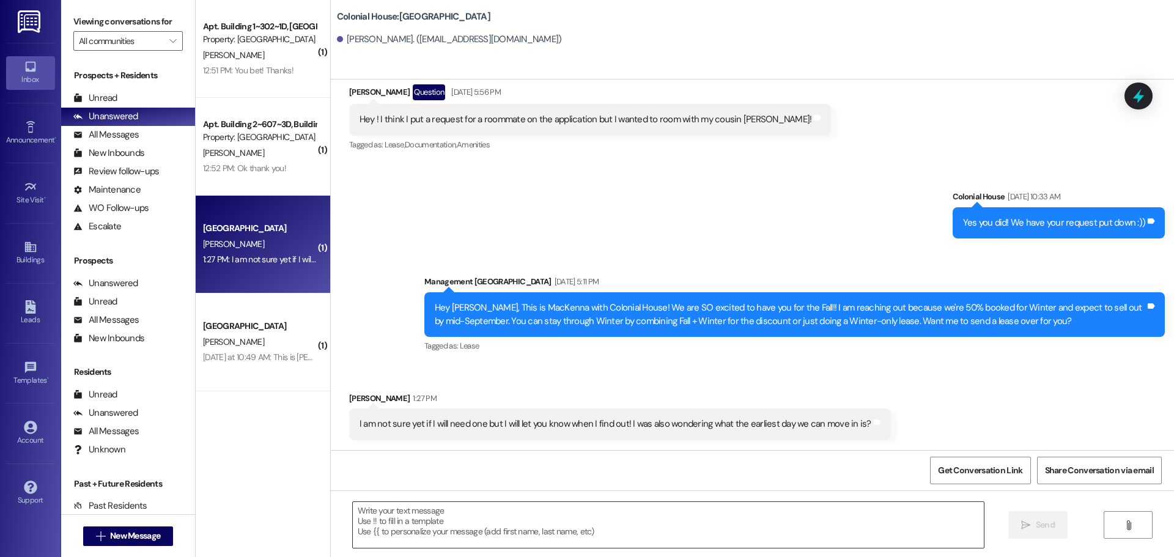
click at [463, 513] on textarea at bounding box center [668, 525] width 631 height 46
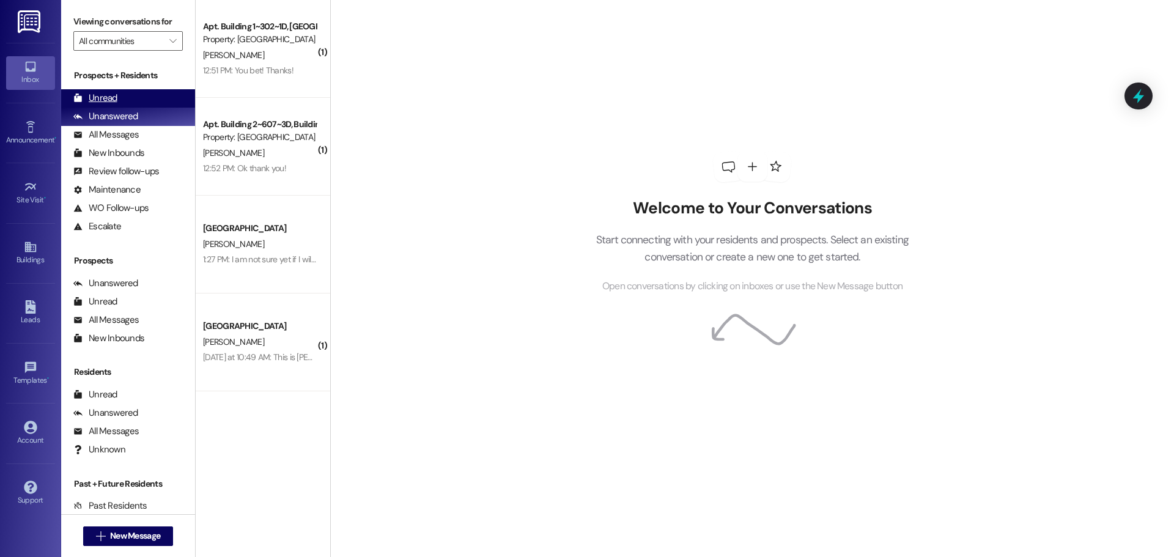
click at [102, 99] on div "Unread" at bounding box center [95, 98] width 44 height 13
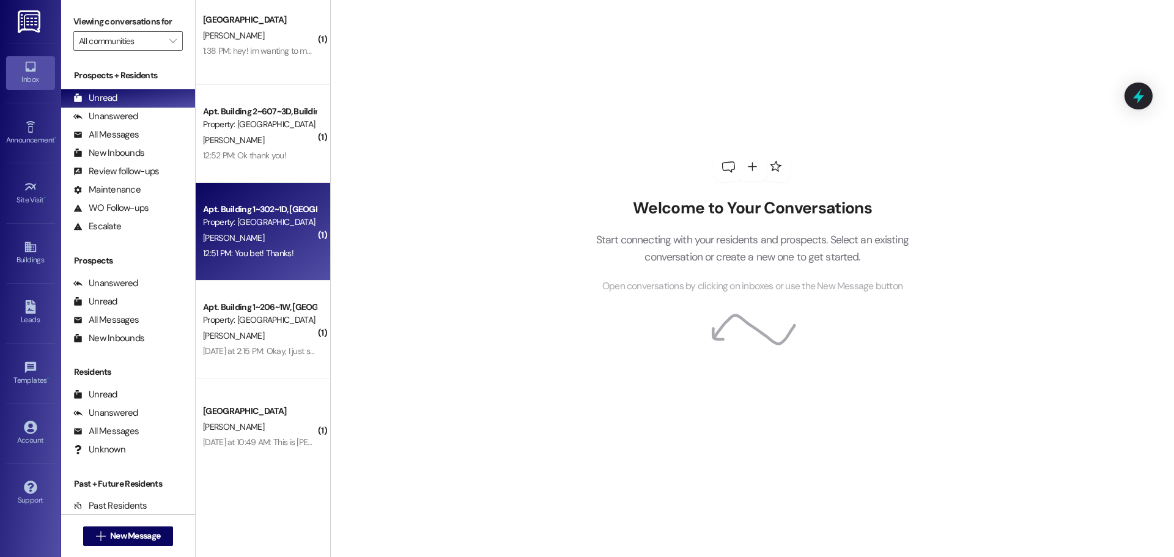
scroll to position [19, 0]
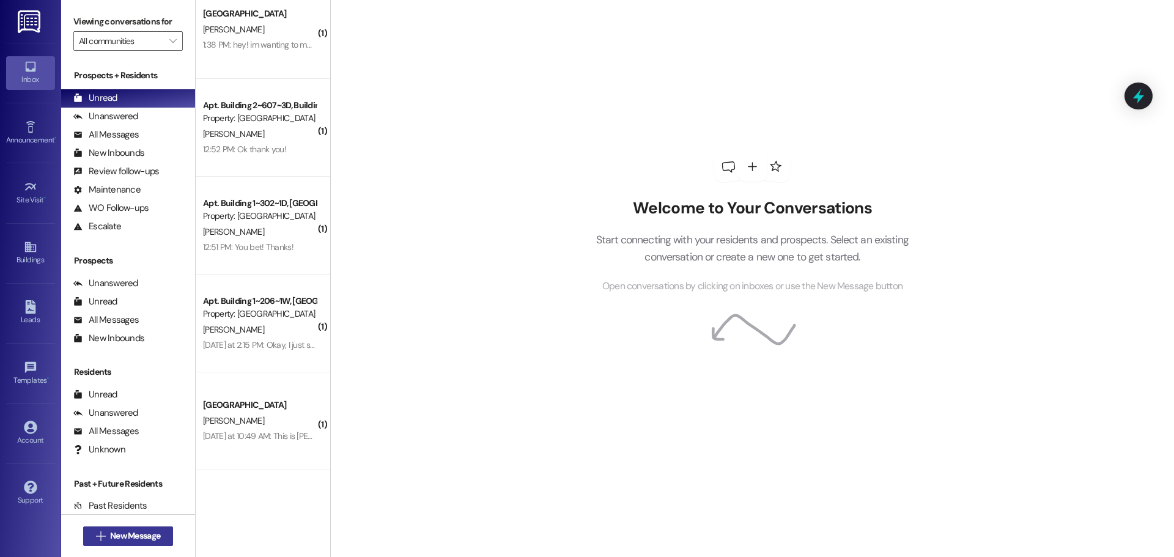
click at [150, 534] on span "New Message" at bounding box center [135, 535] width 50 height 13
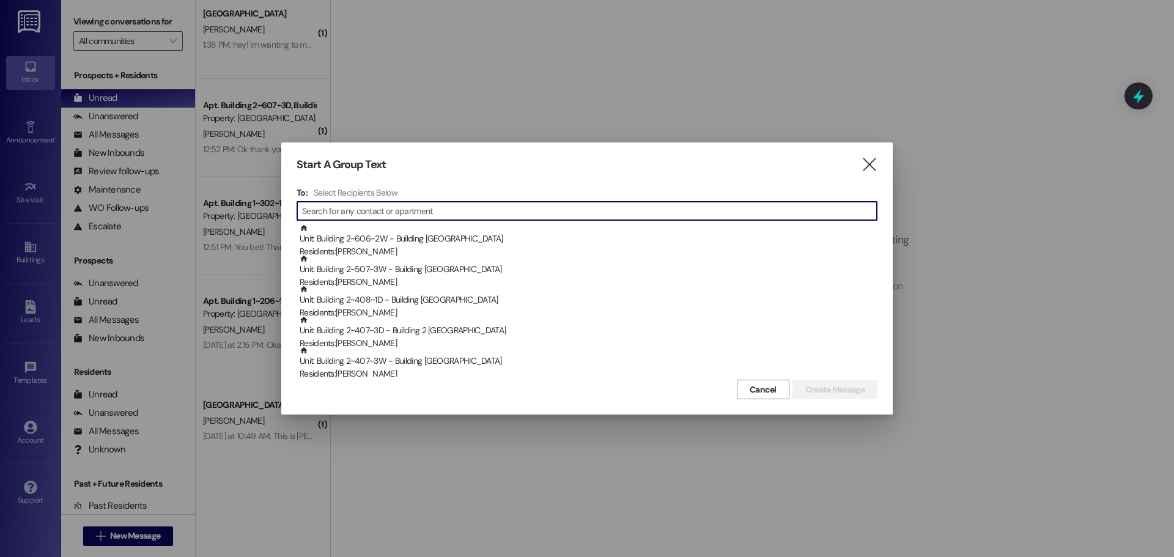
click at [380, 221] on div "" at bounding box center [586, 211] width 581 height 20
click at [385, 217] on input at bounding box center [598, 210] width 558 height 17
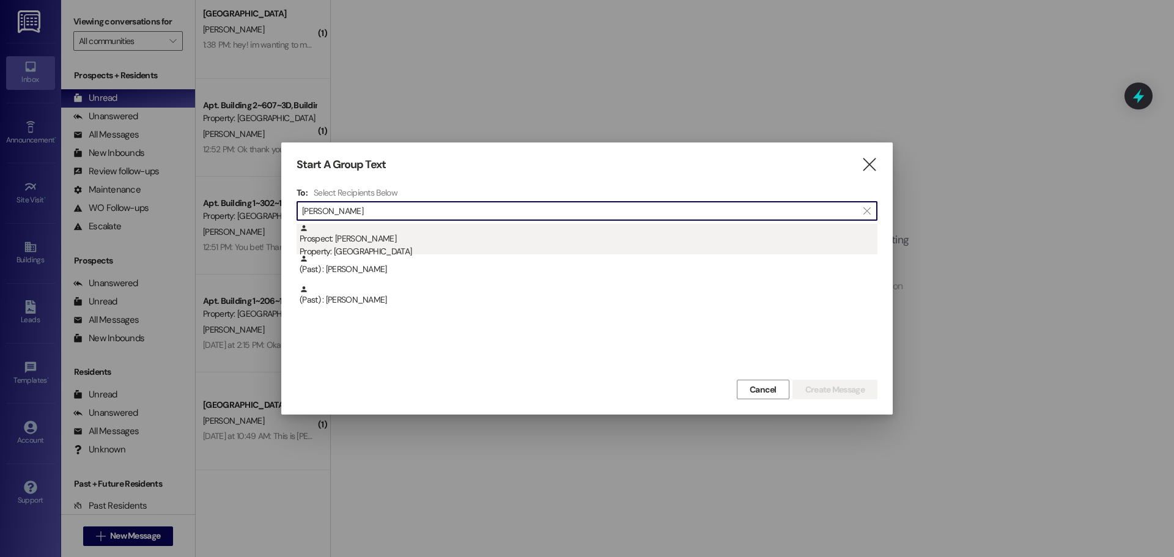
type input "Teresa"
click at [364, 242] on div "Prospect: Teresa Scott Property: Colonial House" at bounding box center [589, 241] width 578 height 35
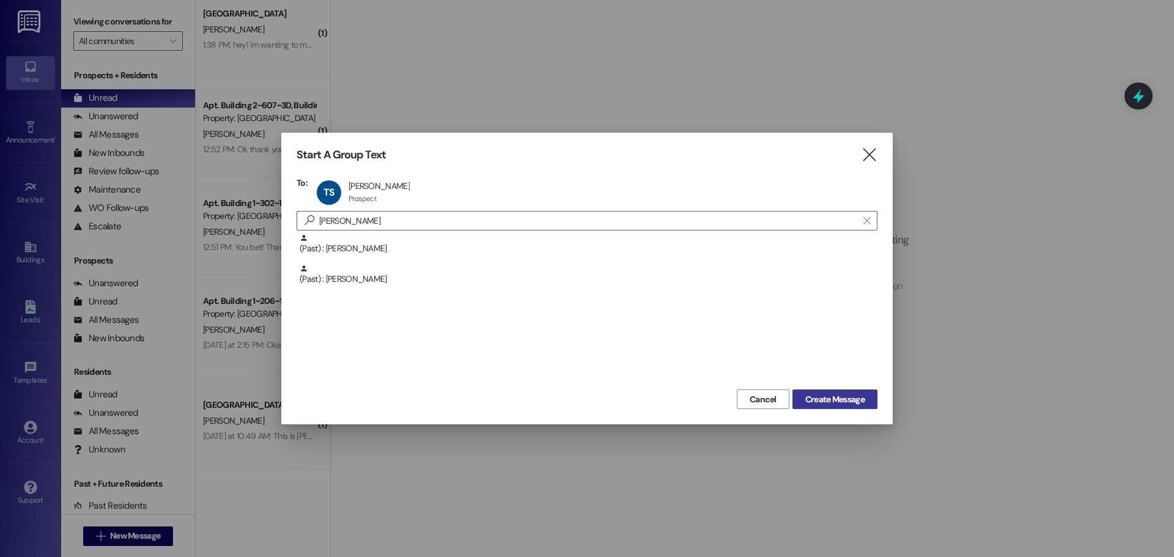
click at [830, 397] on span "Create Message" at bounding box center [834, 399] width 59 height 13
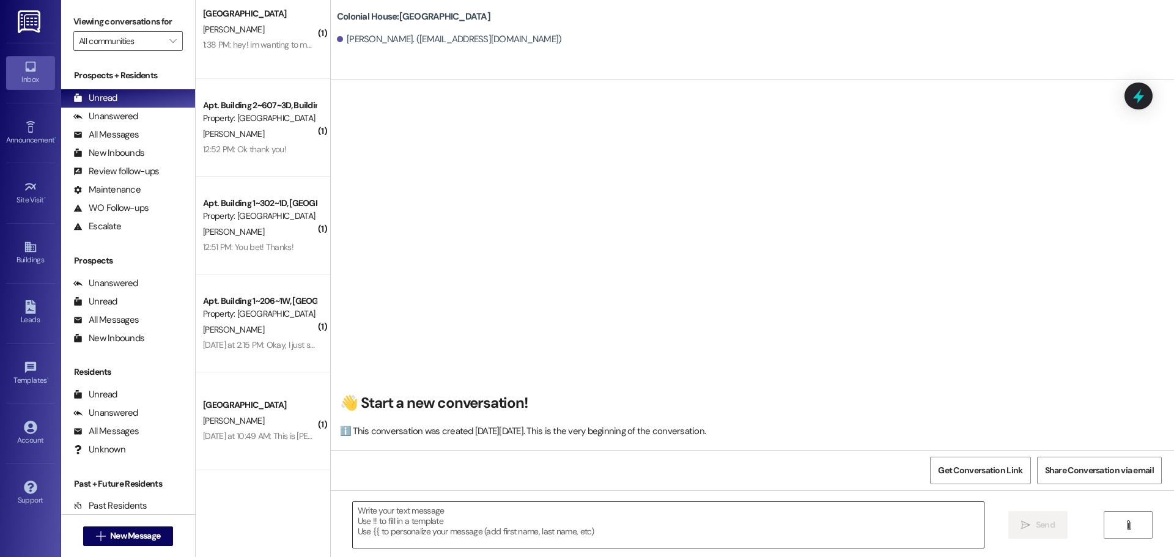
drag, startPoint x: 421, startPoint y: 536, endPoint x: 418, endPoint y: 525, distance: 12.0
click at [420, 535] on textarea at bounding box center [668, 525] width 631 height 46
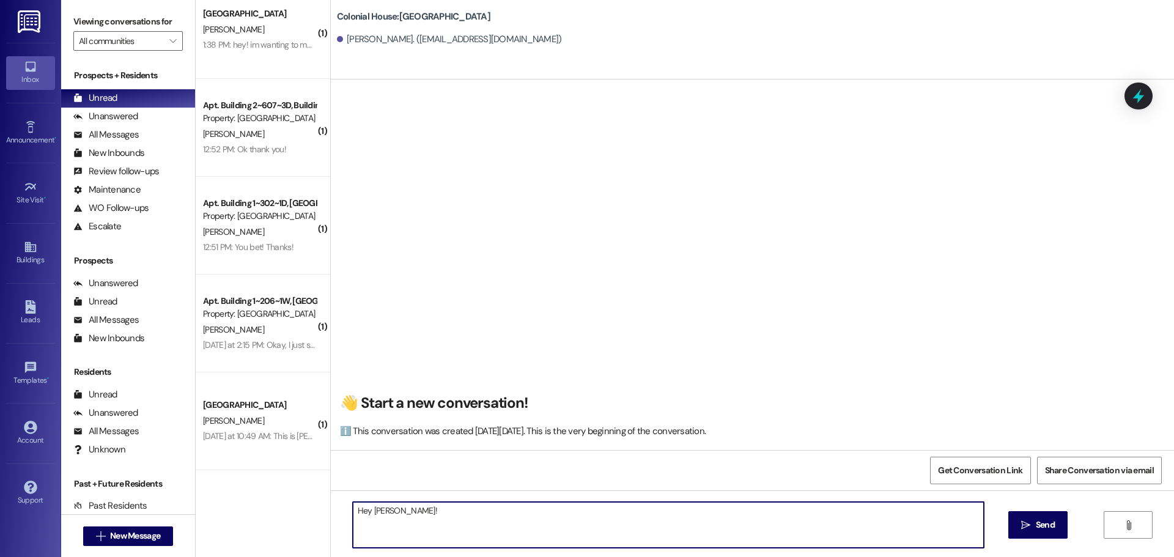
click at [410, 512] on textarea "Hey Teresa!" at bounding box center [668, 525] width 631 height 46
click at [411, 512] on textarea "Hey Teresa!" at bounding box center [668, 525] width 631 height 46
click at [420, 509] on textarea "Hey Teresa!" at bounding box center [668, 525] width 631 height 46
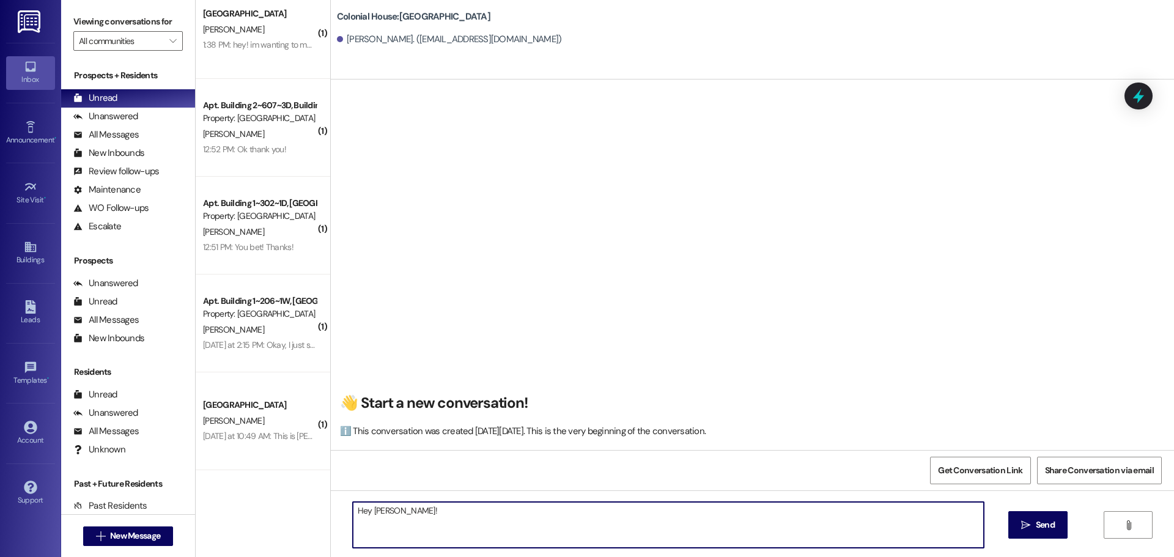
paste textarea "Hey Carter! This is MacKenna with Colonial House. I saw you started an applicat…"
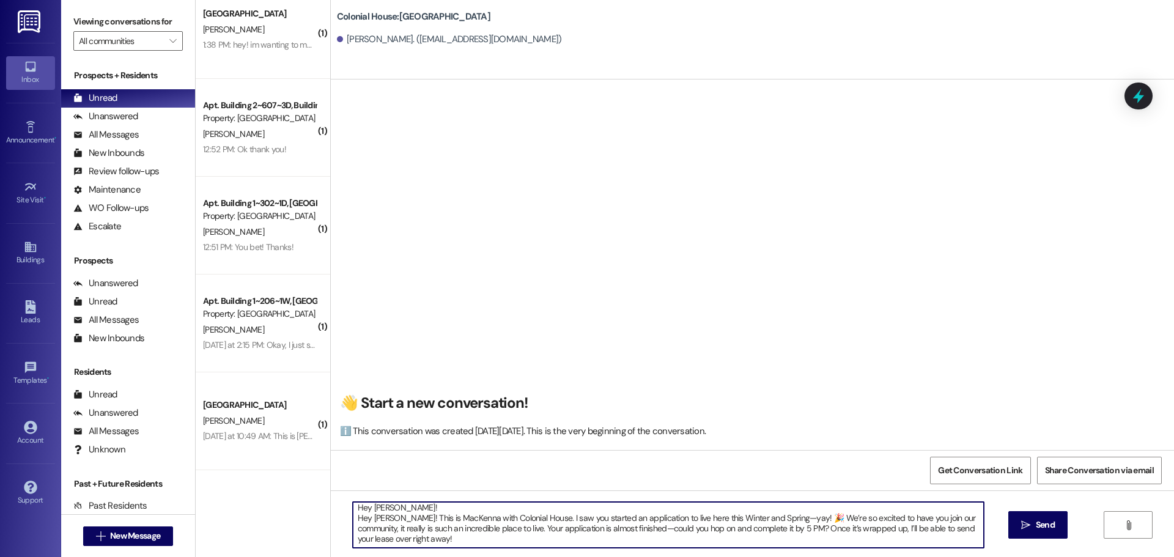
scroll to position [0, 0]
drag, startPoint x: 391, startPoint y: 521, endPoint x: 326, endPoint y: 521, distance: 64.2
click at [331, 521] on div "Hey Teresa! Hey Carter! This is MacKenna with Colonial House. I saw you started…" at bounding box center [752, 536] width 843 height 92
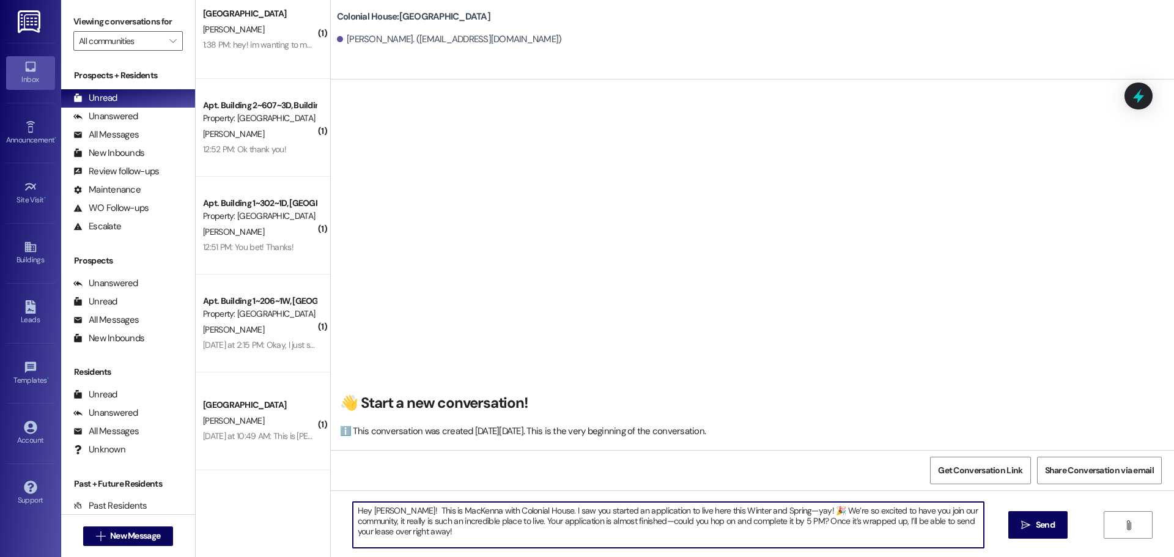
drag, startPoint x: 436, startPoint y: 531, endPoint x: 291, endPoint y: 481, distance: 153.1
click at [291, 481] on div "( 1 ) Colonial House Prospect K. Sanders 1:38 PM: hey! im wanting to move in on…" at bounding box center [685, 278] width 978 height 557
type textarea "Hey Teresa! This is MacKenna with Colonial House. I saw you started an applicat…"
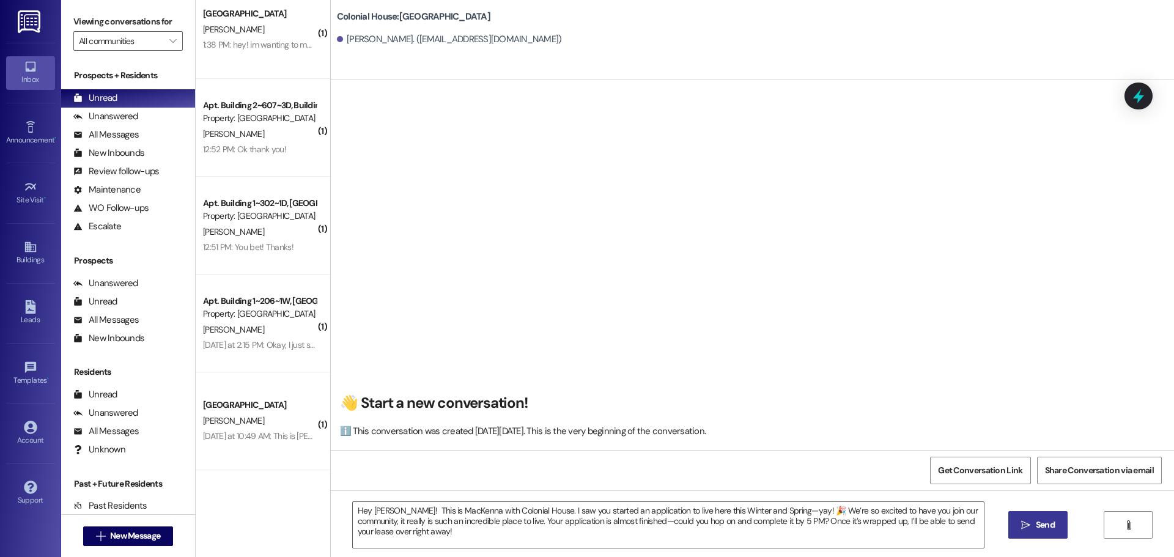
click at [1026, 525] on icon "" at bounding box center [1025, 525] width 9 height 10
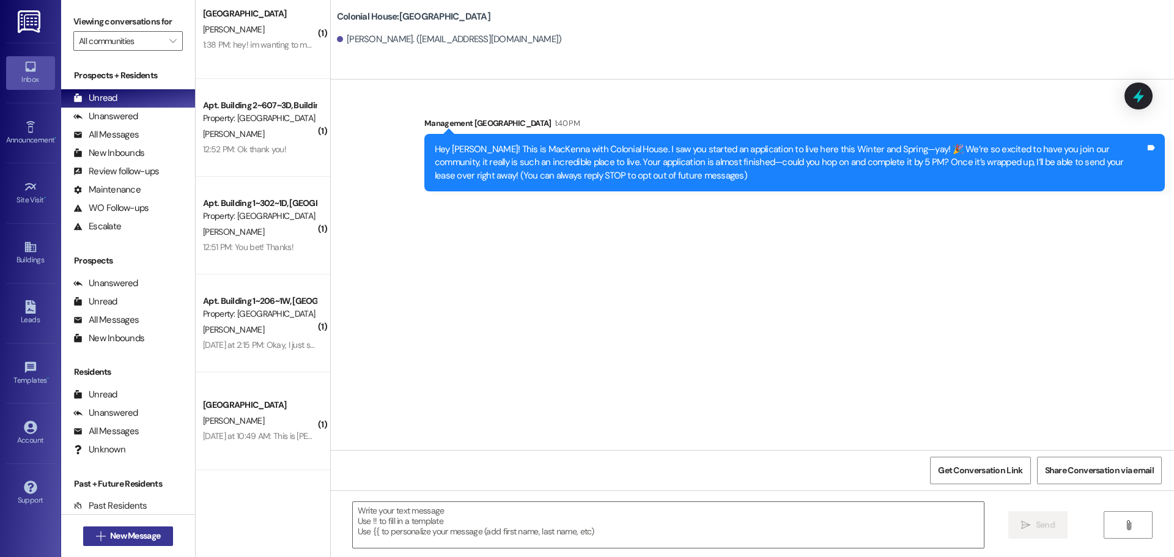
click at [122, 542] on span "New Message" at bounding box center [135, 535] width 50 height 13
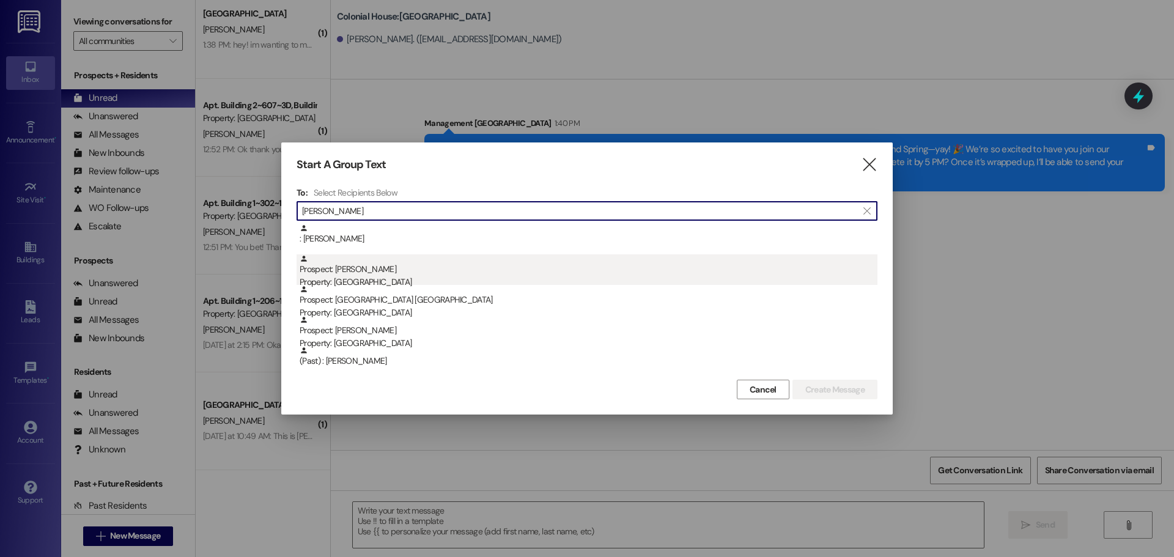
click at [438, 281] on div "Property: Colonial House" at bounding box center [589, 282] width 578 height 13
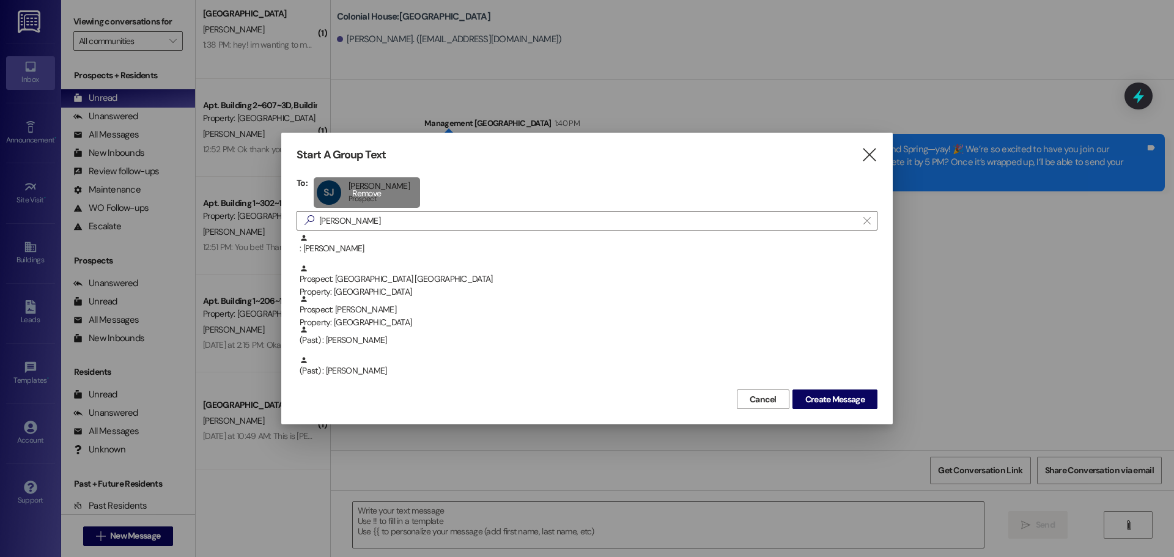
click at [381, 192] on div "SJ Scott Johnson Scott Johnson Prospect Prospect click to remove" at bounding box center [367, 192] width 106 height 31
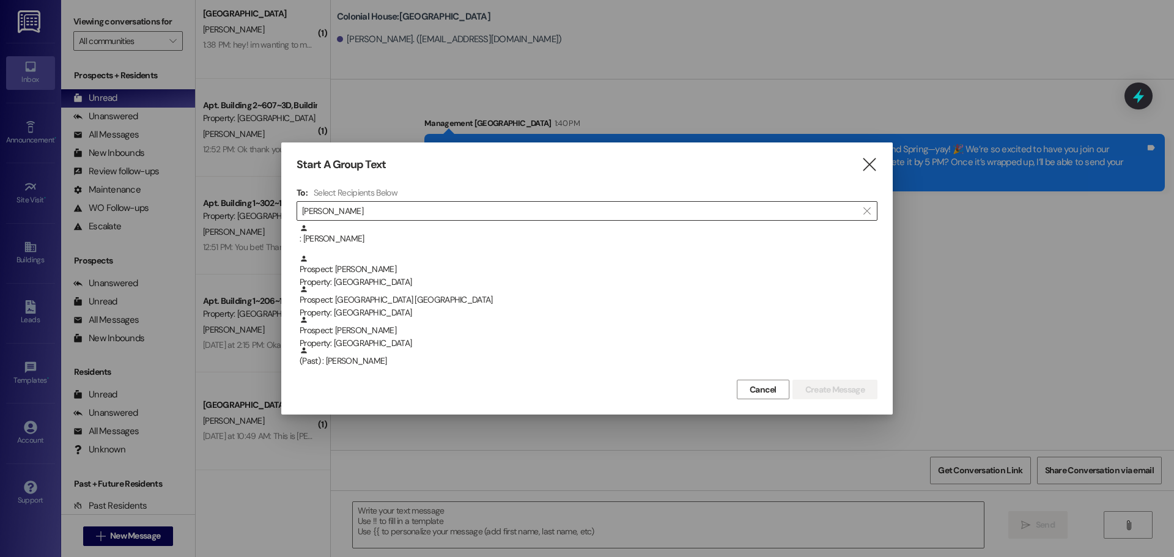
click at [385, 213] on input "Scott" at bounding box center [579, 210] width 555 height 17
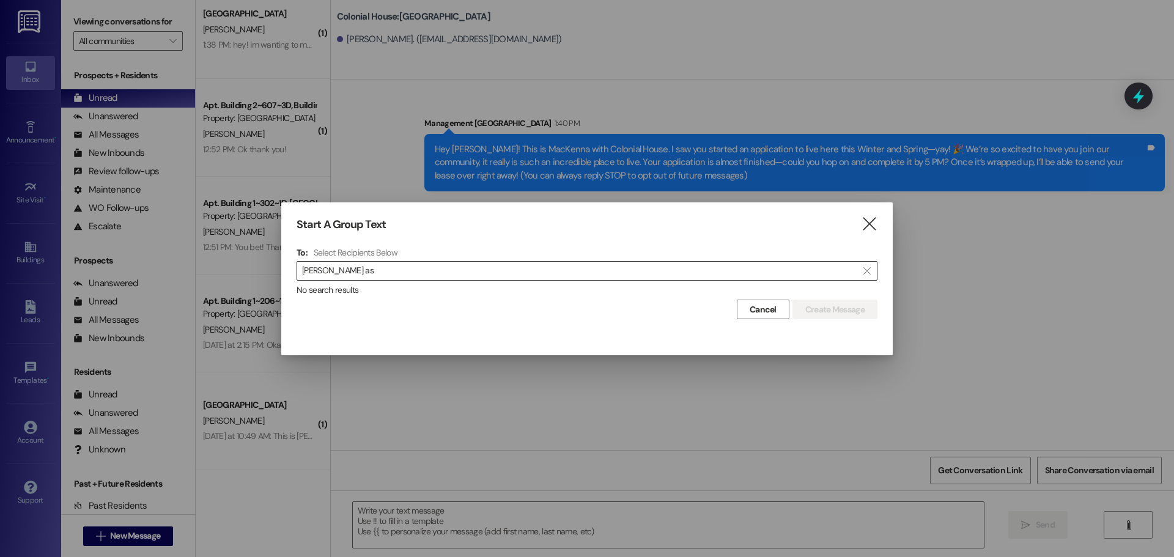
click at [348, 265] on input "Scott as" at bounding box center [579, 270] width 555 height 17
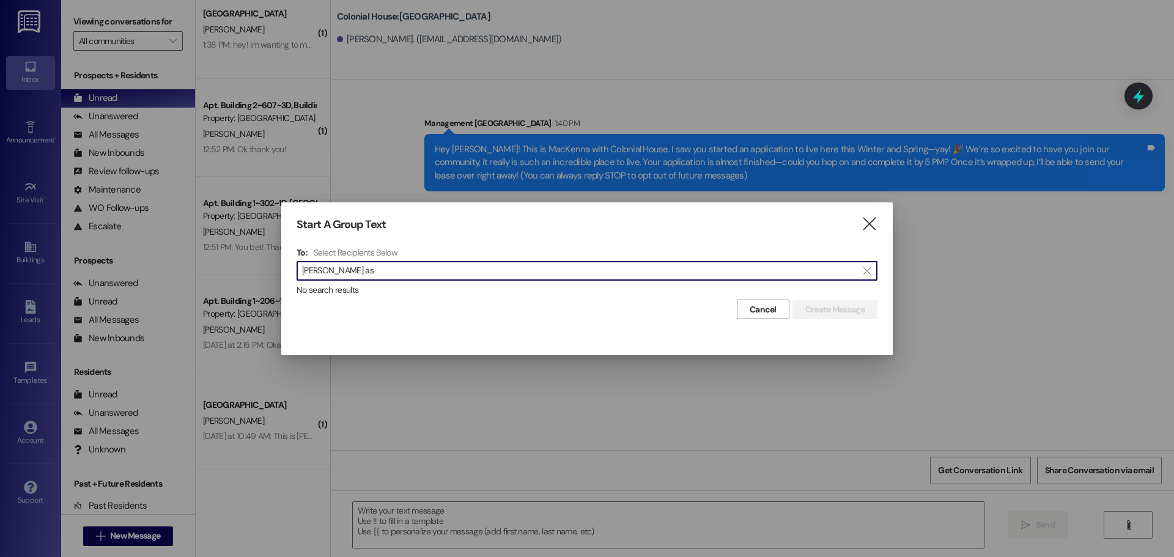
click at [348, 265] on input "Scott as" at bounding box center [579, 270] width 555 height 17
type input "ashton sc"
click at [869, 213] on div "Start A Group Text  To: Select Recipients Below  ashton sc  No search result…" at bounding box center [586, 268] width 611 height 133
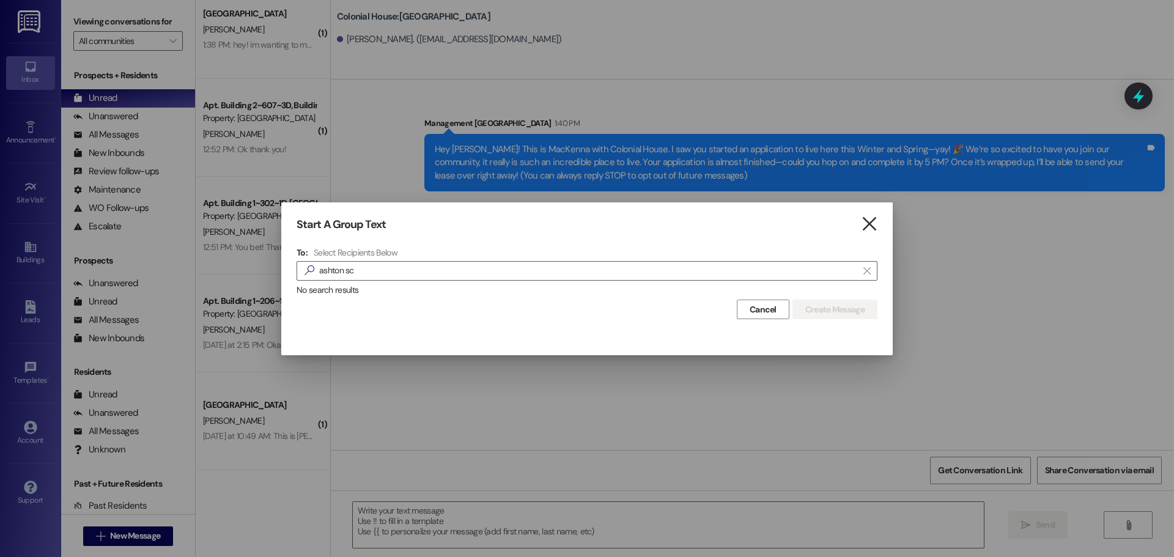
click at [870, 226] on icon "" at bounding box center [869, 224] width 17 height 13
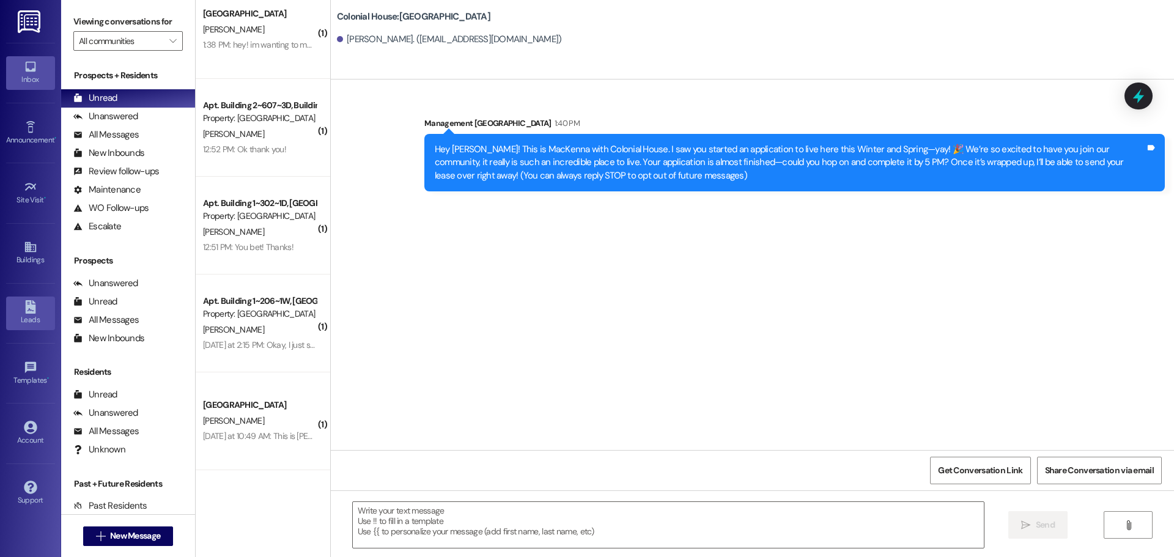
click at [34, 308] on icon at bounding box center [30, 306] width 10 height 13
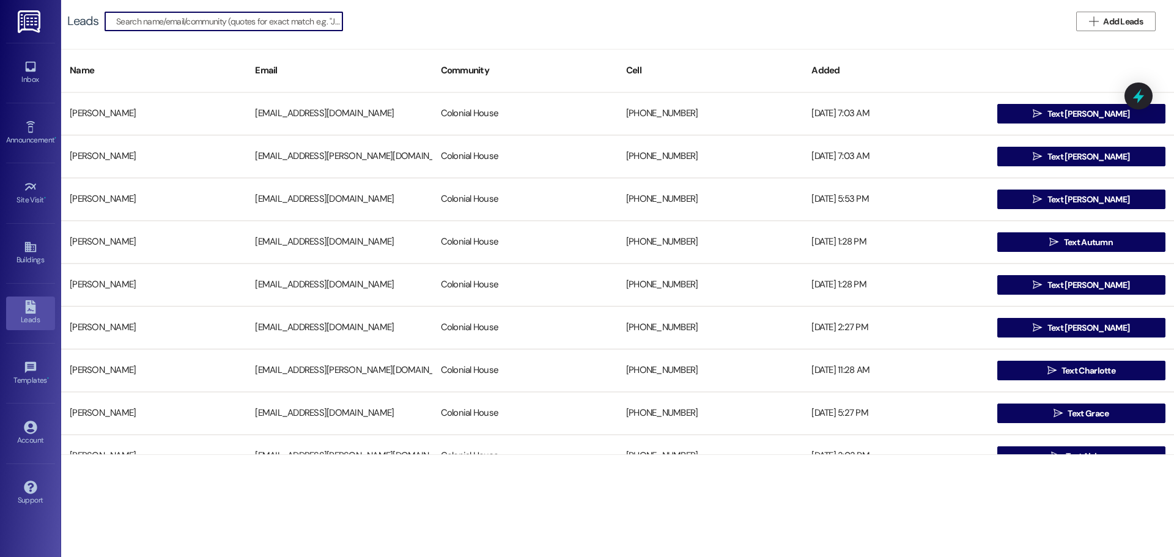
click at [186, 23] on input at bounding box center [229, 21] width 226 height 17
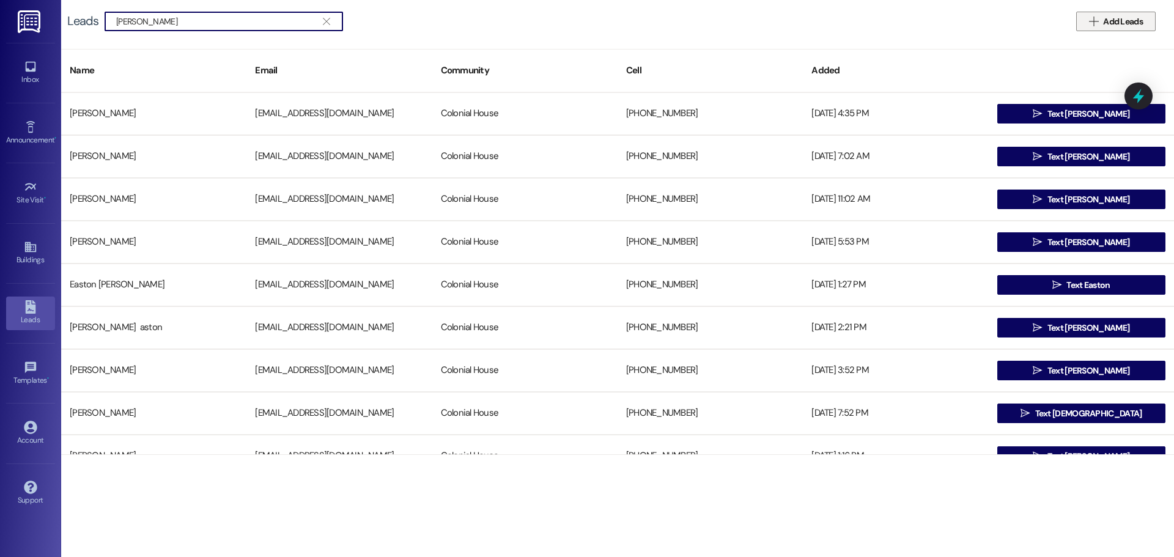
type input "ashton scott"
click at [1108, 26] on span "Add Leads" at bounding box center [1123, 21] width 40 height 13
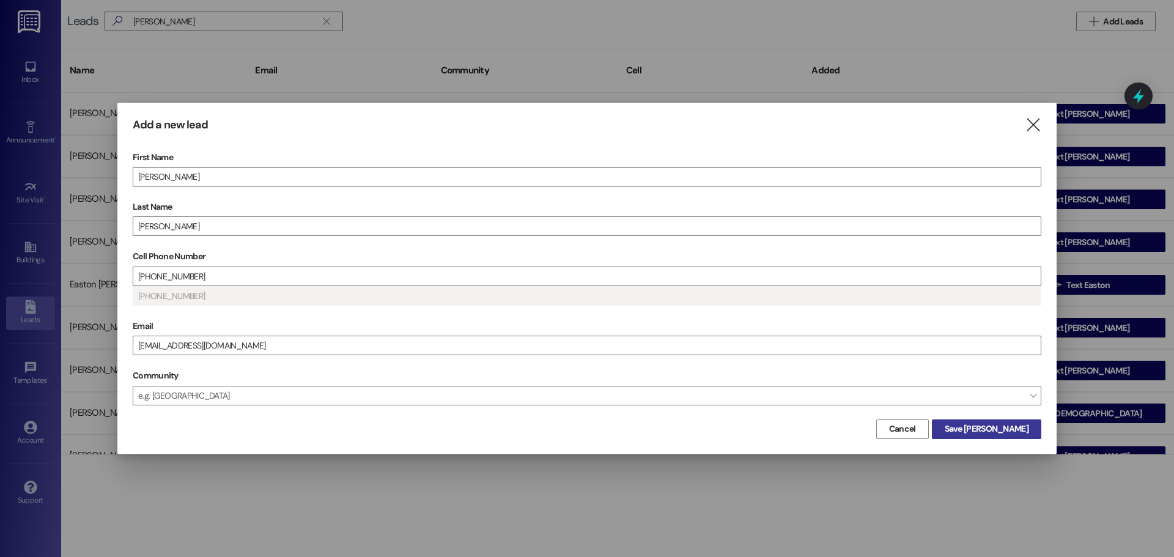
click at [1022, 430] on span "Save Ashton" at bounding box center [987, 428] width 84 height 13
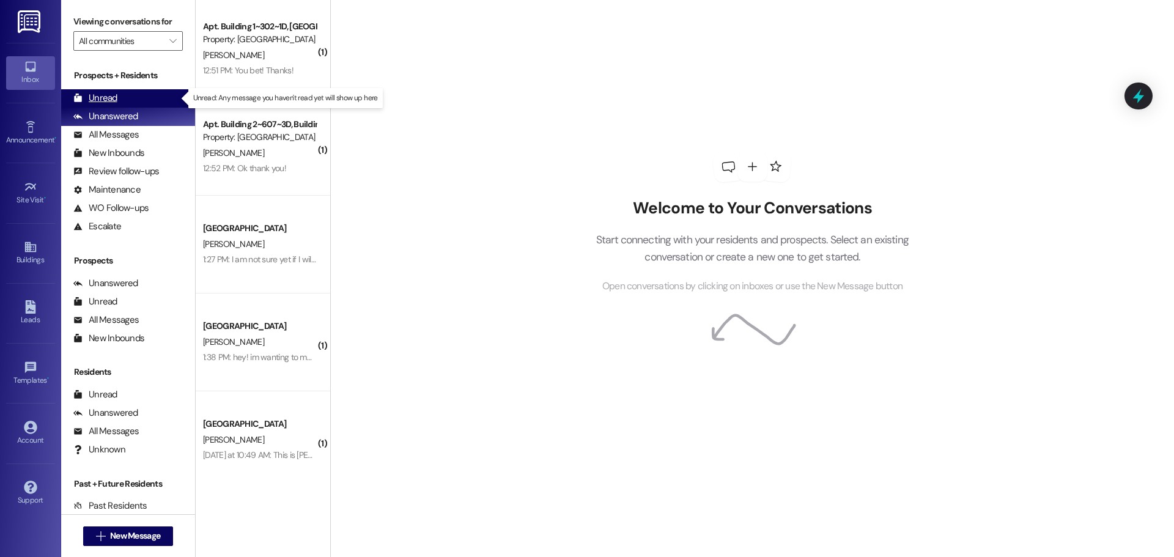
click at [155, 95] on div "Unread (0)" at bounding box center [128, 98] width 134 height 18
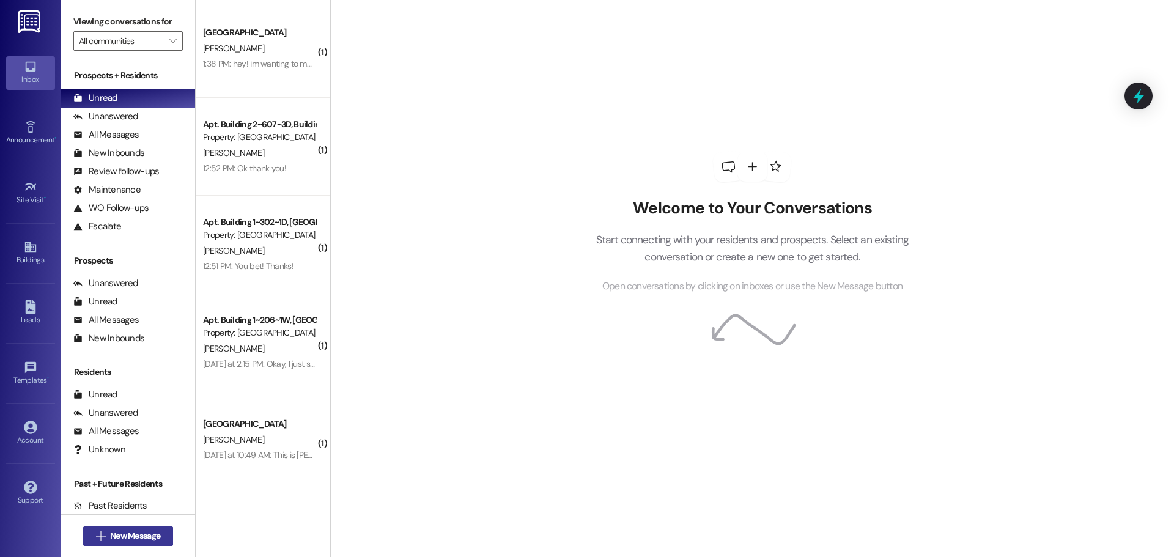
click at [120, 536] on span "New Message" at bounding box center [135, 535] width 50 height 13
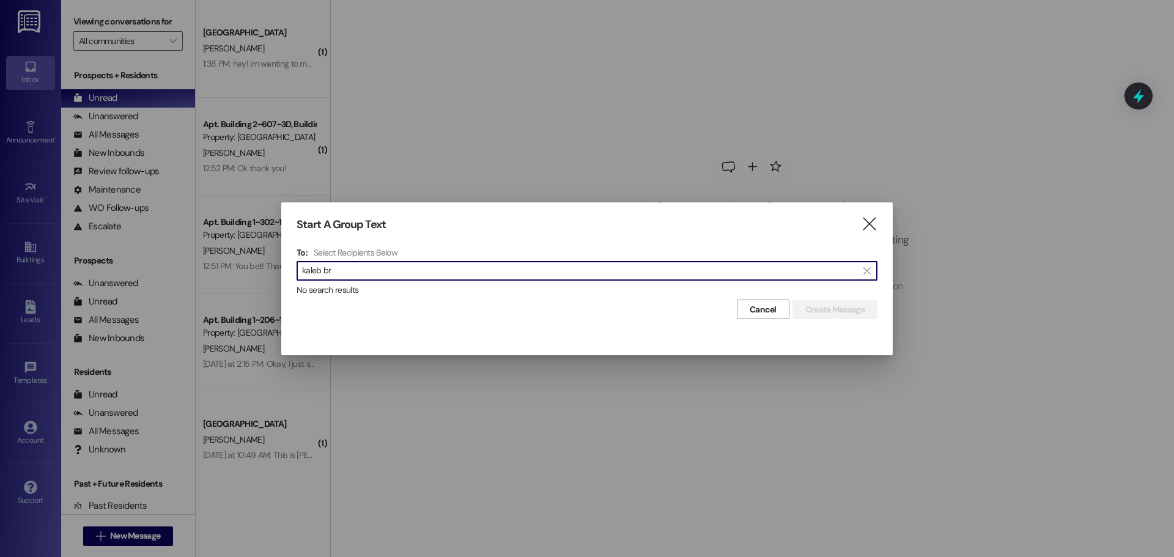
type input "kaleb br"
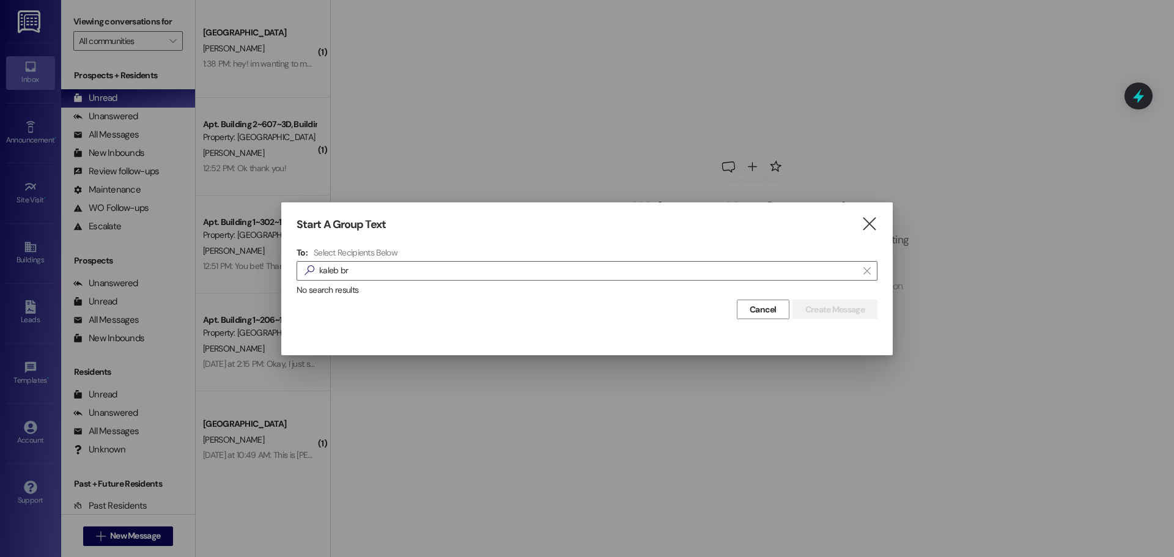
click at [877, 234] on div "Start A Group Text  To: Select Recipients Below  kaleb br  No search results…" at bounding box center [586, 268] width 611 height 133
click at [873, 230] on icon "" at bounding box center [869, 224] width 17 height 13
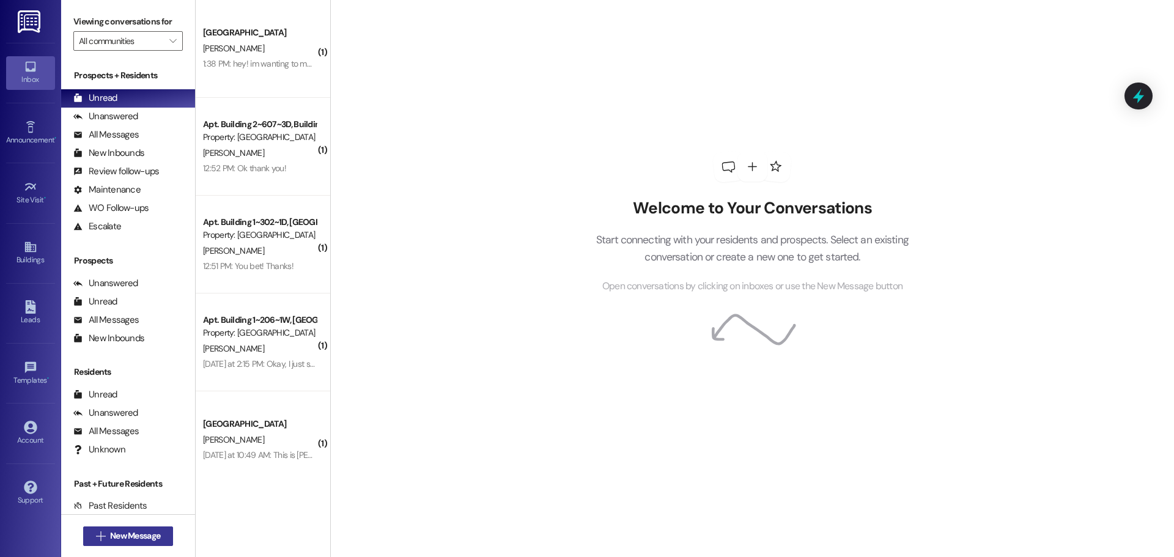
click at [133, 533] on span "New Message" at bounding box center [135, 535] width 50 height 13
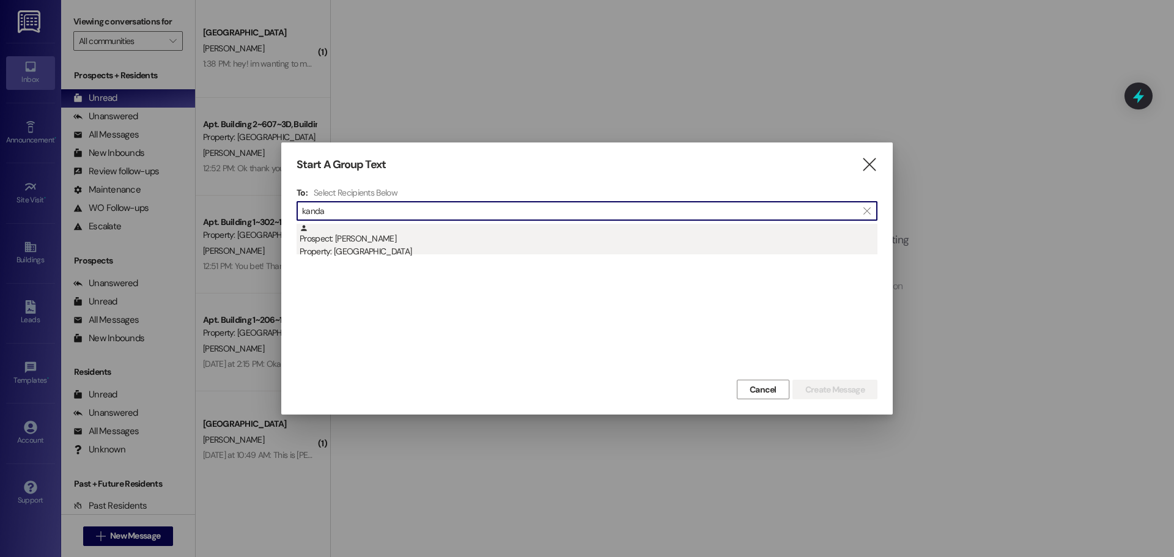
type input "kanda"
click at [463, 224] on div "Prospect: [GEOGRAPHIC_DATA][PERSON_NAME] Property: [GEOGRAPHIC_DATA]" at bounding box center [589, 241] width 578 height 35
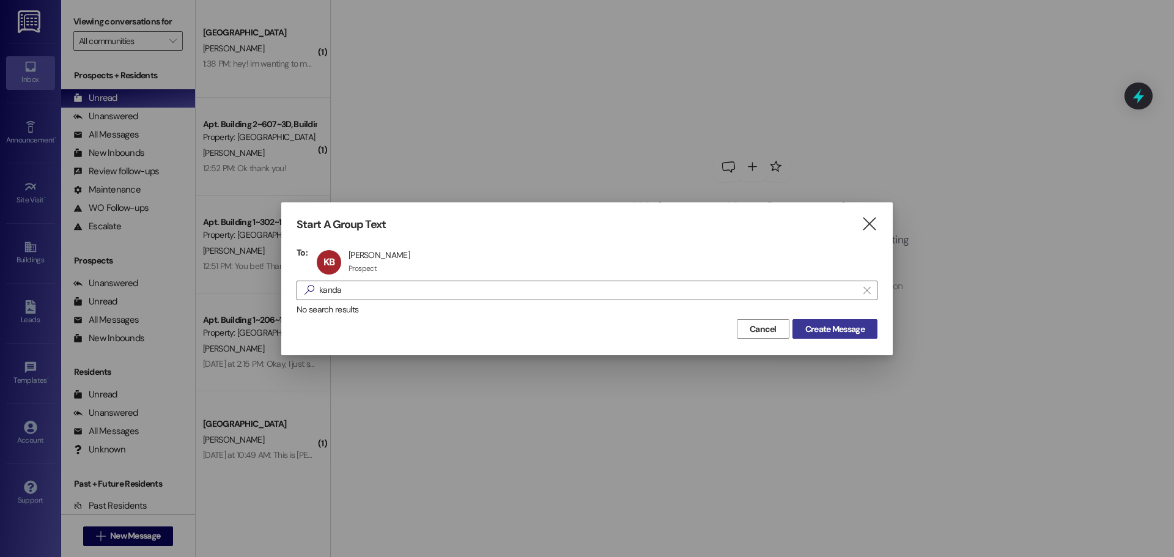
click at [830, 331] on span "Create Message" at bounding box center [834, 329] width 59 height 13
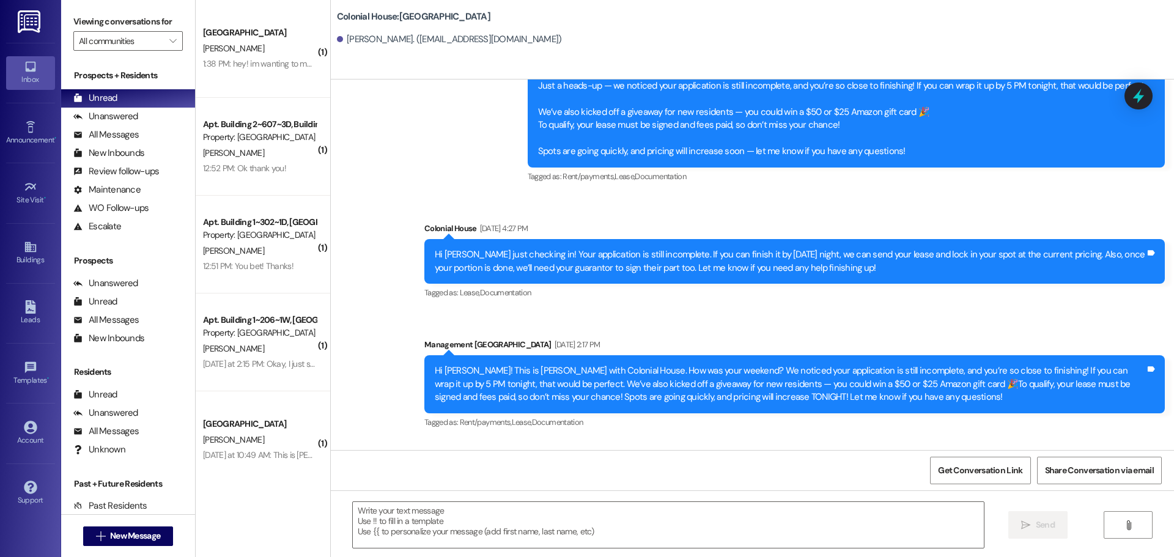
click at [454, 511] on textarea at bounding box center [668, 525] width 631 height 46
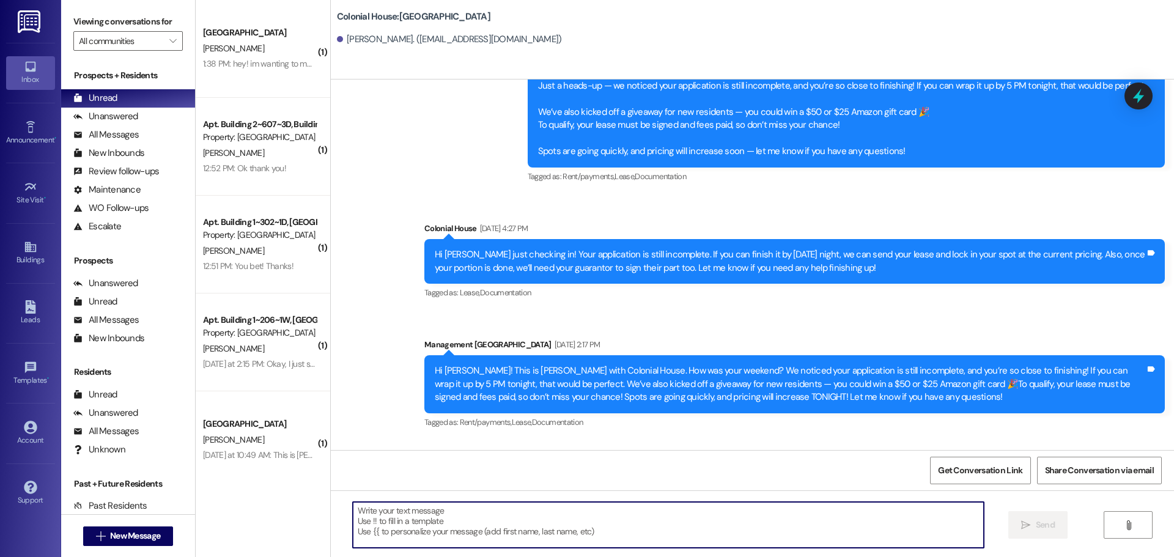
scroll to position [592, 0]
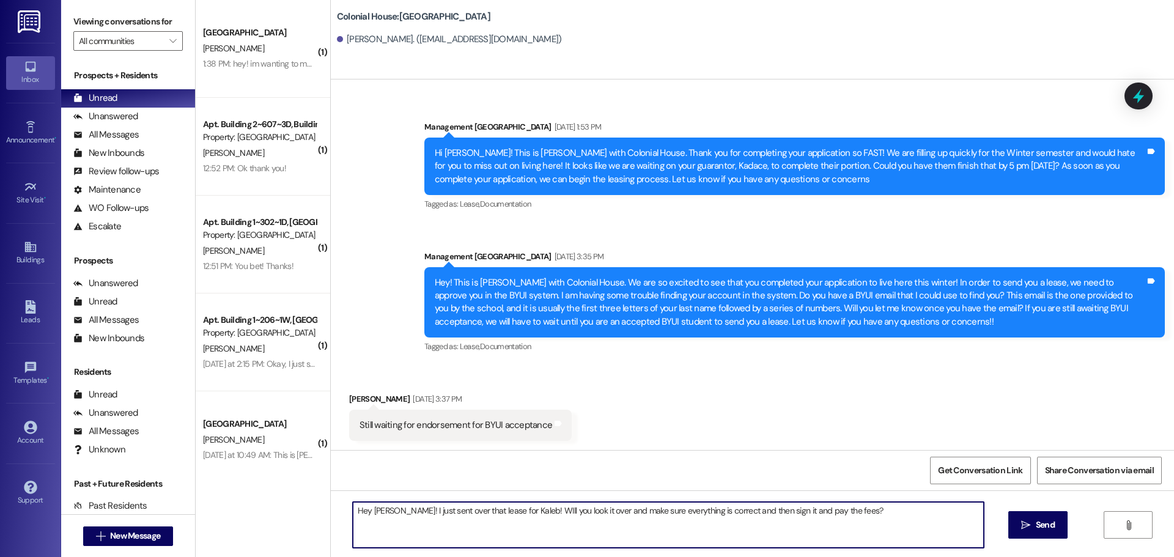
click at [454, 511] on textarea "Hey [PERSON_NAME]! I just sent over that lease for Kaleb! WIll you look it over…" at bounding box center [668, 525] width 631 height 46
click at [440, 526] on textarea "Hey [PERSON_NAME]! I just sent over that lease for Kaleb! WIll you look it over…" at bounding box center [668, 525] width 631 height 46
click at [440, 525] on textarea "Hey [PERSON_NAME]! I just sent over that lease for Kaleb! WIll you look it over…" at bounding box center [668, 525] width 631 height 46
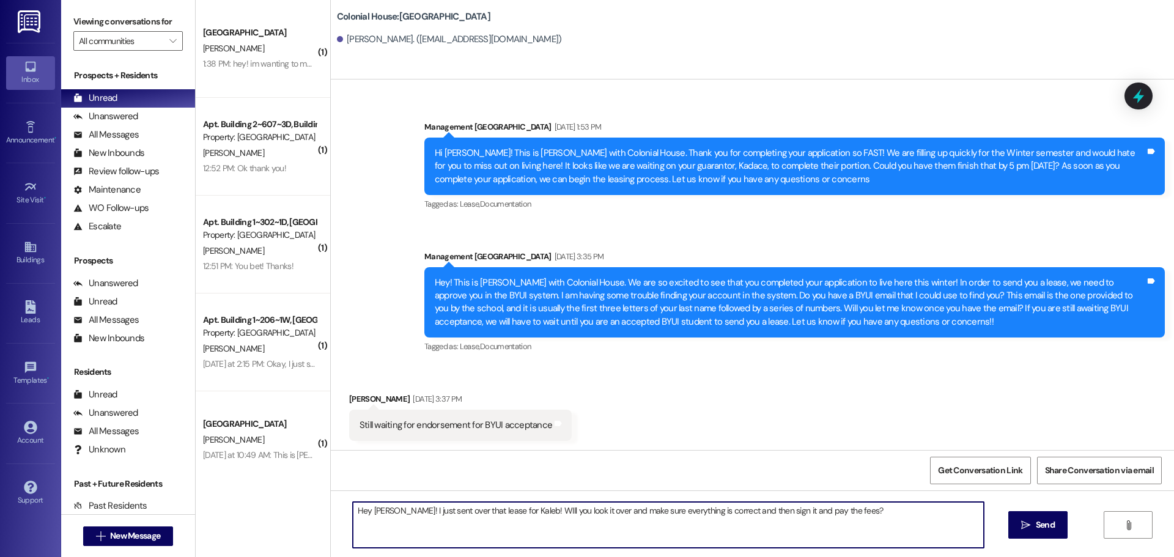
click at [440, 525] on textarea "Hey [PERSON_NAME]! I just sent over that lease for Kaleb! WIll you look it over…" at bounding box center [668, 525] width 631 height 46
paste textarea "Kaleb’s lease. Will you take a look at it to make sure everything looks correct…"
type textarea "Hey [PERSON_NAME]! I just sent over [PERSON_NAME]’s lease. Will you take a look…"
click at [1012, 528] on button " Send" at bounding box center [1037, 525] width 59 height 28
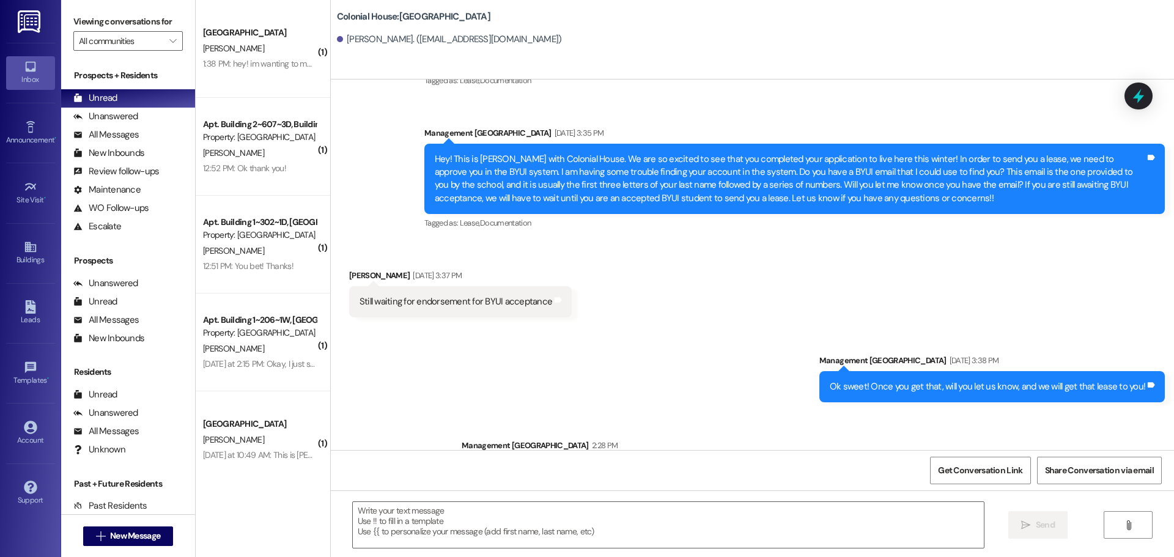
scroll to position [764, 0]
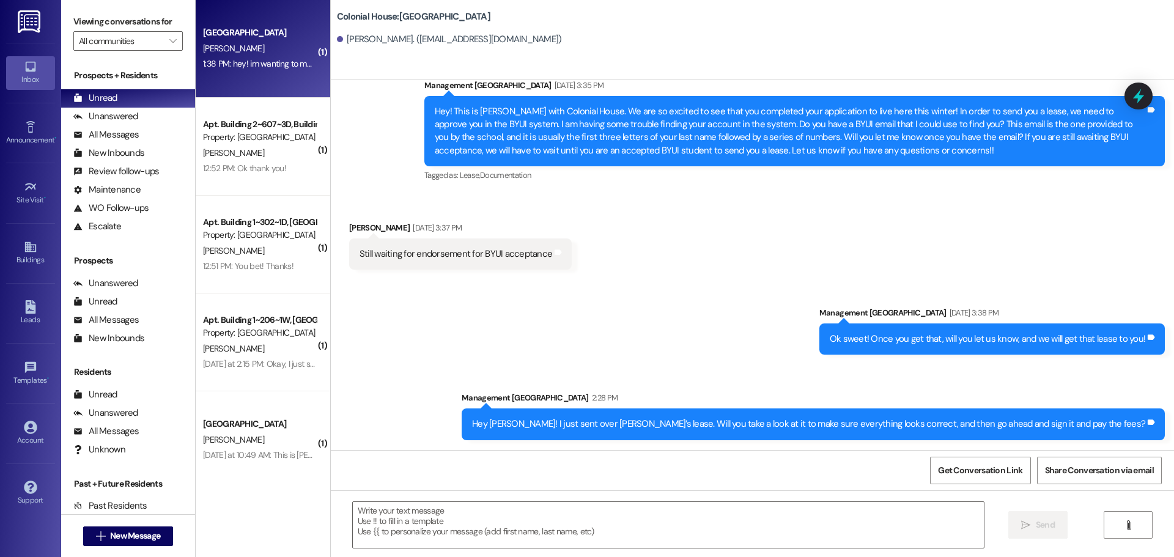
click at [261, 64] on div "1:38 PM: hey! im wanting to move in on the 8th instead of the 12th, how can i p…" at bounding box center [360, 63] width 315 height 11
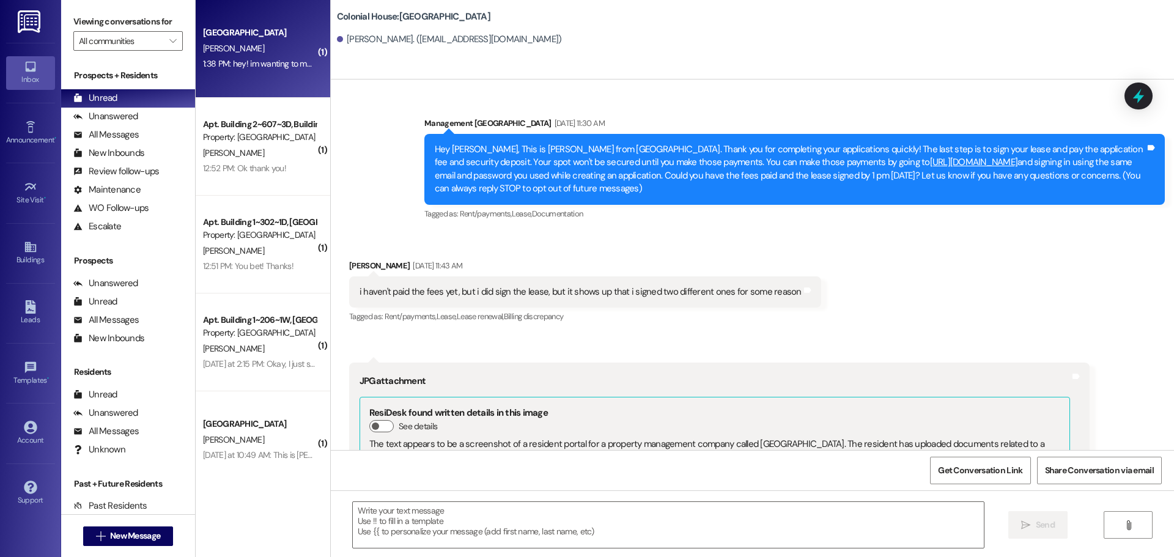
scroll to position [4534, 0]
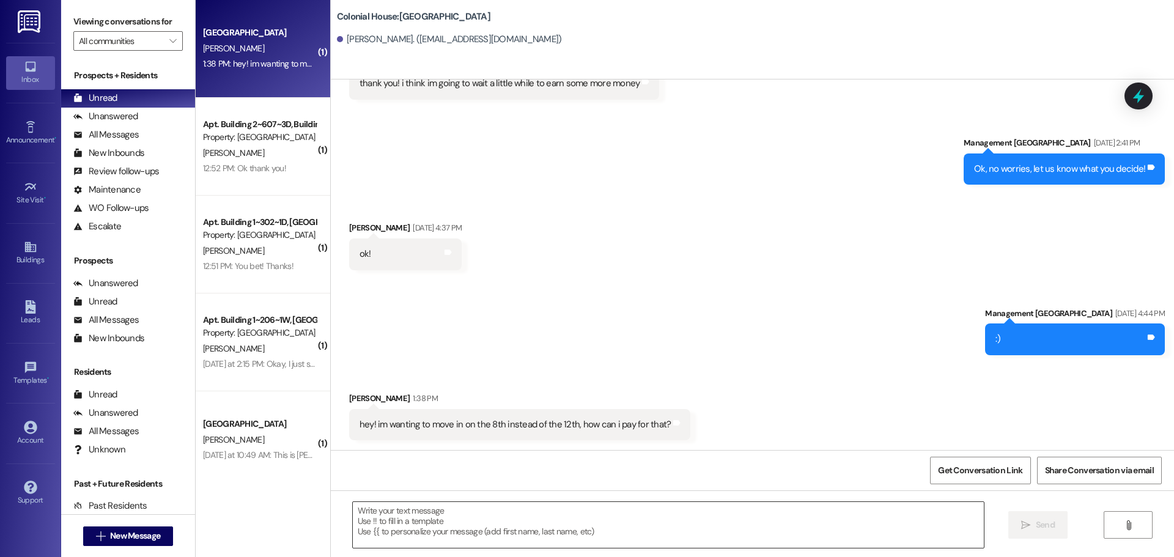
click at [529, 518] on textarea at bounding box center [668, 525] width 631 height 46
click at [456, 530] on textarea at bounding box center [668, 525] width 631 height 46
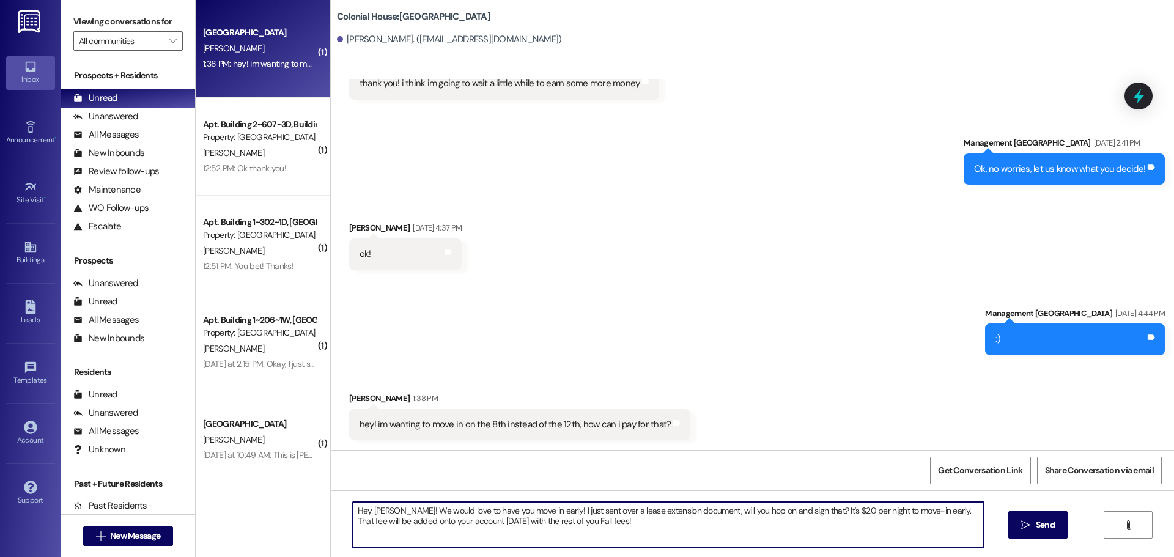
click at [451, 544] on textarea "Hey [PERSON_NAME]! We would love to have you move in early! I just sent over a …" at bounding box center [668, 525] width 631 height 46
click at [451, 544] on textarea "Hey Karalee! We would love to have you move in early! I just sent over a lease …" at bounding box center [668, 525] width 631 height 46
type textarea "Hey Karalee! We would love to have you move in early! I just sent over a lease …"
click at [1059, 526] on button " Send" at bounding box center [1037, 525] width 59 height 28
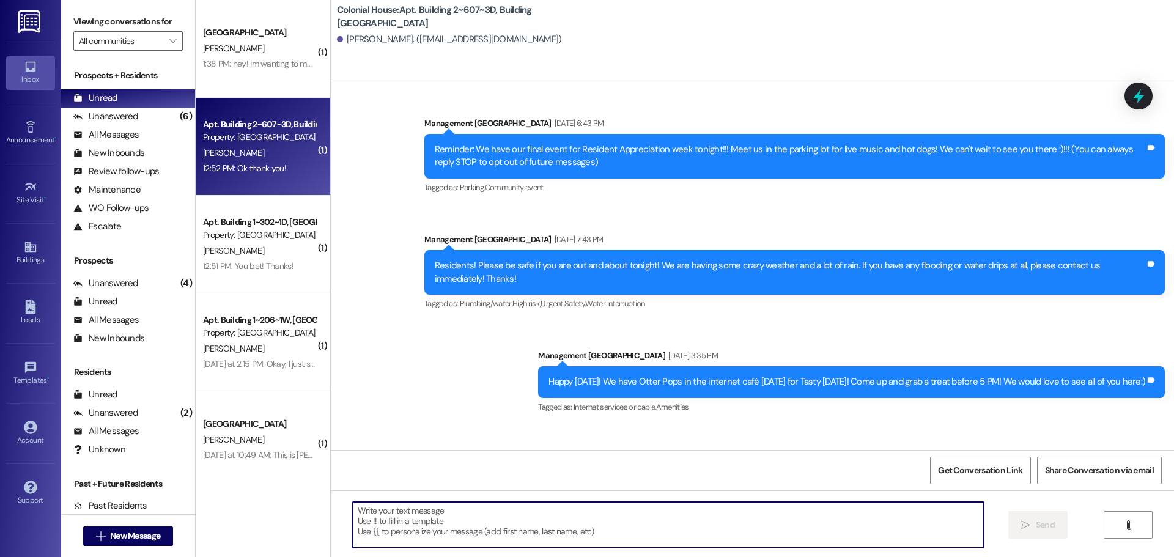
scroll to position [43263, 0]
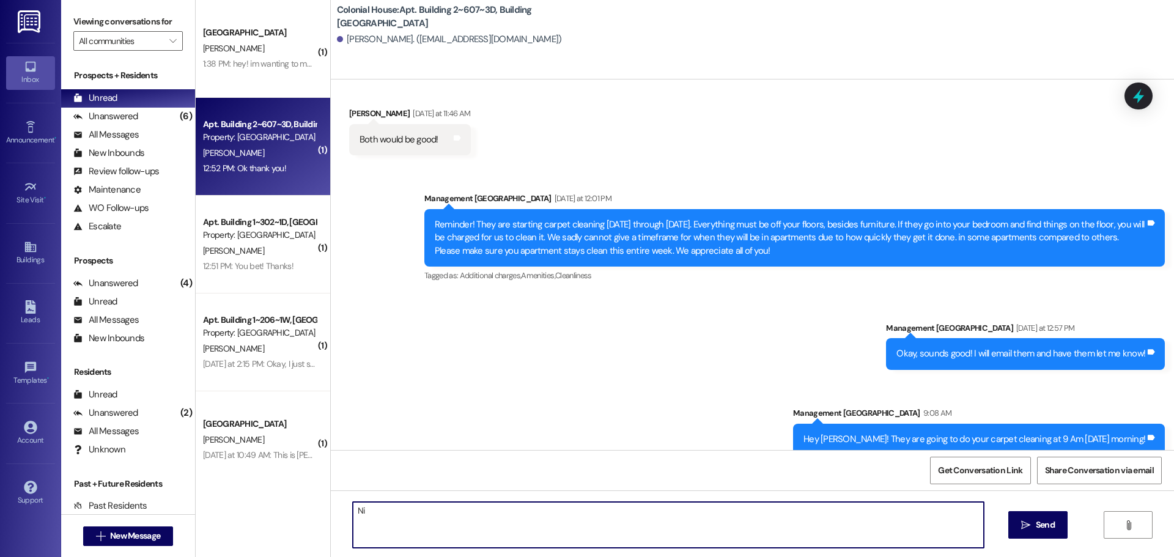
type textarea "N"
type textarea "No problem!! Let me know if you need anything!"
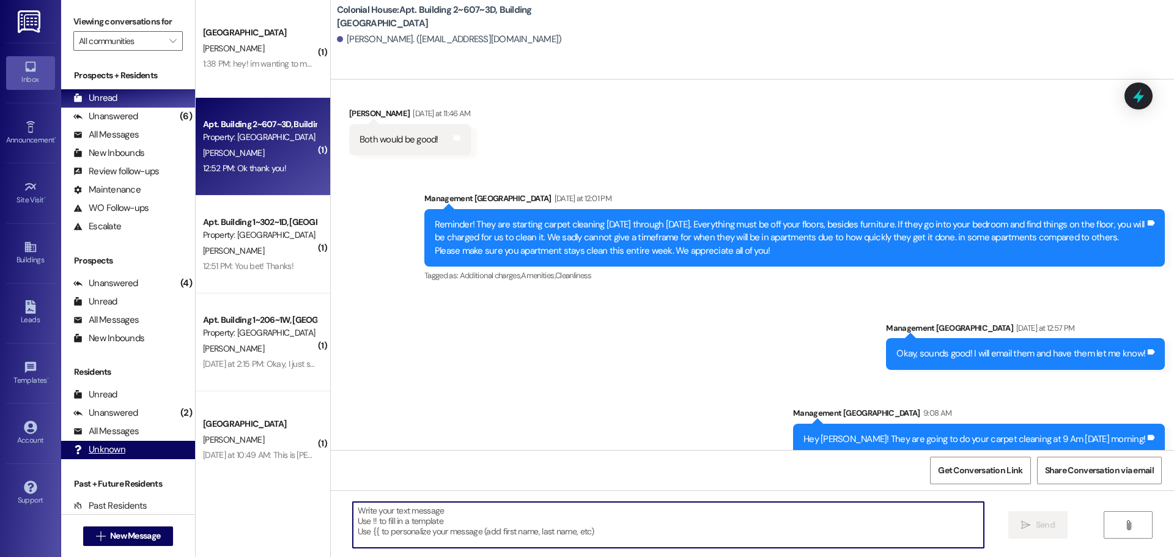
scroll to position [43262, 0]
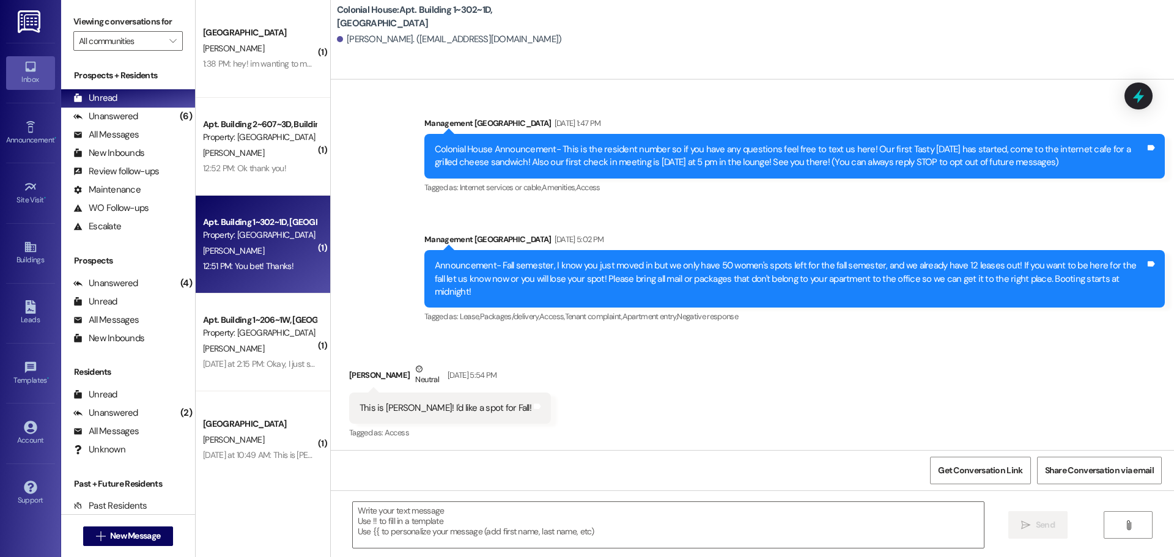
click at [382, 525] on textarea at bounding box center [668, 525] width 631 height 46
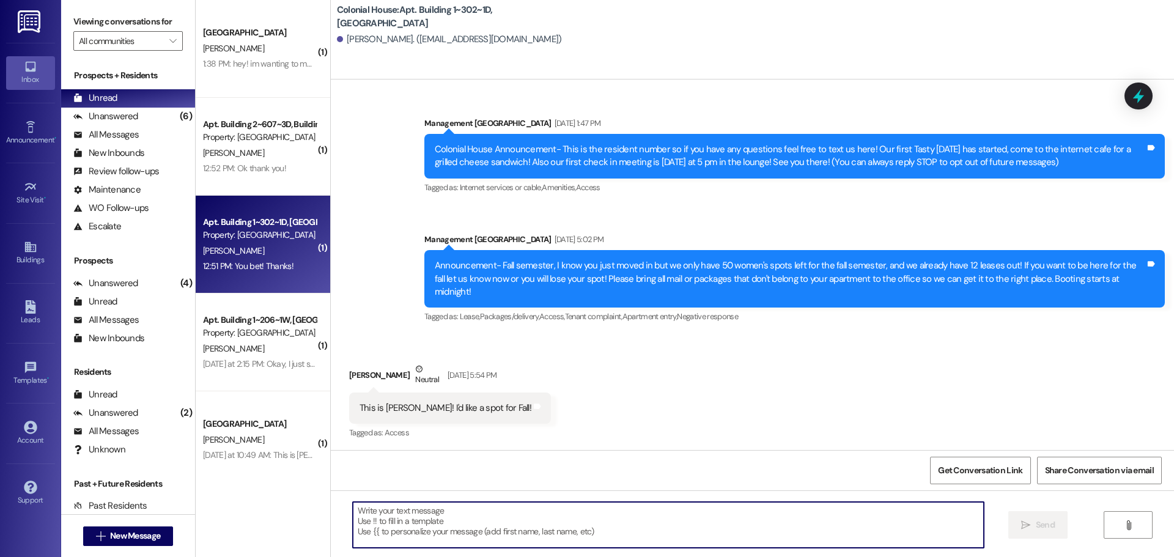
scroll to position [48618, 0]
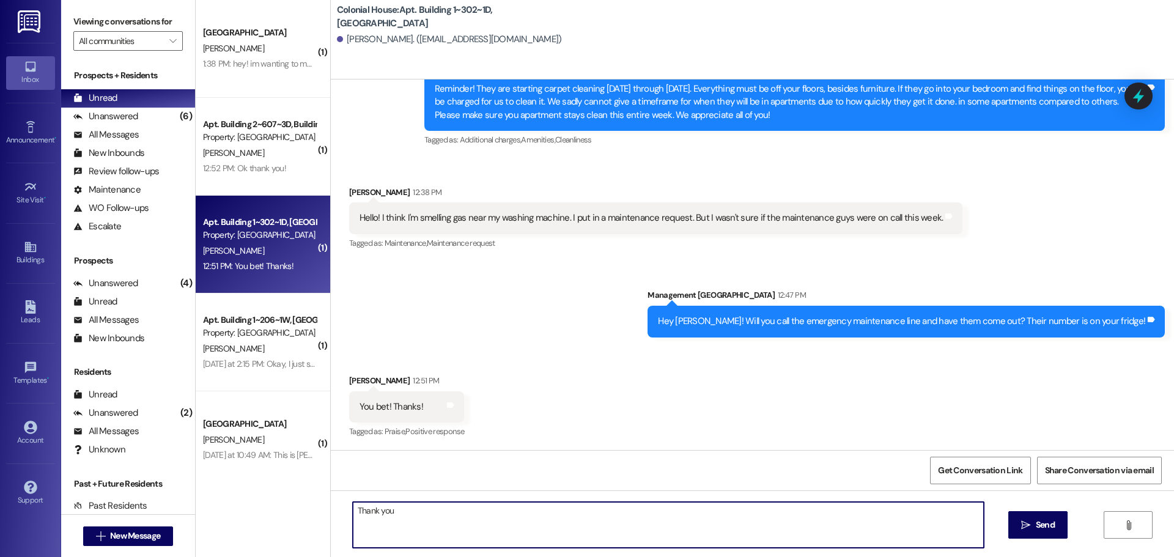
type textarea "Thank you!"
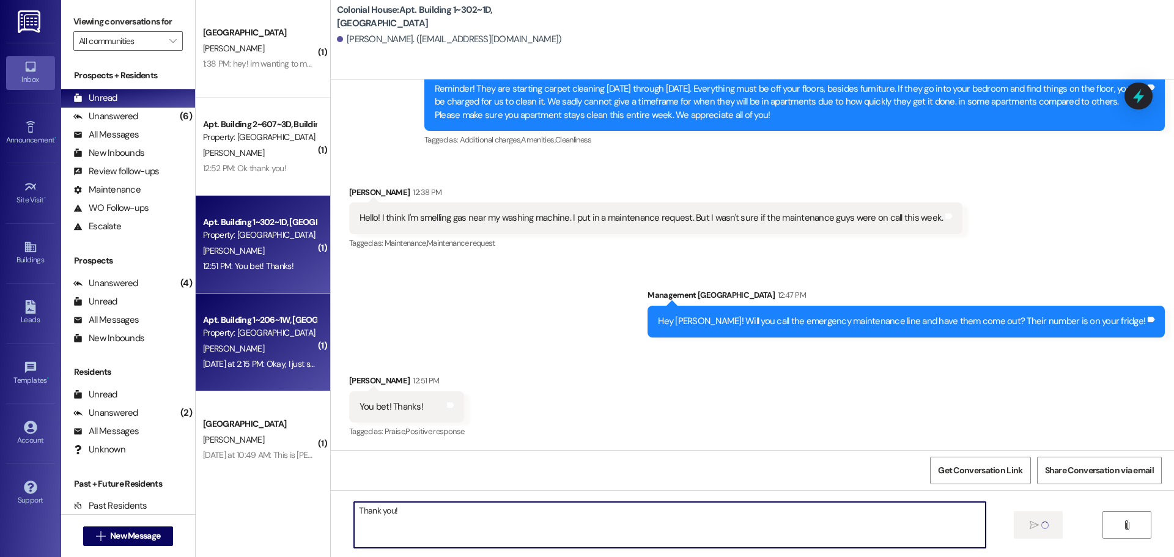
scroll to position [48618, 0]
click at [271, 365] on div "Yesterday at 2:15 PM: Okay, I just sent another invitation to her! Sometimes it…" at bounding box center [494, 363] width 582 height 11
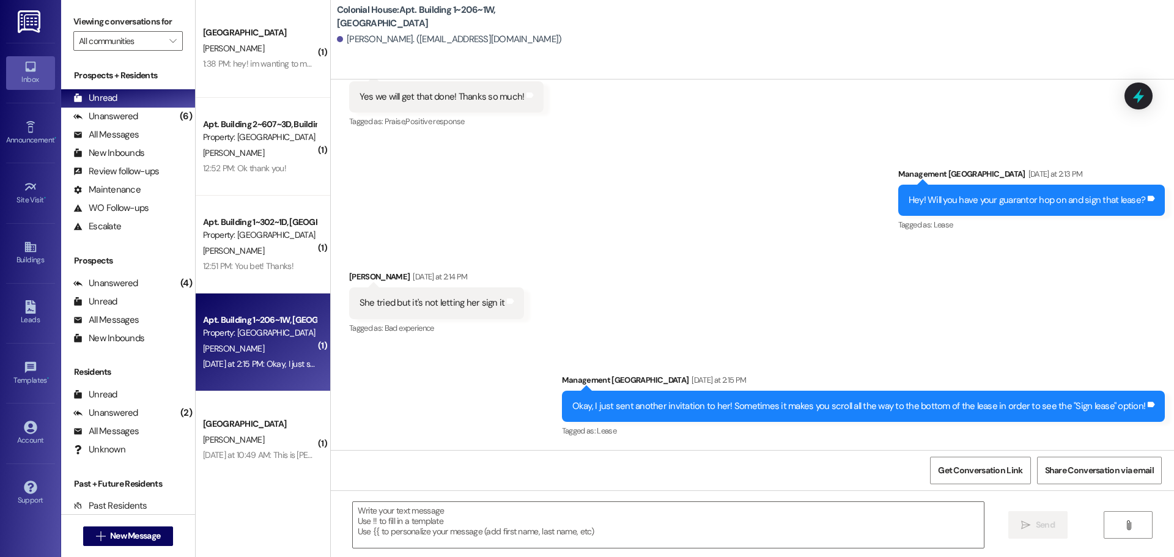
scroll to position [25504, 0]
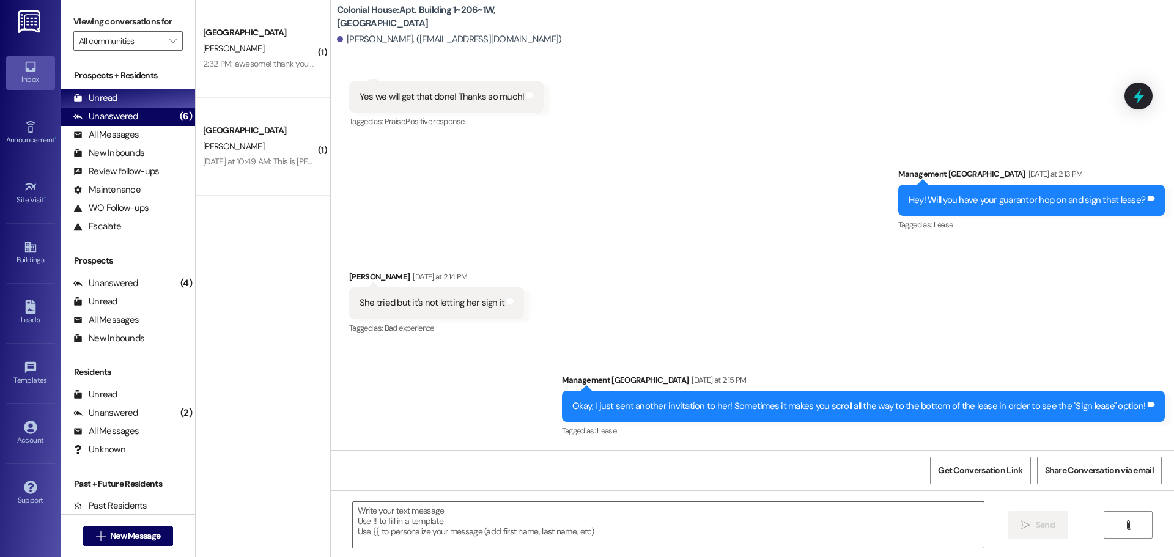
click at [125, 109] on div "Unanswered (6)" at bounding box center [128, 117] width 134 height 18
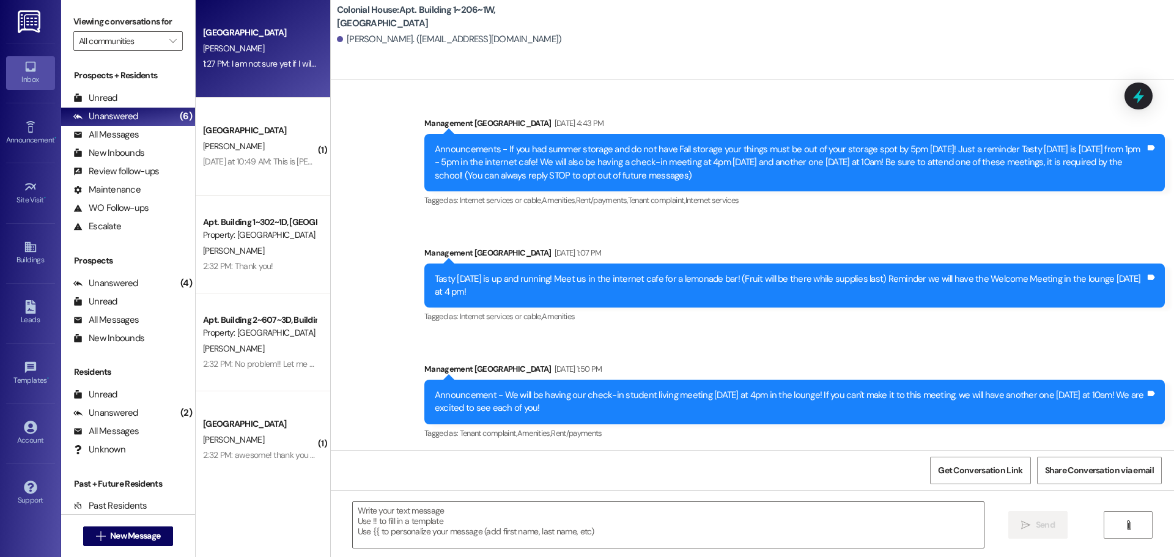
click at [241, 65] on div "1:27 PM: I am not sure yet if I will need one but I will let you know when I fi…" at bounding box center [452, 63] width 499 height 11
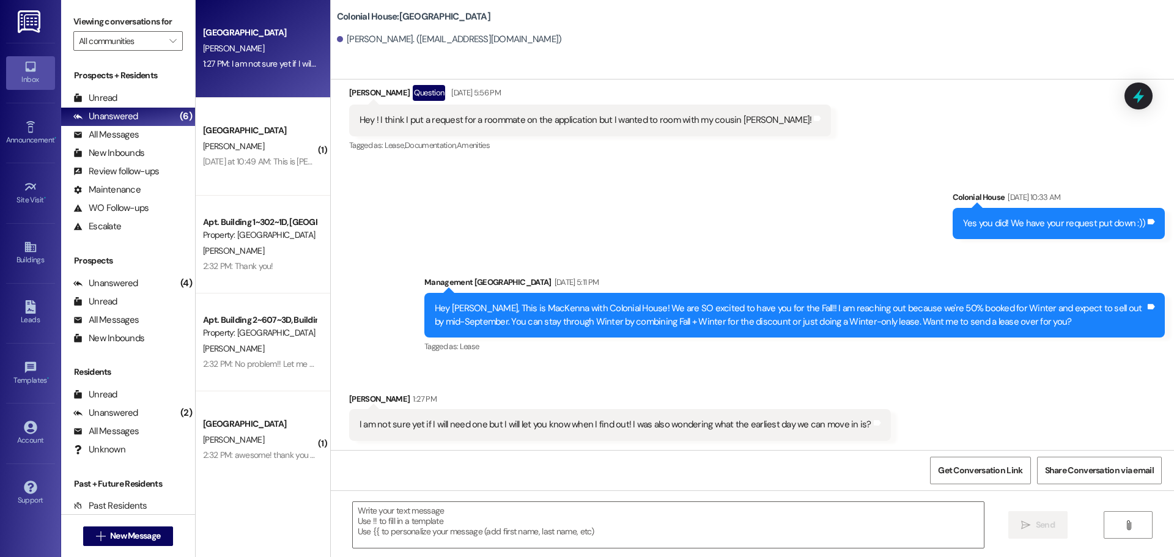
scroll to position [2691, 0]
click at [501, 534] on textarea at bounding box center [668, 525] width 631 height 46
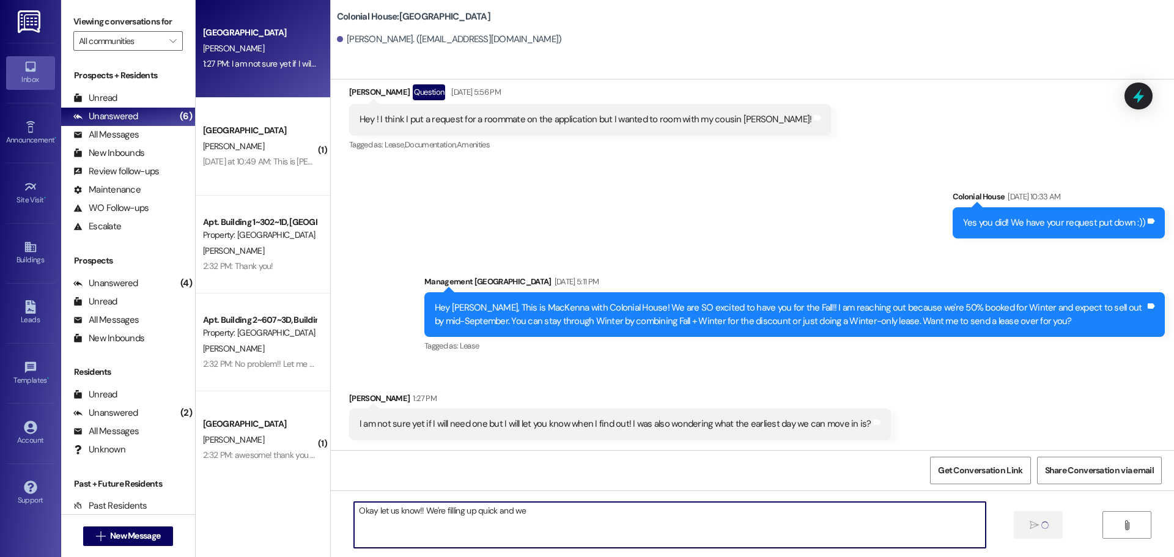
type textarea "Okay let us know!! We're filling up quick and w"
type textarea "we're almost sold out of parking! We start allowing early move-ins on september…"
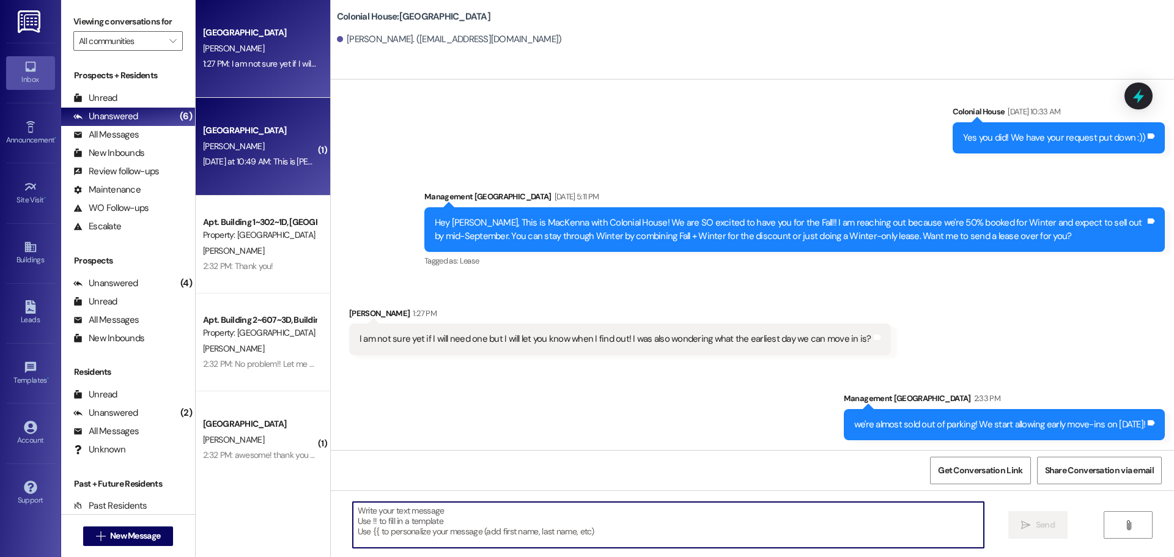
click at [259, 172] on div "Colonial House Prospect L. Welch Yesterday at 10:49 AM: This is Logan's mom cou…" at bounding box center [263, 147] width 134 height 98
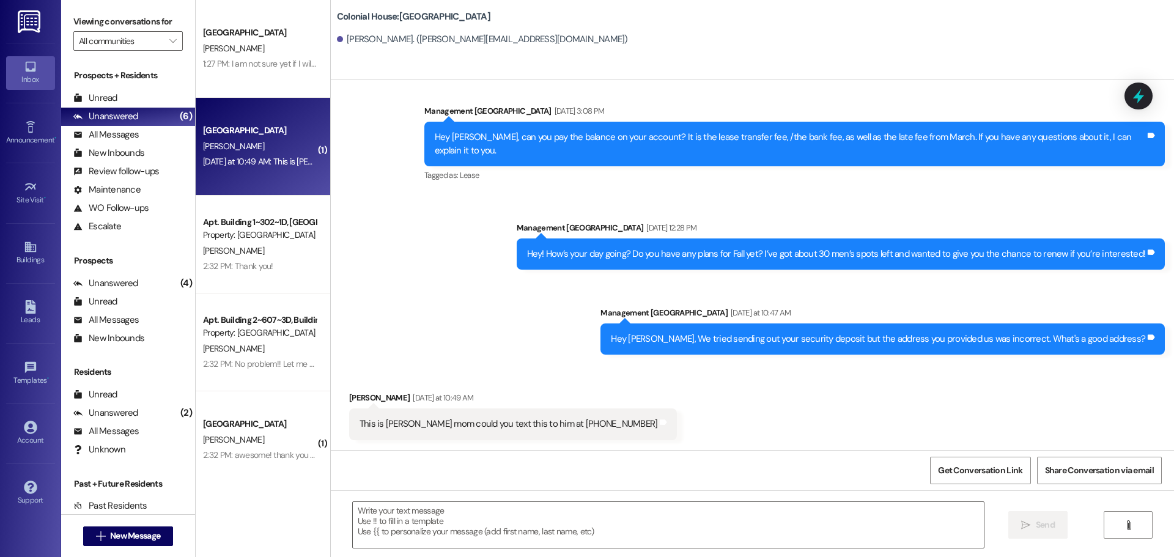
scroll to position [866, 0]
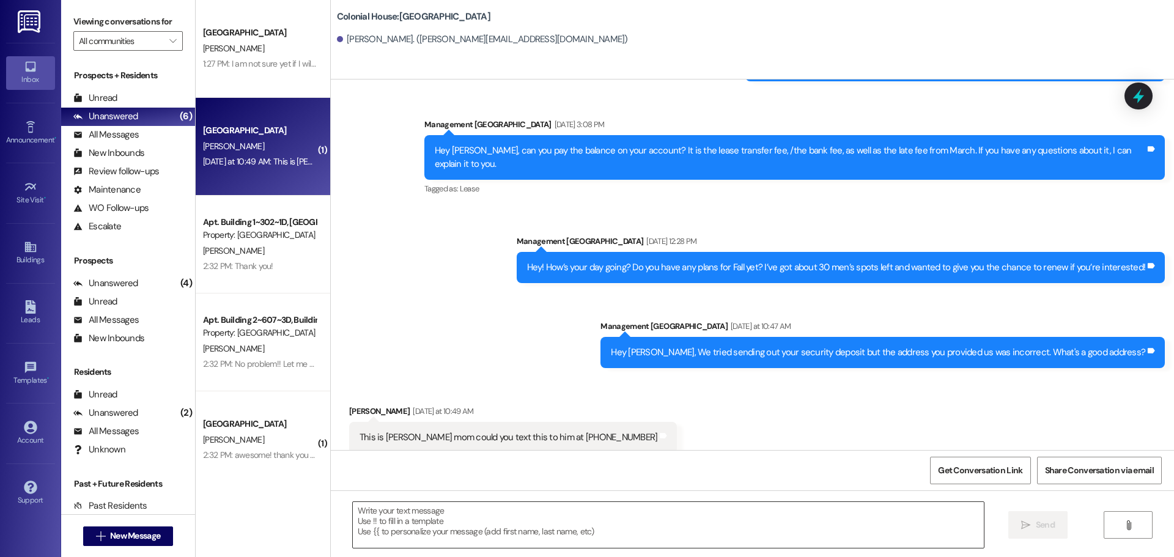
click at [407, 503] on textarea at bounding box center [668, 525] width 631 height 46
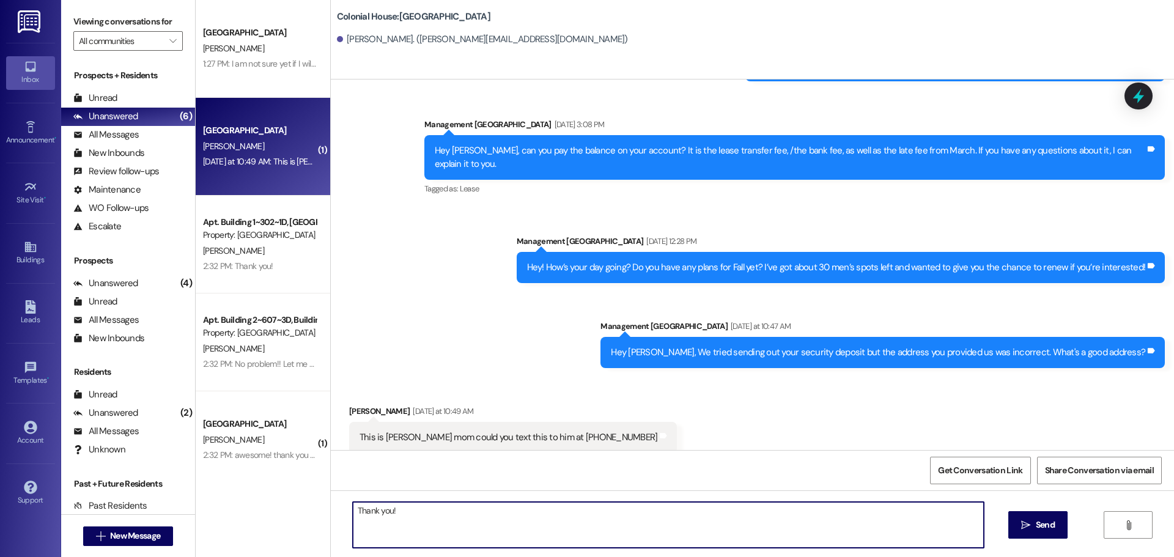
type textarea "Thank you!!"
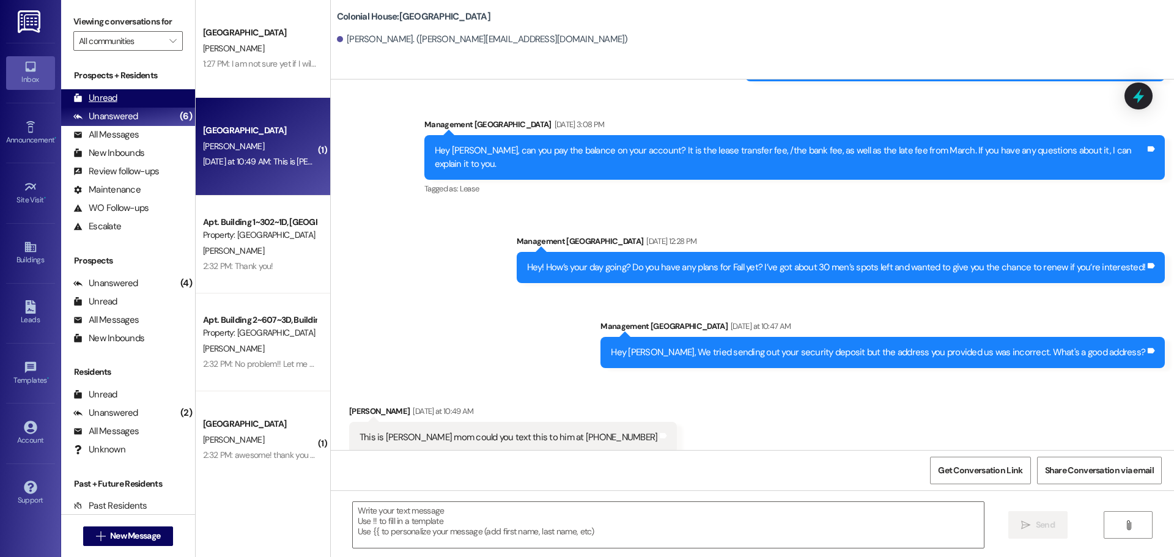
click at [110, 96] on div "Unread" at bounding box center [95, 98] width 44 height 13
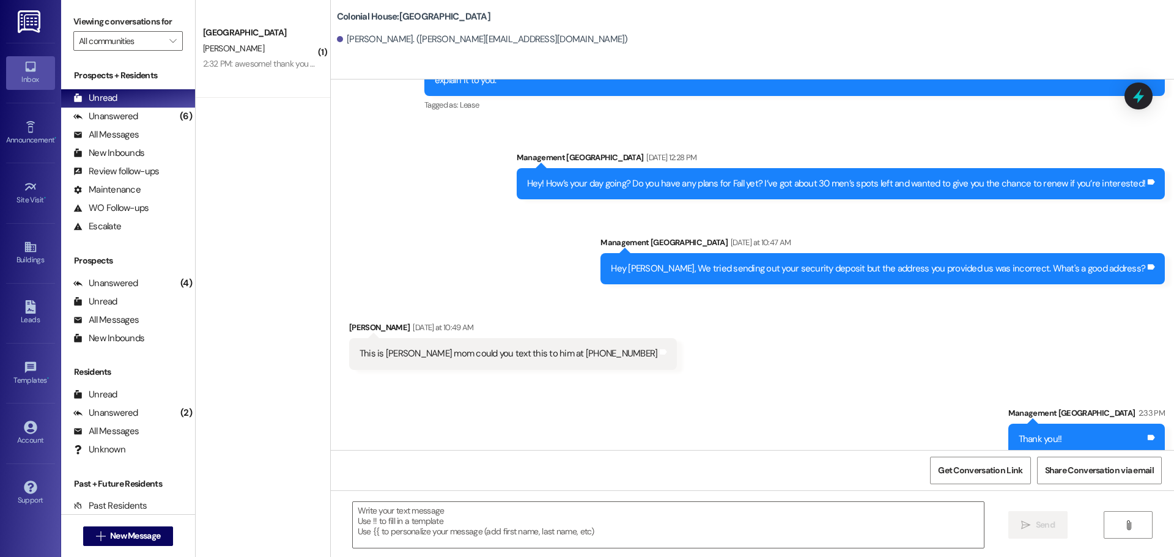
scroll to position [952, 0]
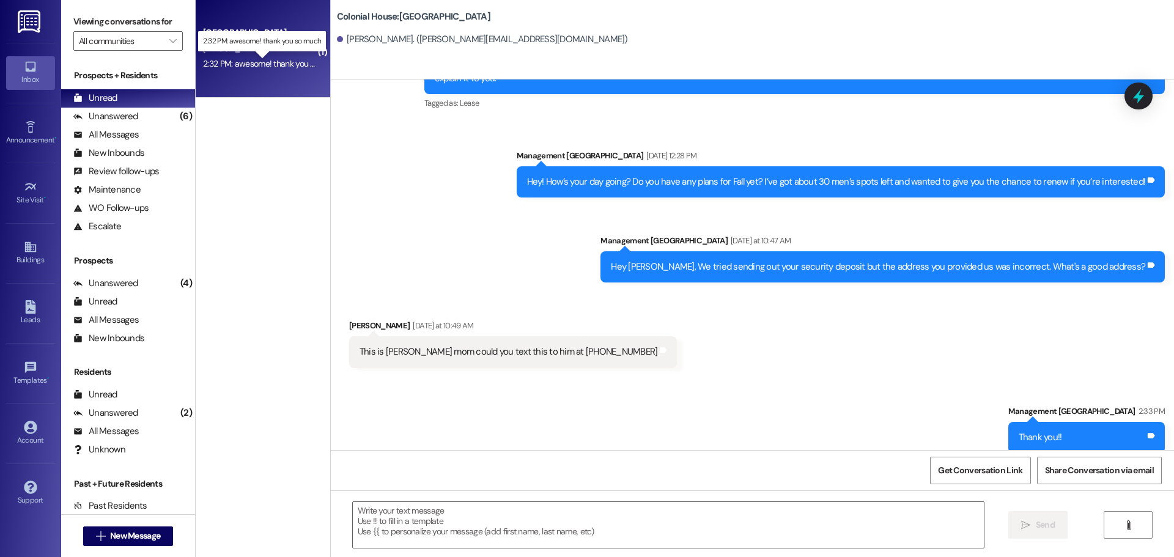
click at [235, 62] on div "2:32 PM: awesome! thank you so much 2:32 PM: awesome! thank you so much" at bounding box center [272, 63] width 138 height 11
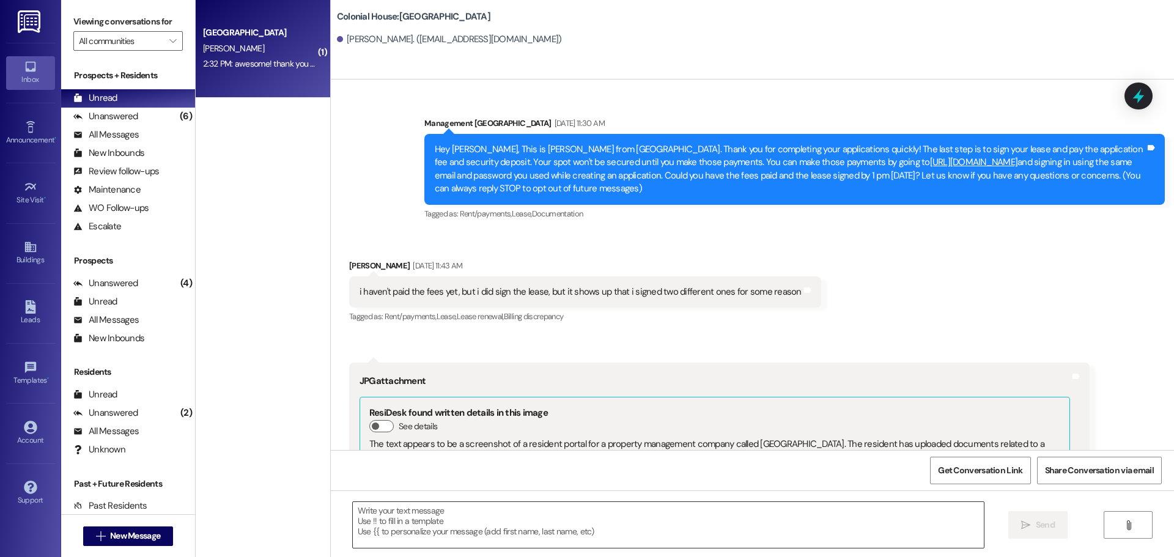
scroll to position [4735, 0]
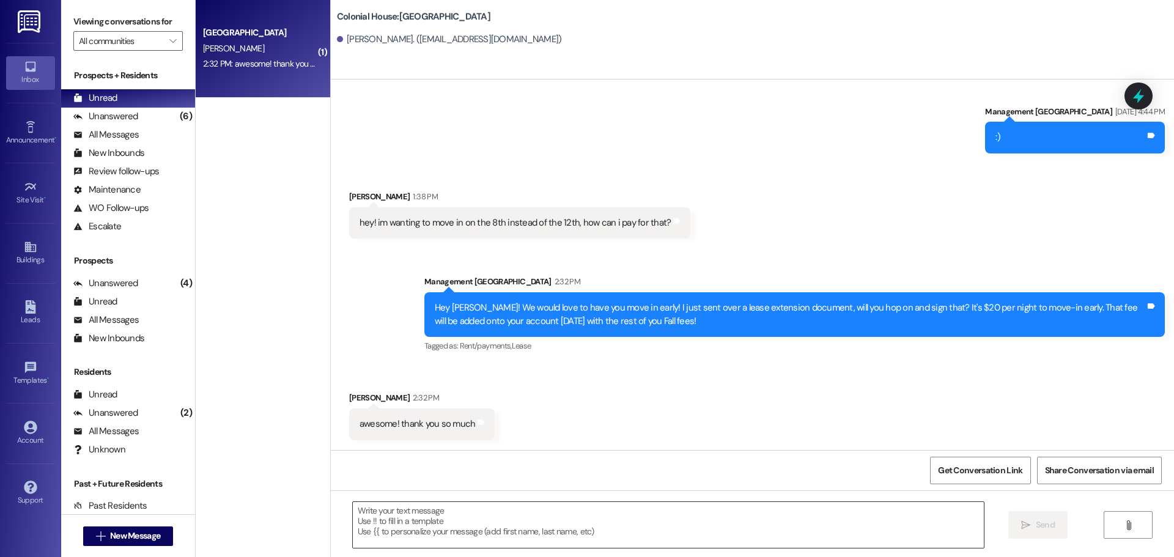
click at [453, 520] on textarea at bounding box center [668, 525] width 631 height 46
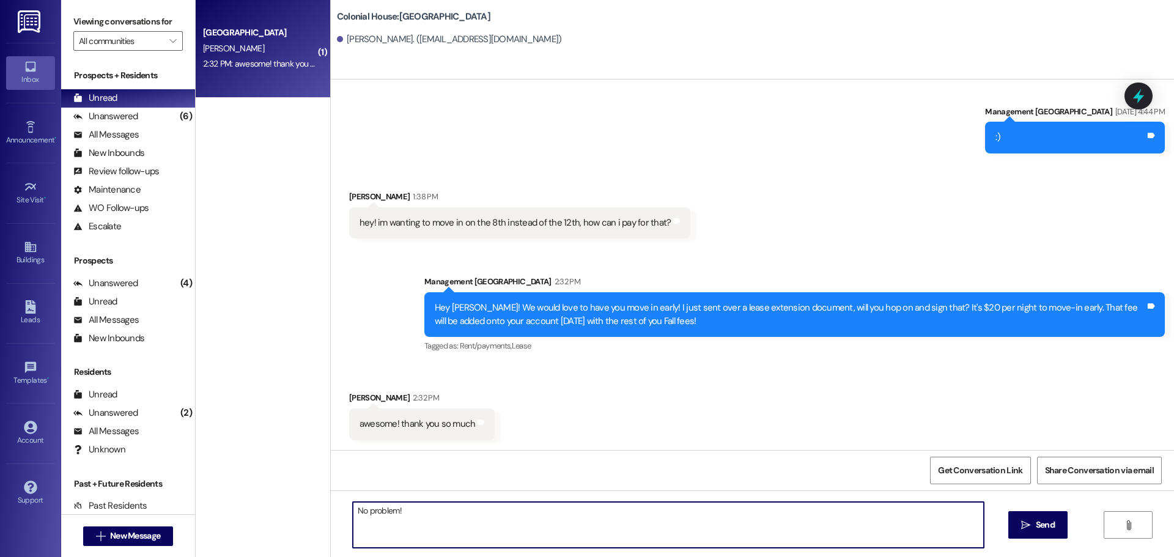
type textarea "No problem!!"
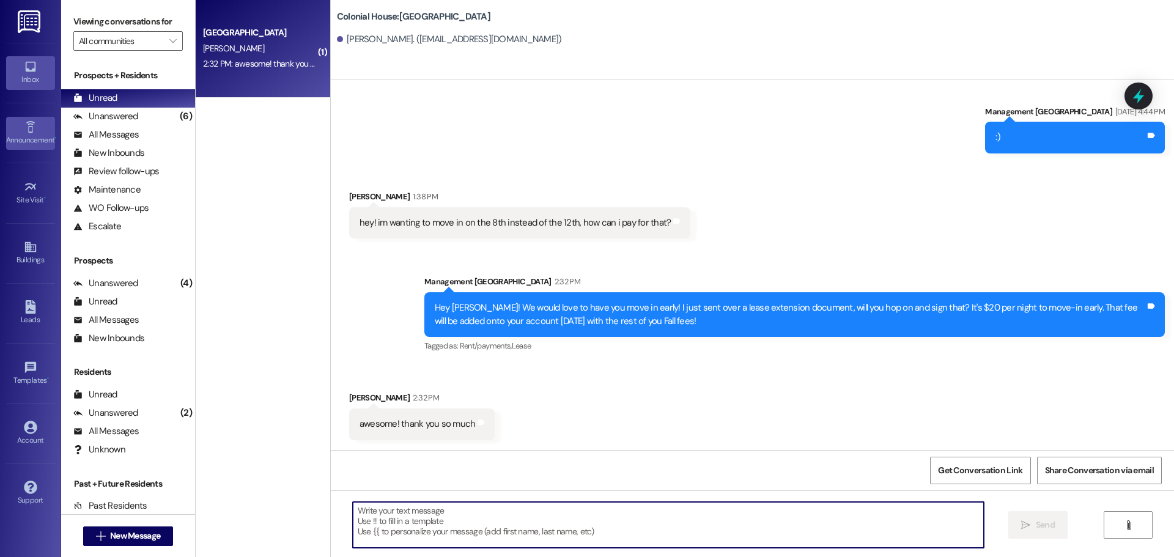
scroll to position [4735, 0]
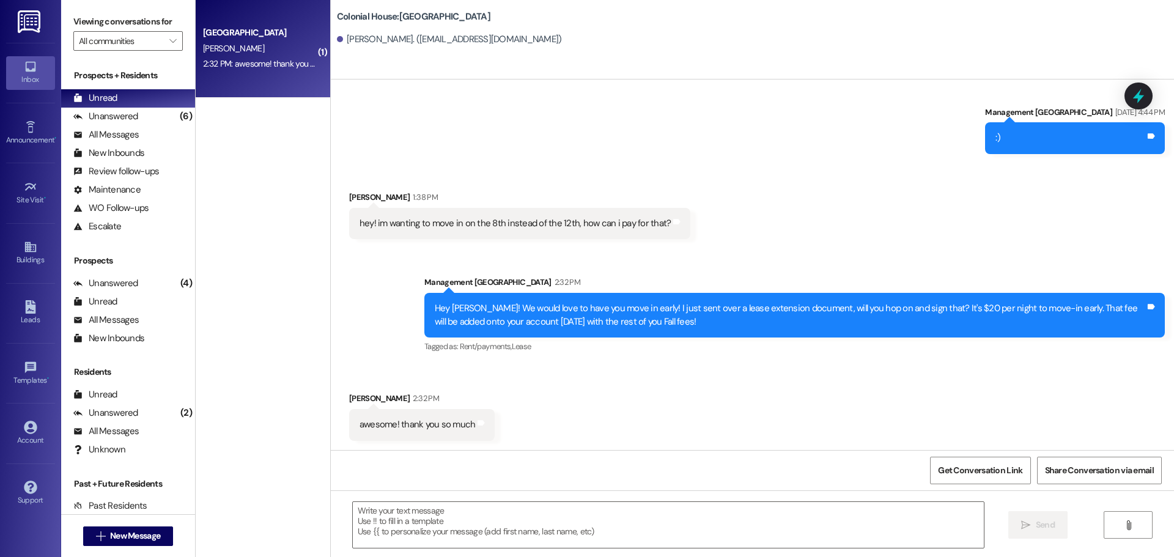
click at [474, 317] on div "Hey Karalee! We would love to have you move in early! I just sent over a lease …" at bounding box center [790, 315] width 710 height 26
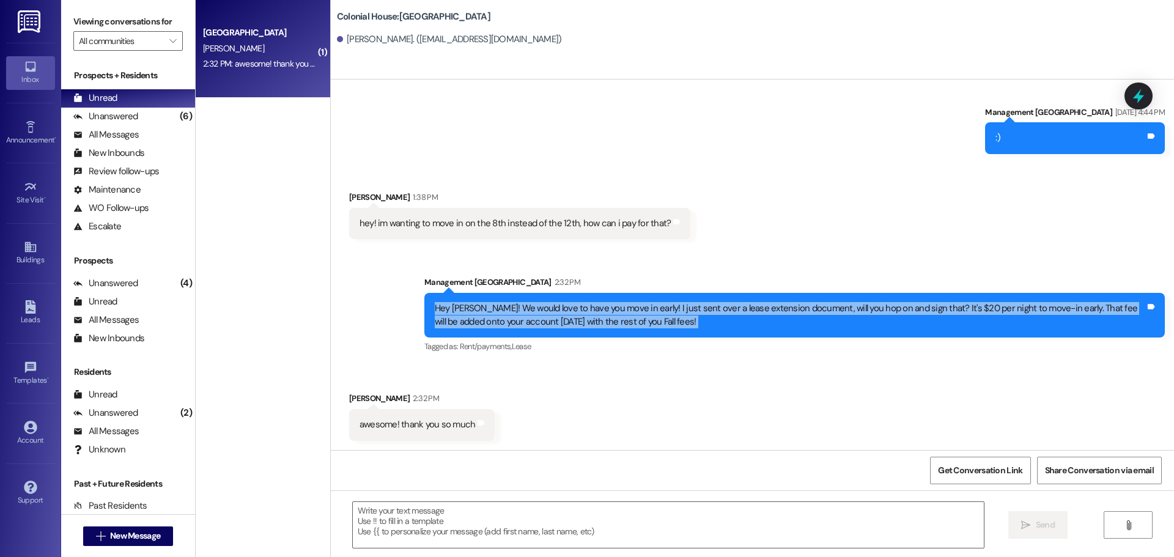
click at [474, 317] on div "Hey Karalee! We would love to have you move in early! I just sent over a lease …" at bounding box center [790, 315] width 710 height 26
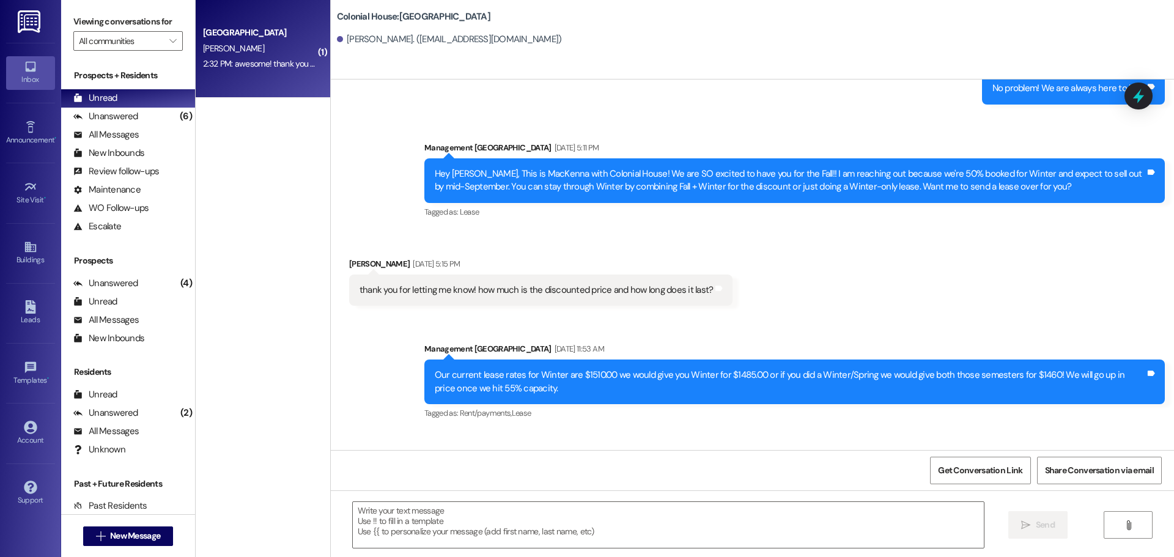
scroll to position [4123, 0]
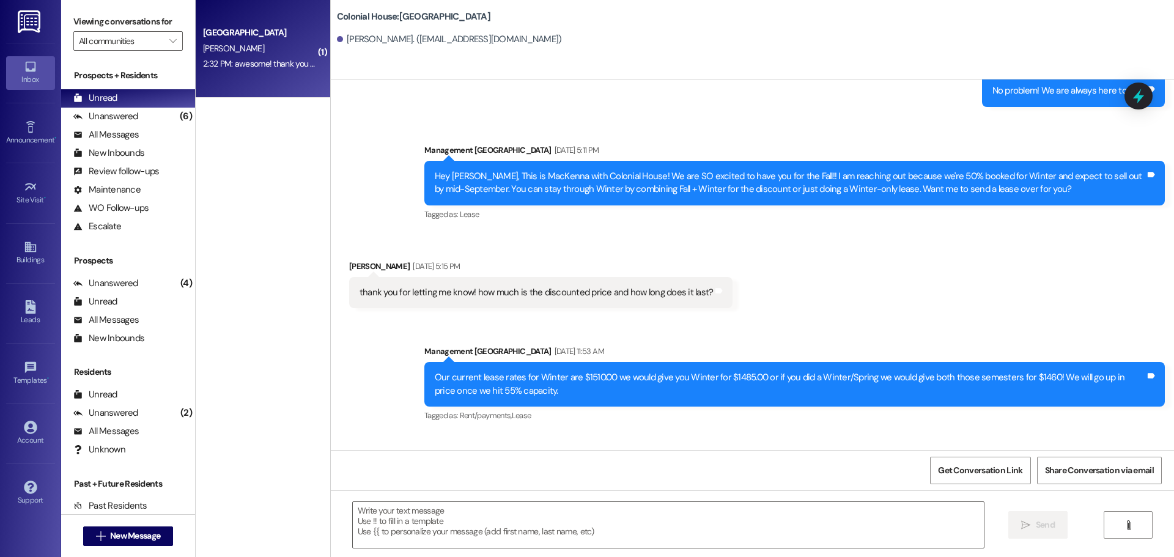
click at [551, 185] on div "Hey Karalee, This is MacKenna with Colonial House! We are SO excited to have yo…" at bounding box center [790, 183] width 710 height 26
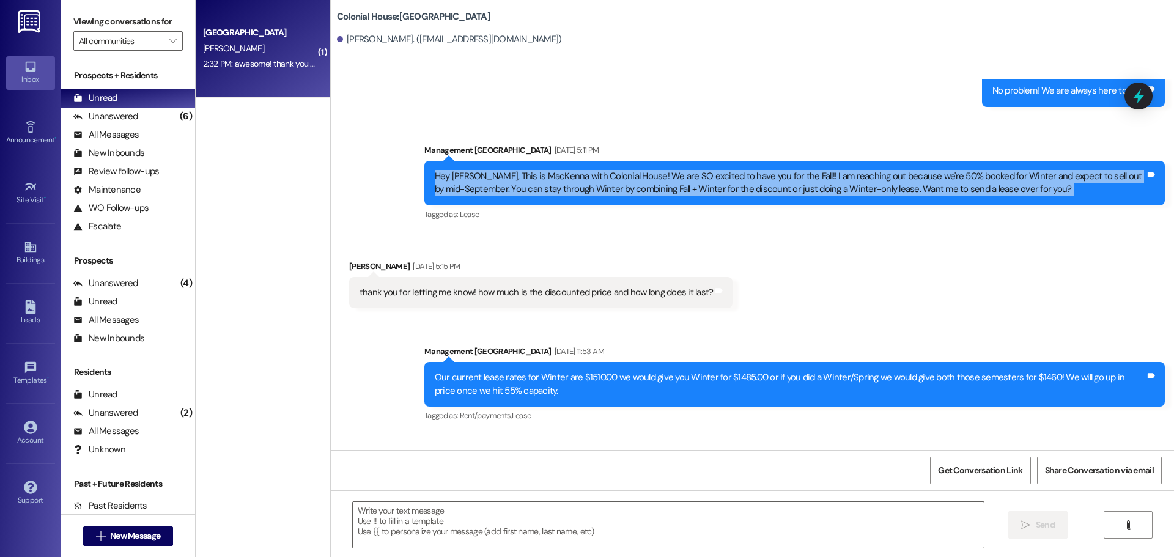
click at [551, 185] on div "Hey Karalee, This is MacKenna with Colonial House! We are SO excited to have yo…" at bounding box center [790, 183] width 710 height 26
copy div "Hey Karalee, This is MacKenna with Colonial House! We are SO excited to have yo…"
click at [127, 529] on span "New Message" at bounding box center [135, 535] width 50 height 13
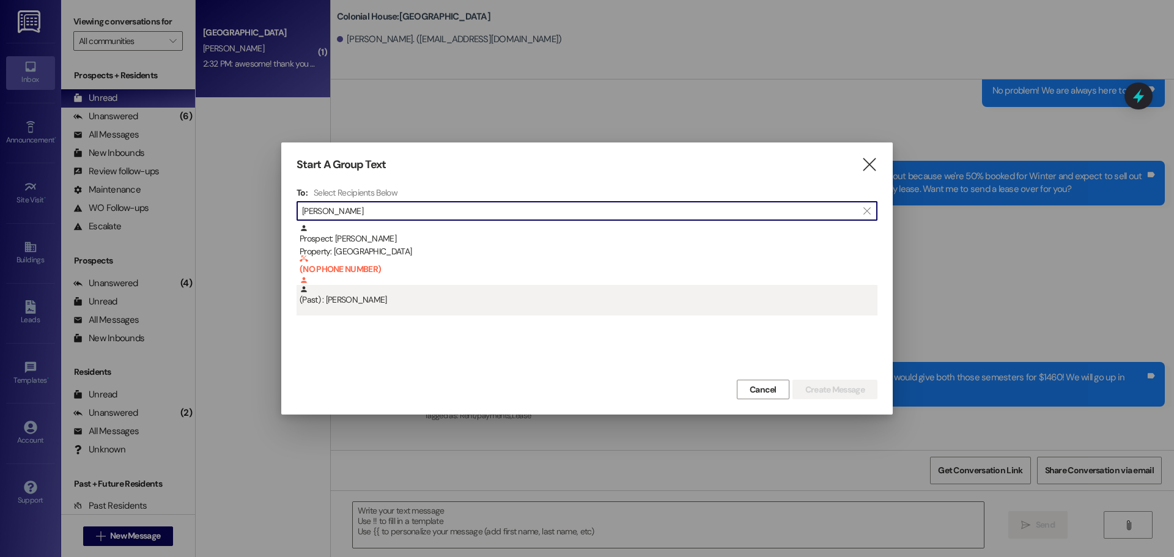
type input "gracie"
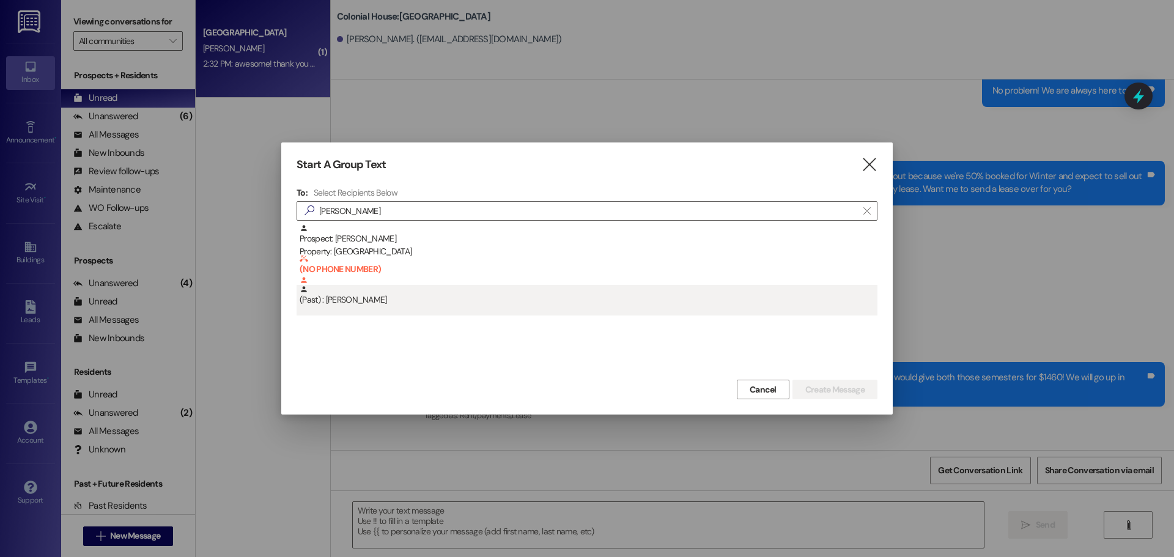
click at [415, 306] on div "(Past) : Gracie Campbell" at bounding box center [589, 295] width 578 height 21
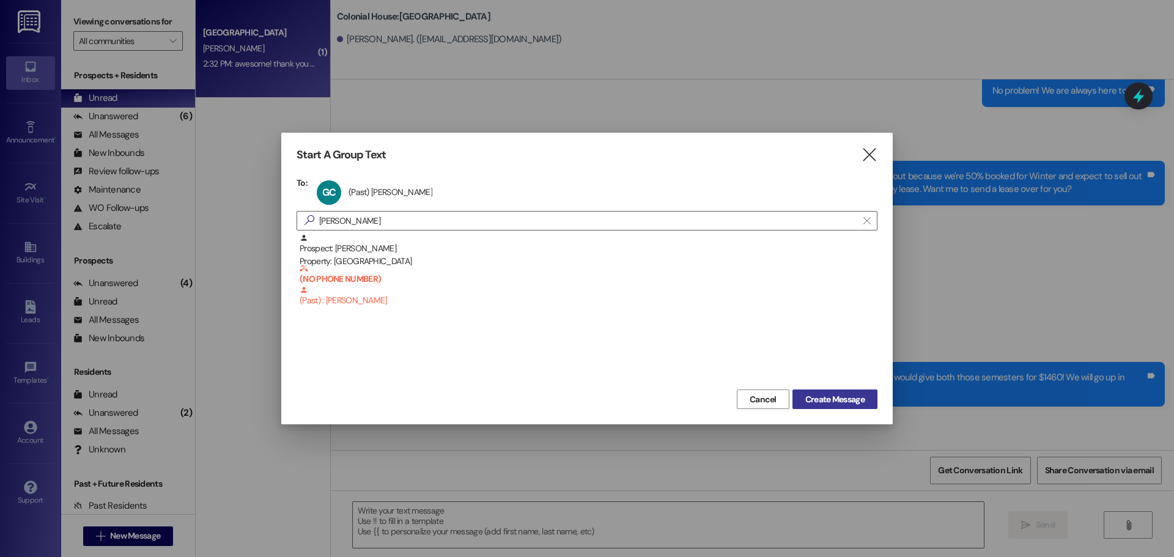
click at [819, 403] on span "Create Message" at bounding box center [834, 399] width 59 height 13
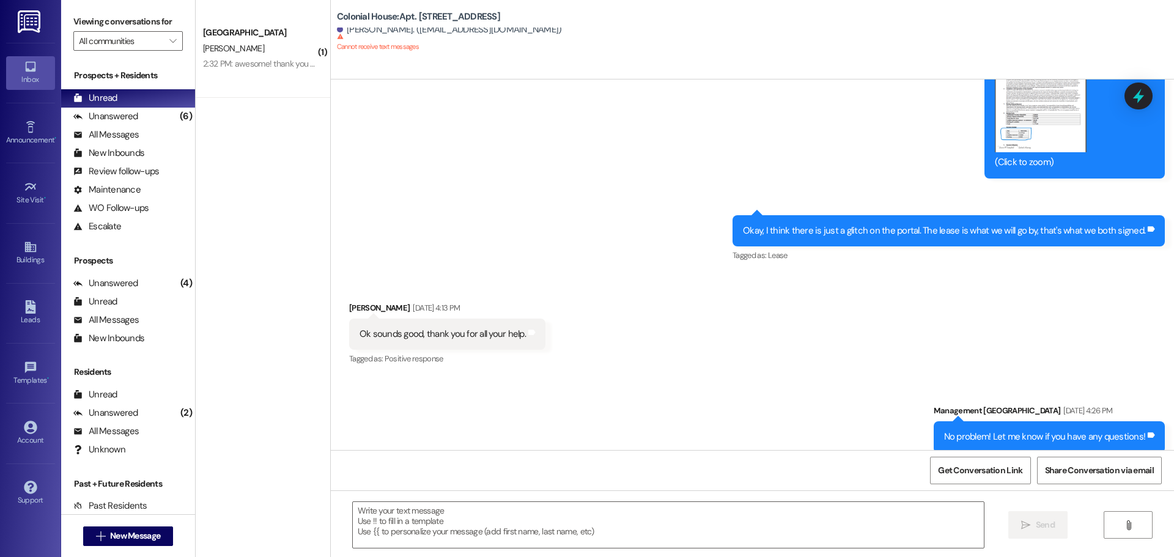
scroll to position [1850, 0]
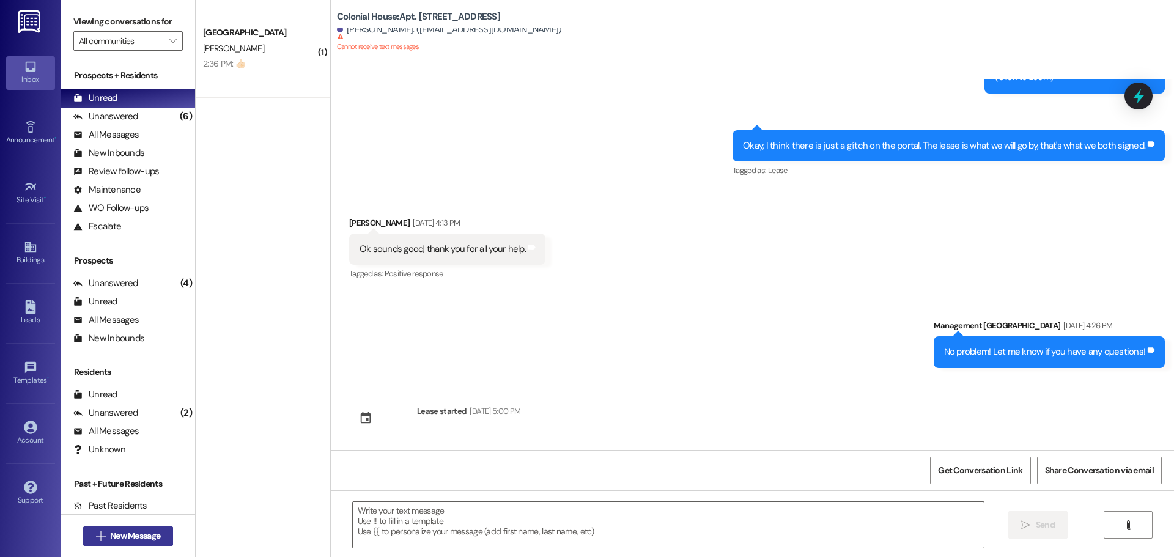
click at [103, 527] on button " New Message" at bounding box center [128, 536] width 90 height 20
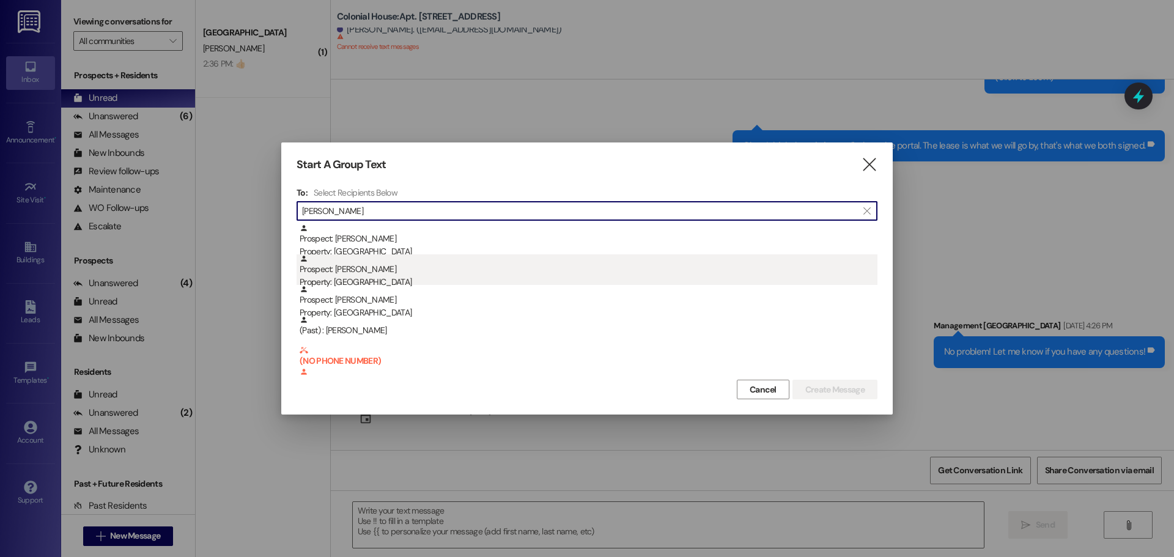
type input "Ellie"
click at [422, 265] on div "Prospect: Elena Mahoney Property: Colonial House" at bounding box center [589, 271] width 578 height 35
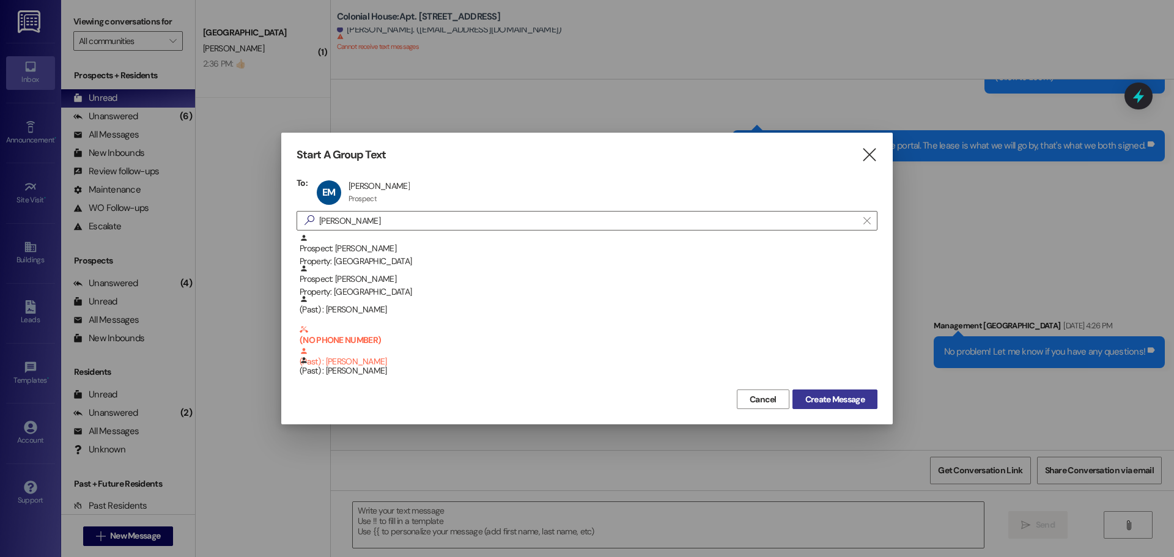
click at [846, 393] on span "Create Message" at bounding box center [834, 399] width 59 height 13
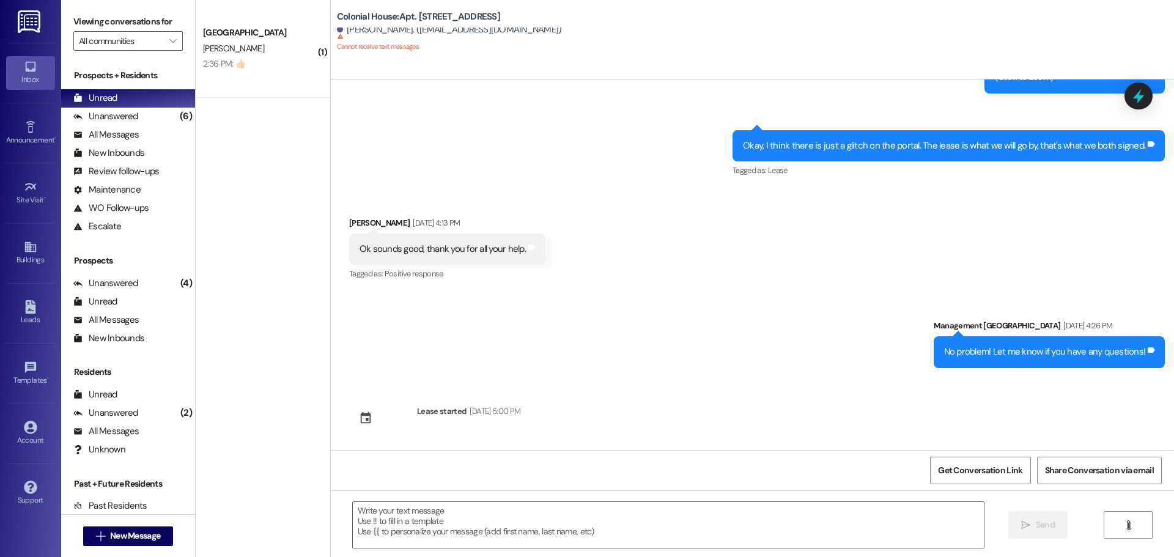
scroll to position [0, 0]
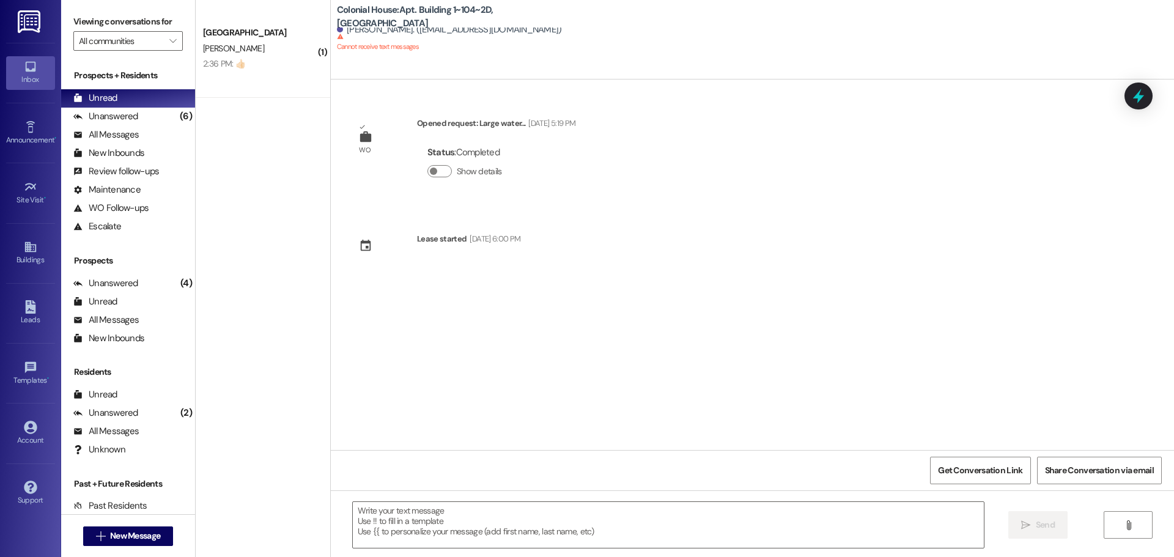
click at [495, 113] on div "WO Opened request: Large water... May 06, 2025 at 5:19 PM Status : Completed Sh…" at bounding box center [462, 156] width 245 height 97
click at [506, 236] on div "Jul 11, 2025 at 6:00 PM" at bounding box center [493, 238] width 54 height 13
click at [470, 251] on div at bounding box center [468, 258] width 103 height 18
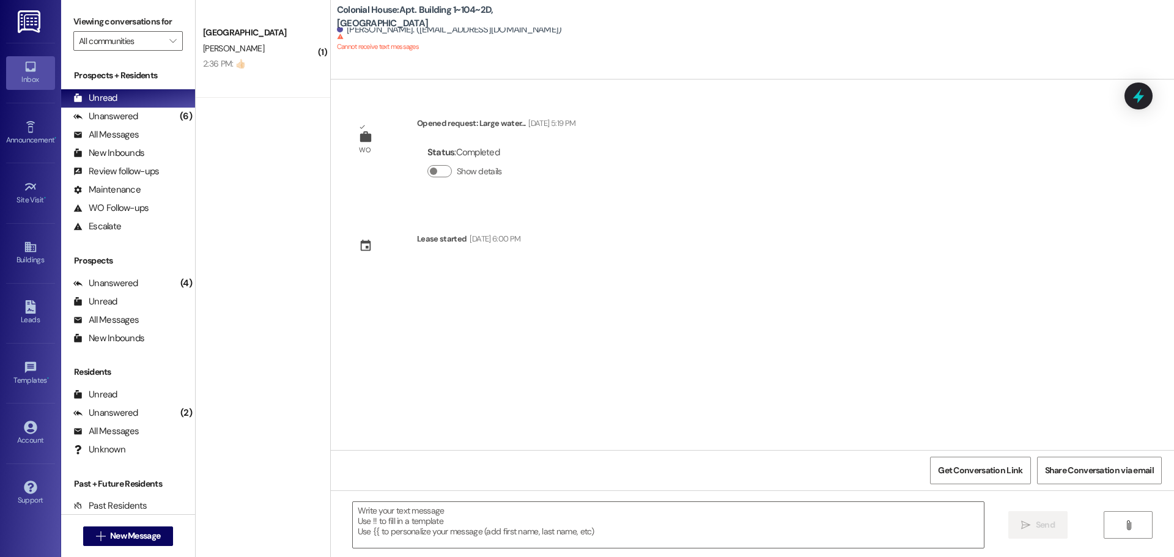
click at [470, 251] on div at bounding box center [468, 258] width 103 height 18
click at [452, 237] on div "Lease started" at bounding box center [442, 238] width 50 height 13
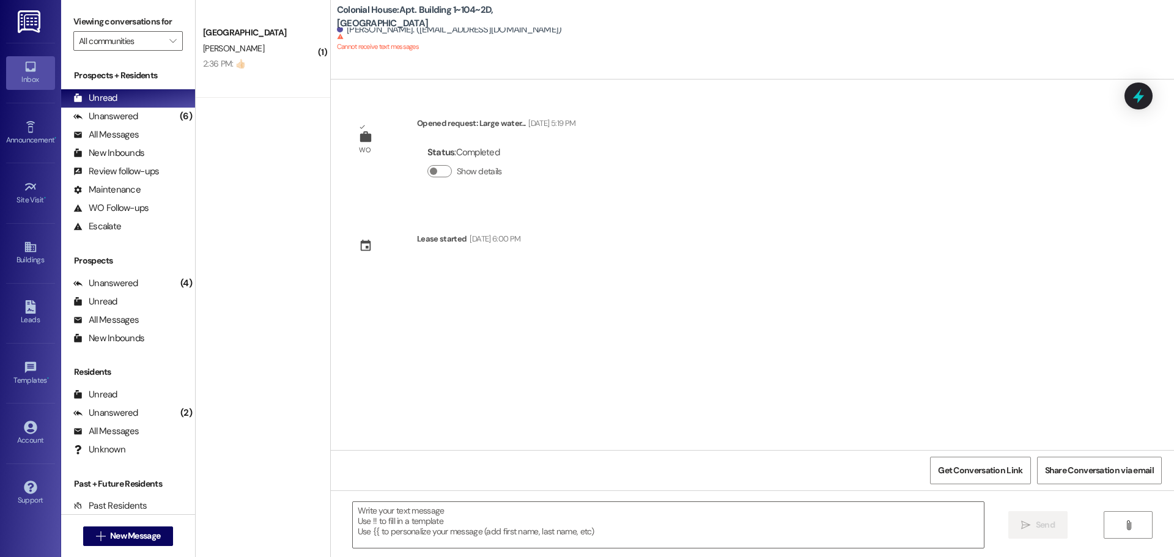
click at [569, 241] on div "WO Opened request: Large water... May 06, 2025 at 5:19 PM Status : Completed Sh…" at bounding box center [752, 264] width 843 height 370
click at [123, 533] on span "New Message" at bounding box center [135, 535] width 50 height 13
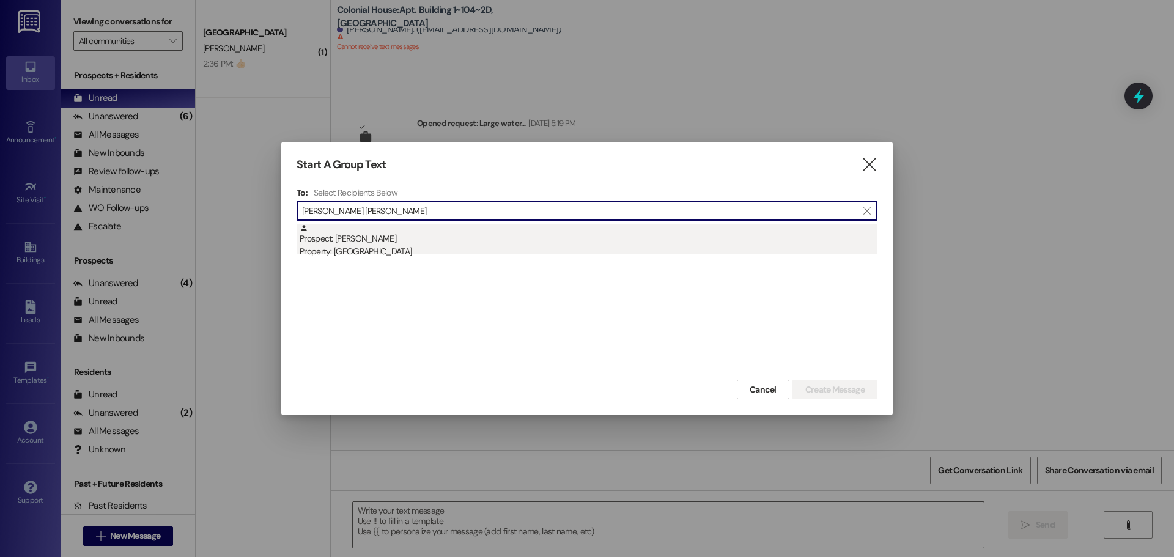
type input "emma sm"
click at [444, 238] on div "Prospect: Emma Smurthwaite Property: Colonial House" at bounding box center [589, 241] width 578 height 35
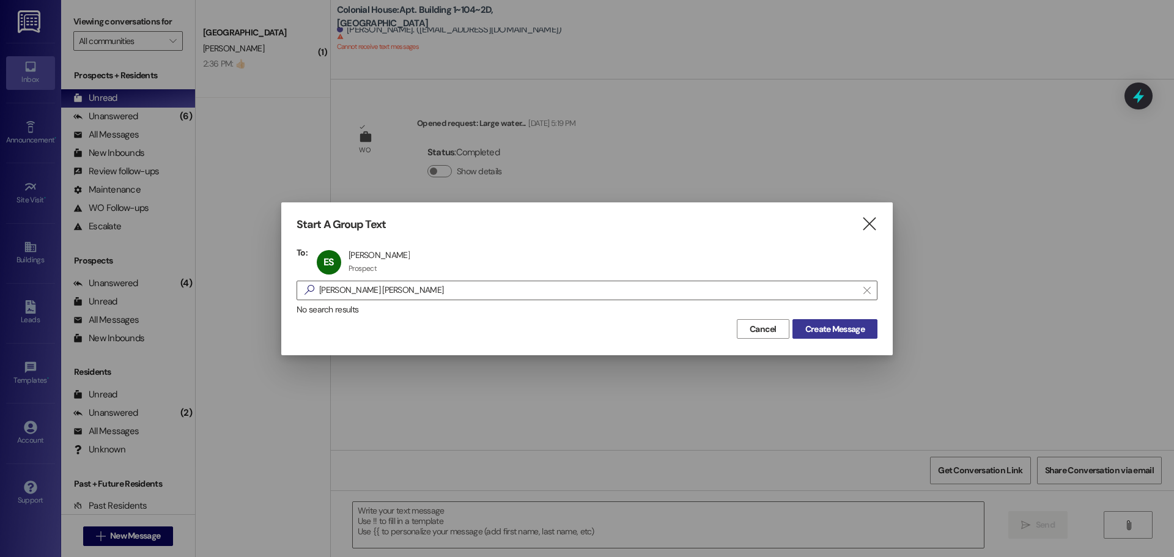
click at [817, 332] on span "Create Message" at bounding box center [834, 329] width 59 height 13
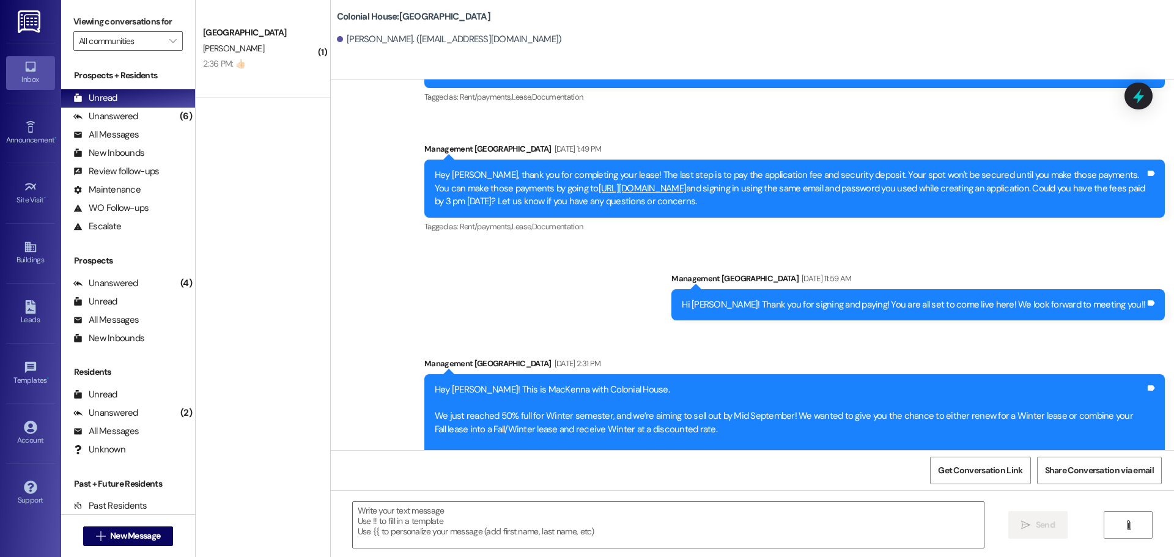
scroll to position [3203, 0]
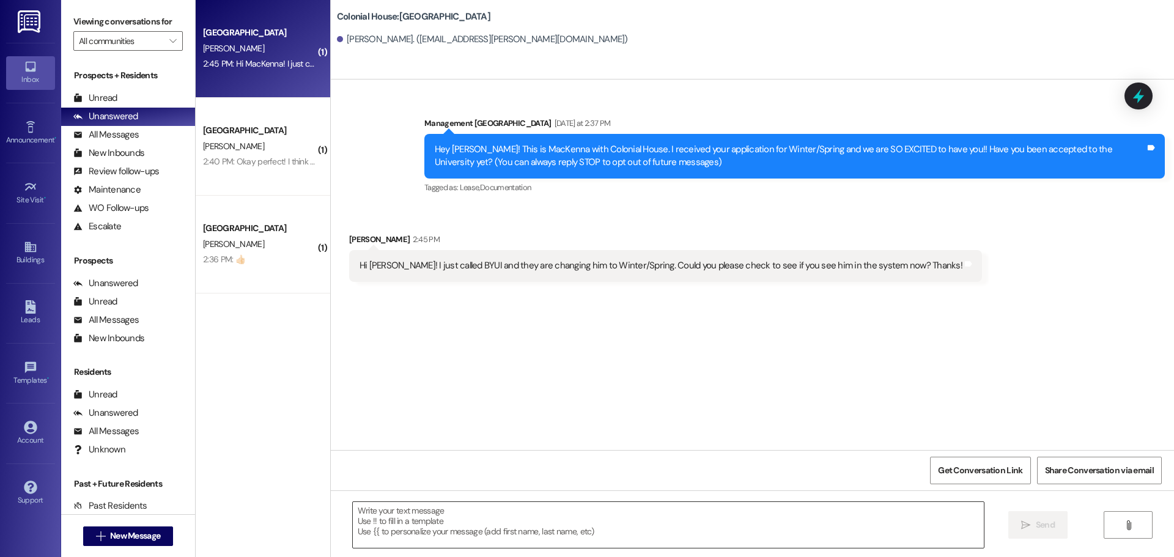
click at [382, 530] on textarea at bounding box center [668, 525] width 631 height 46
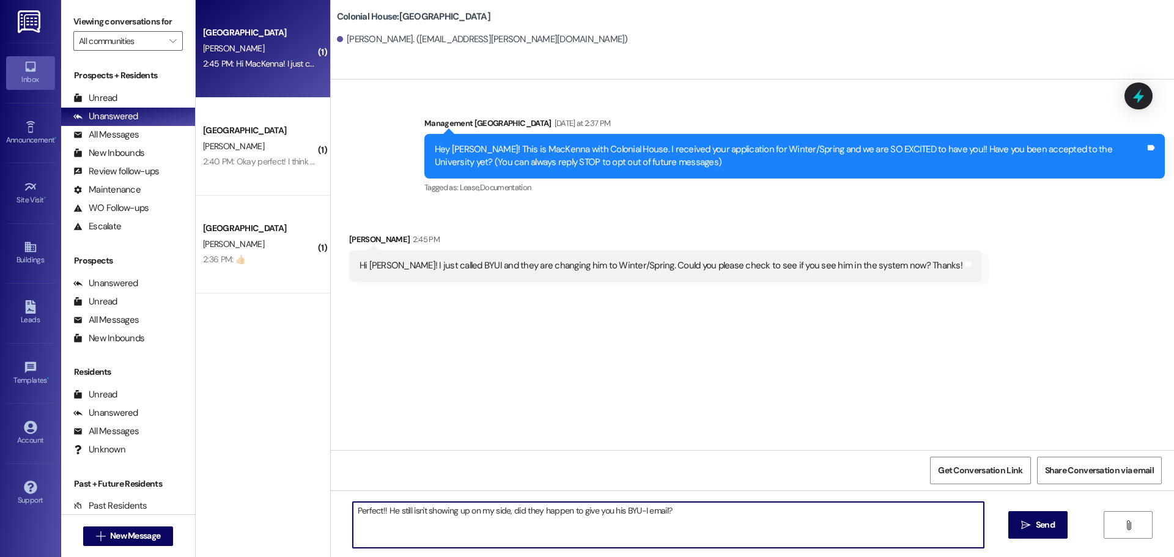
type textarea "Perfect!! He still isn't showing up on my side, did they happen to give you his…"
